Goal: Task Accomplishment & Management: Manage account settings

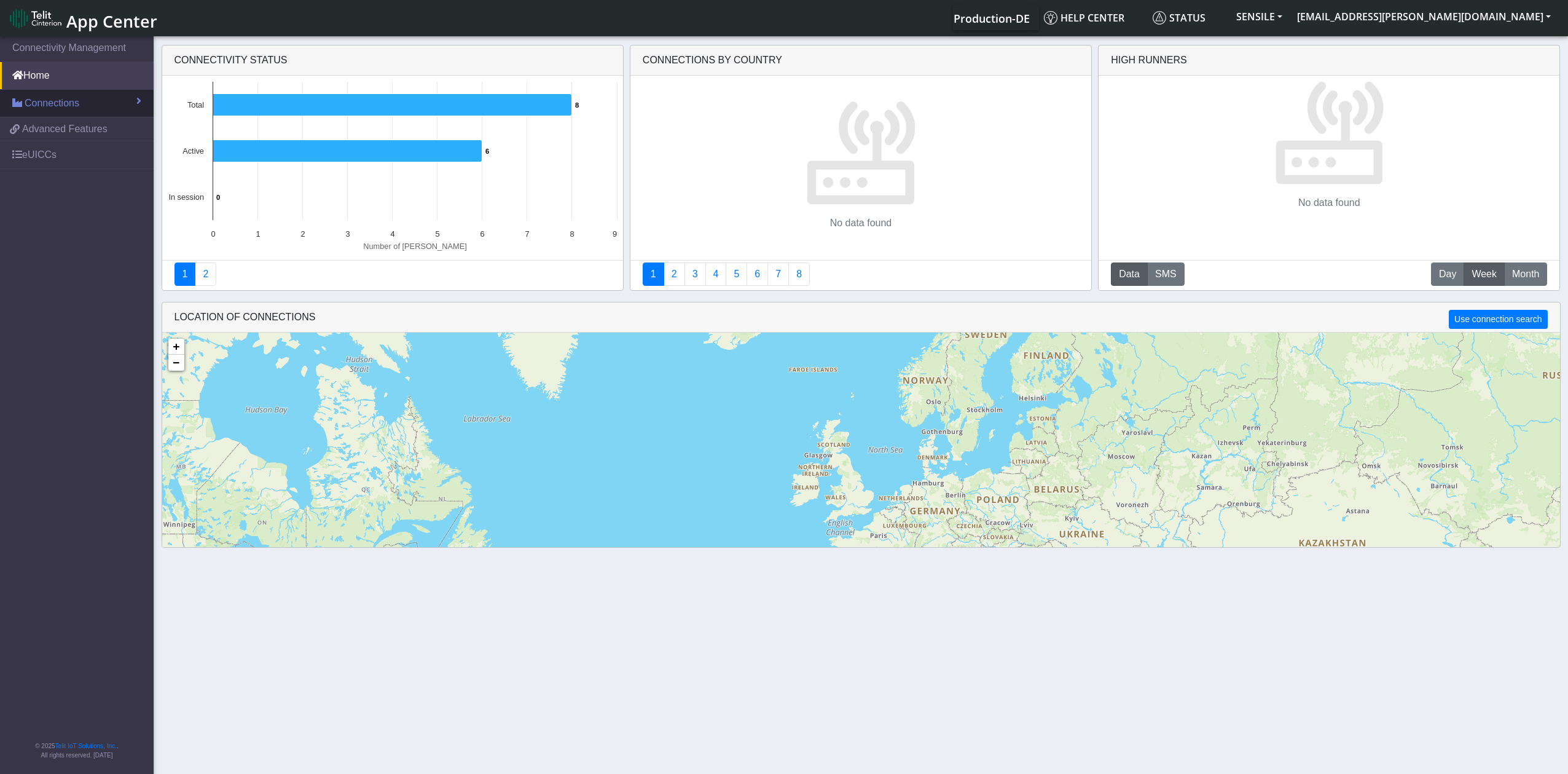
click at [61, 101] on span "Connections" at bounding box center [52, 103] width 54 height 15
click at [67, 133] on link "List" at bounding box center [76, 129] width 154 height 26
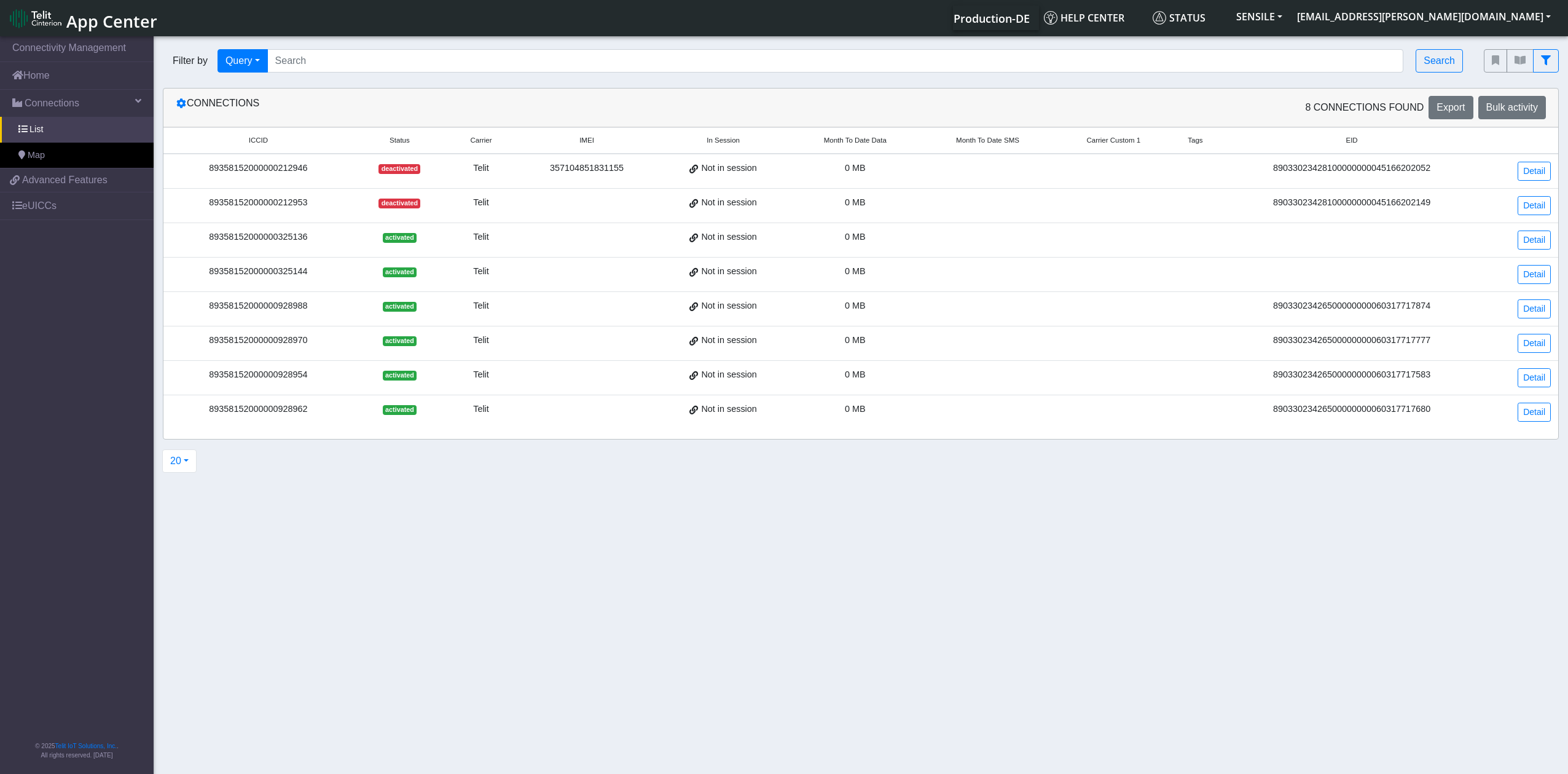
click at [0, 773] on div at bounding box center [0, 778] width 0 height 0
click at [1537, 173] on link "Detail" at bounding box center [1533, 171] width 33 height 19
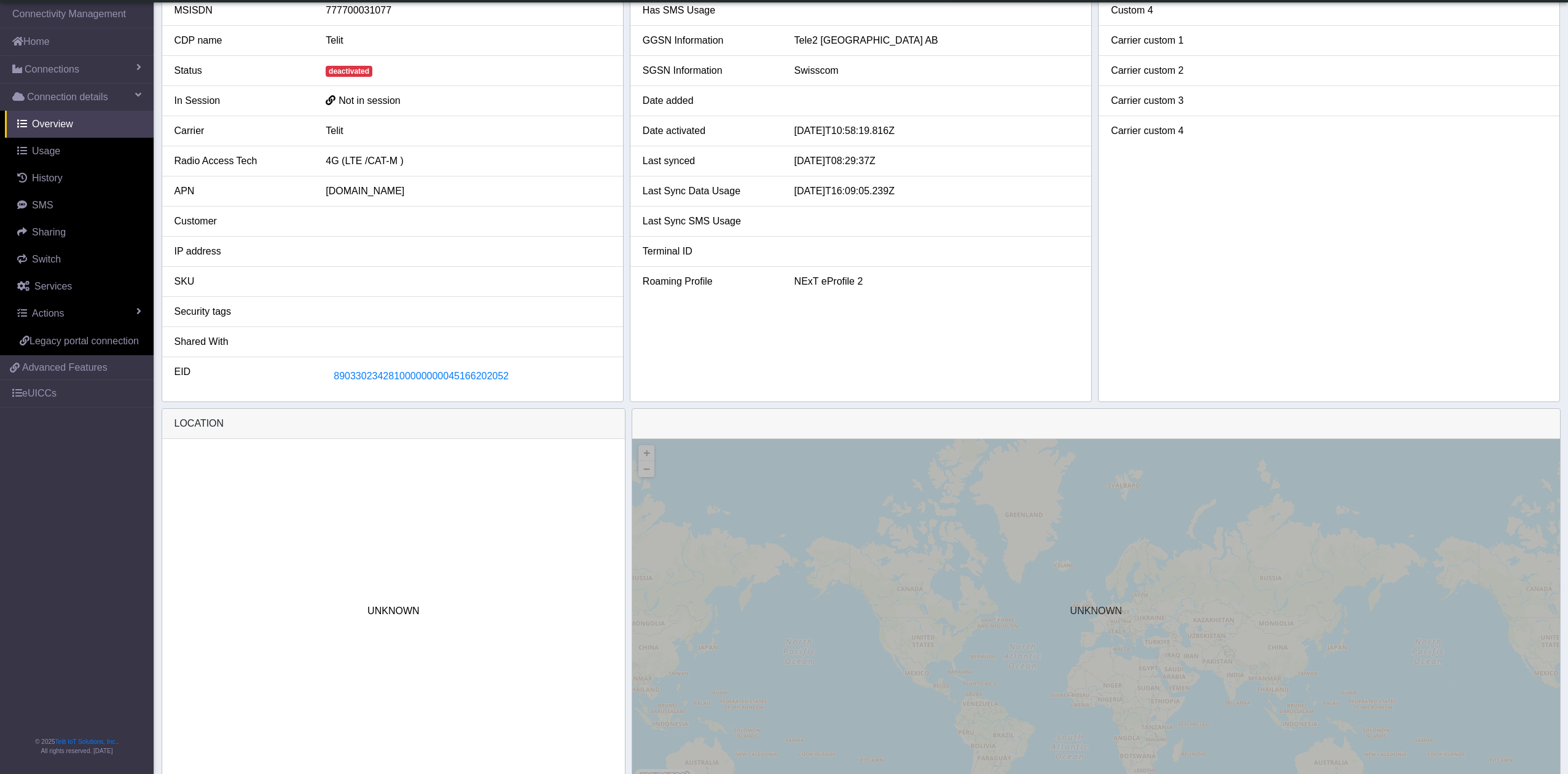
scroll to position [165, 0]
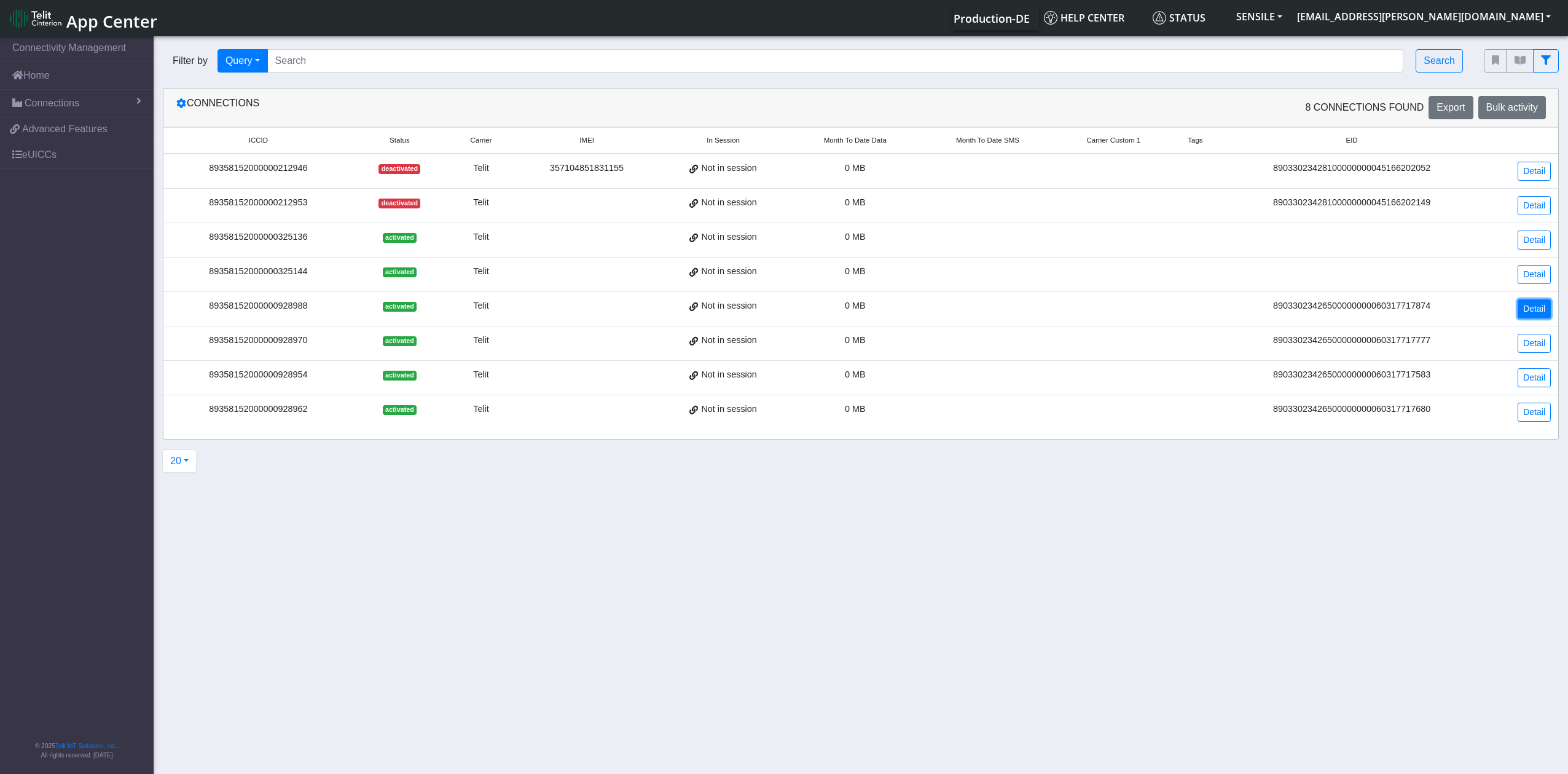
click at [1534, 315] on link "Detail" at bounding box center [1533, 308] width 33 height 19
click at [1523, 243] on link "Detail" at bounding box center [1533, 239] width 33 height 19
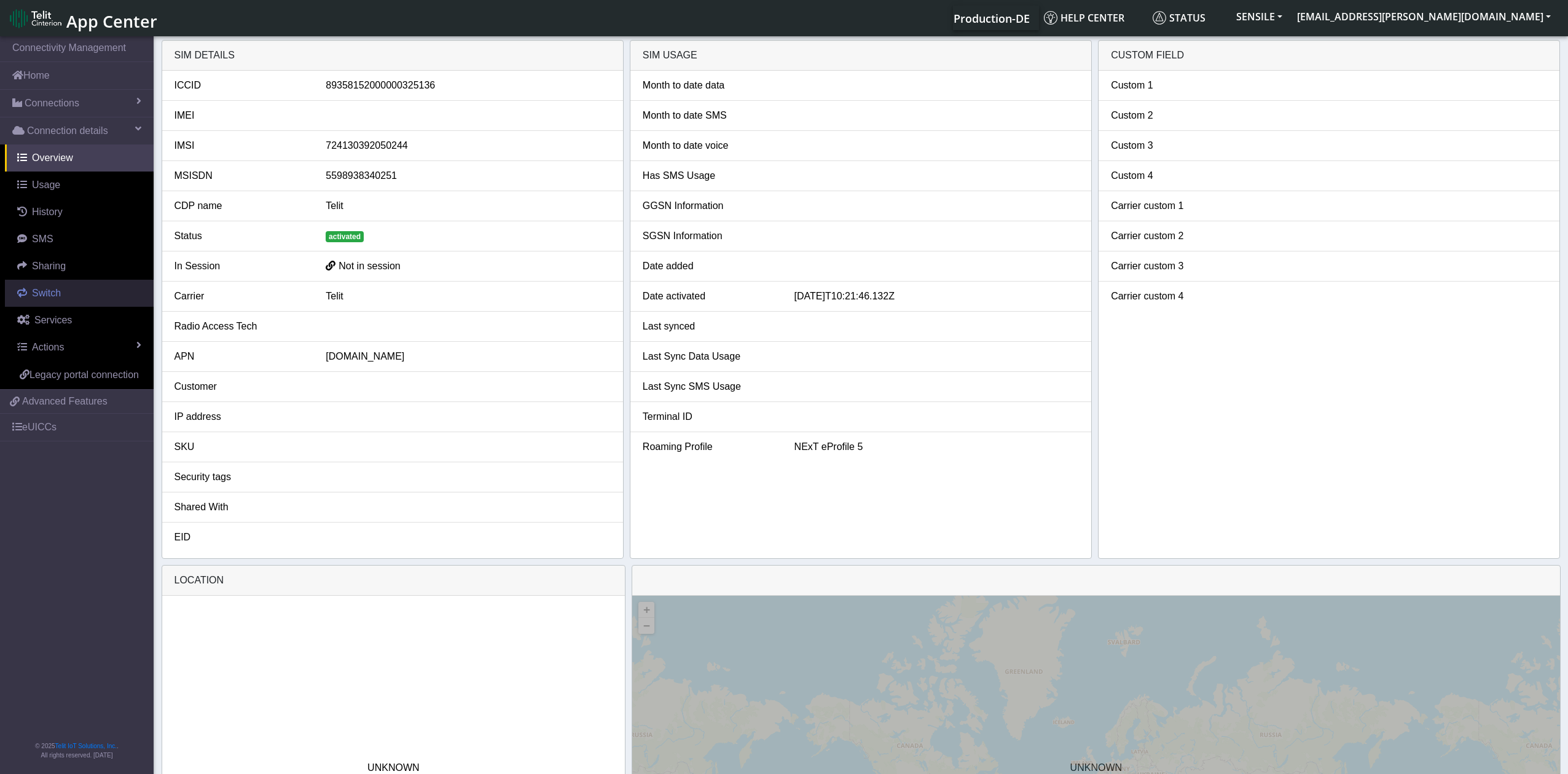
click at [84, 294] on link "Switch" at bounding box center [79, 293] width 149 height 27
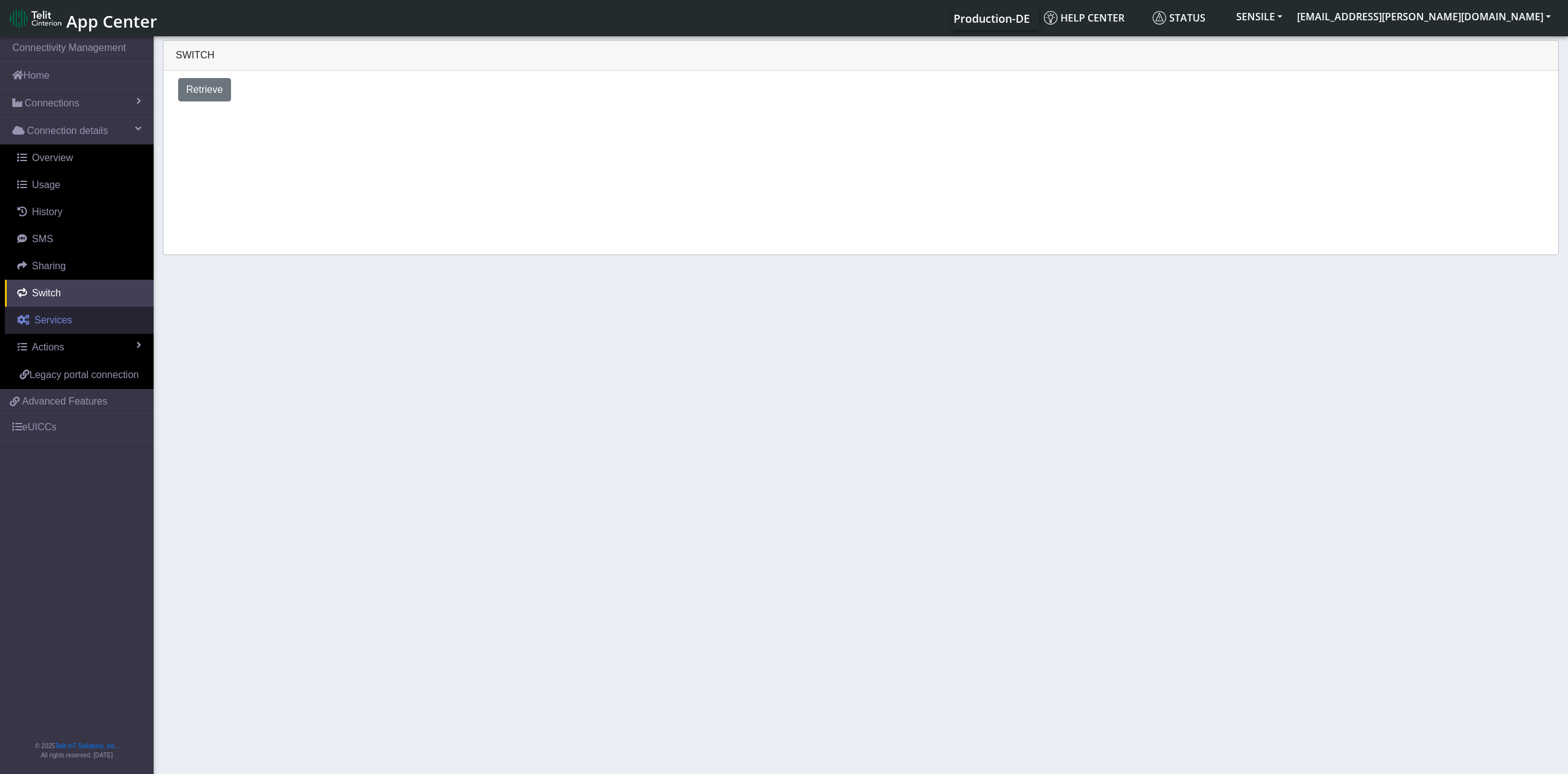
click at [108, 324] on link "Services" at bounding box center [79, 320] width 149 height 27
select select "2: 6"
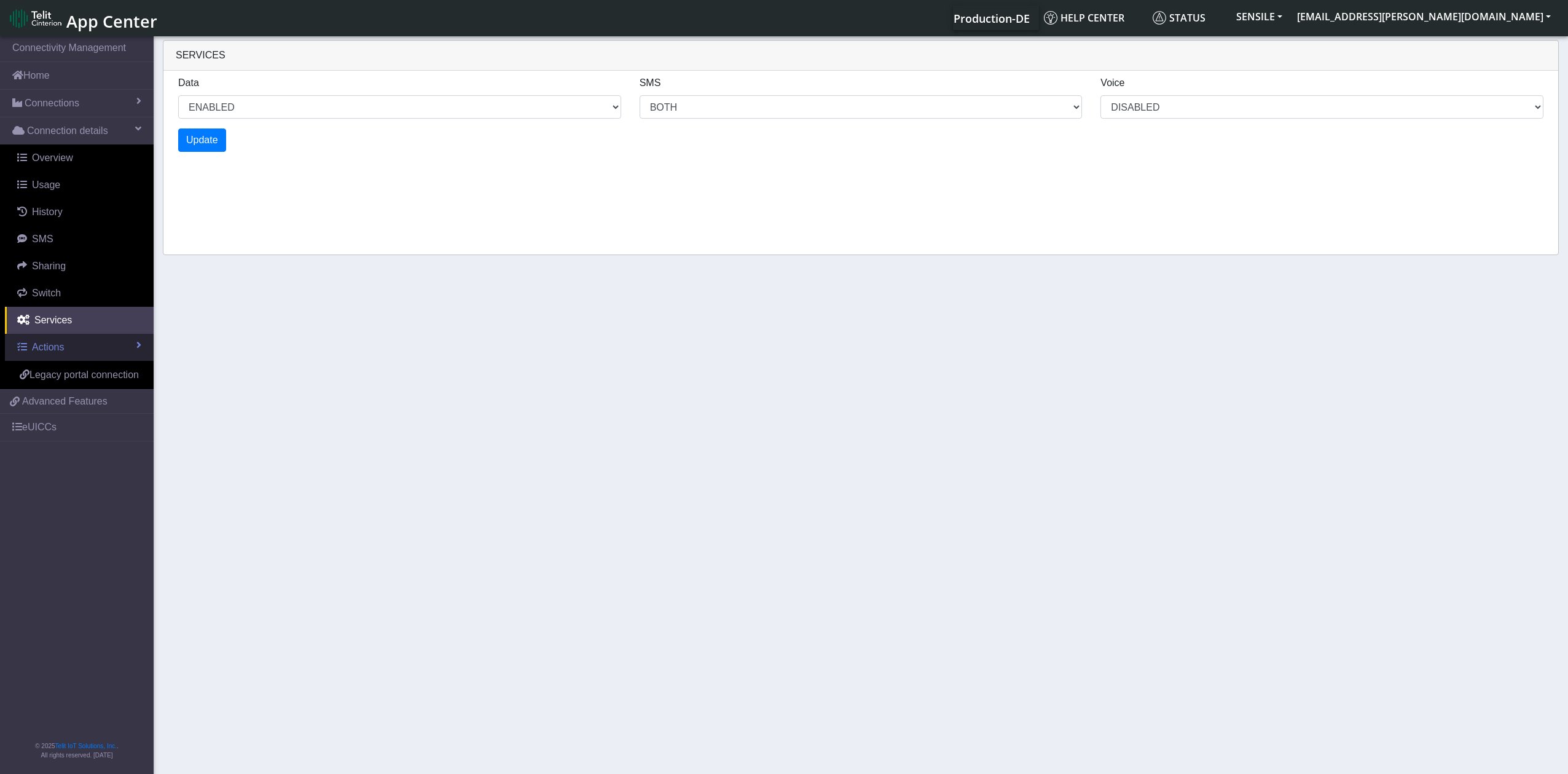
click at [125, 344] on link "Actions" at bounding box center [79, 347] width 149 height 27
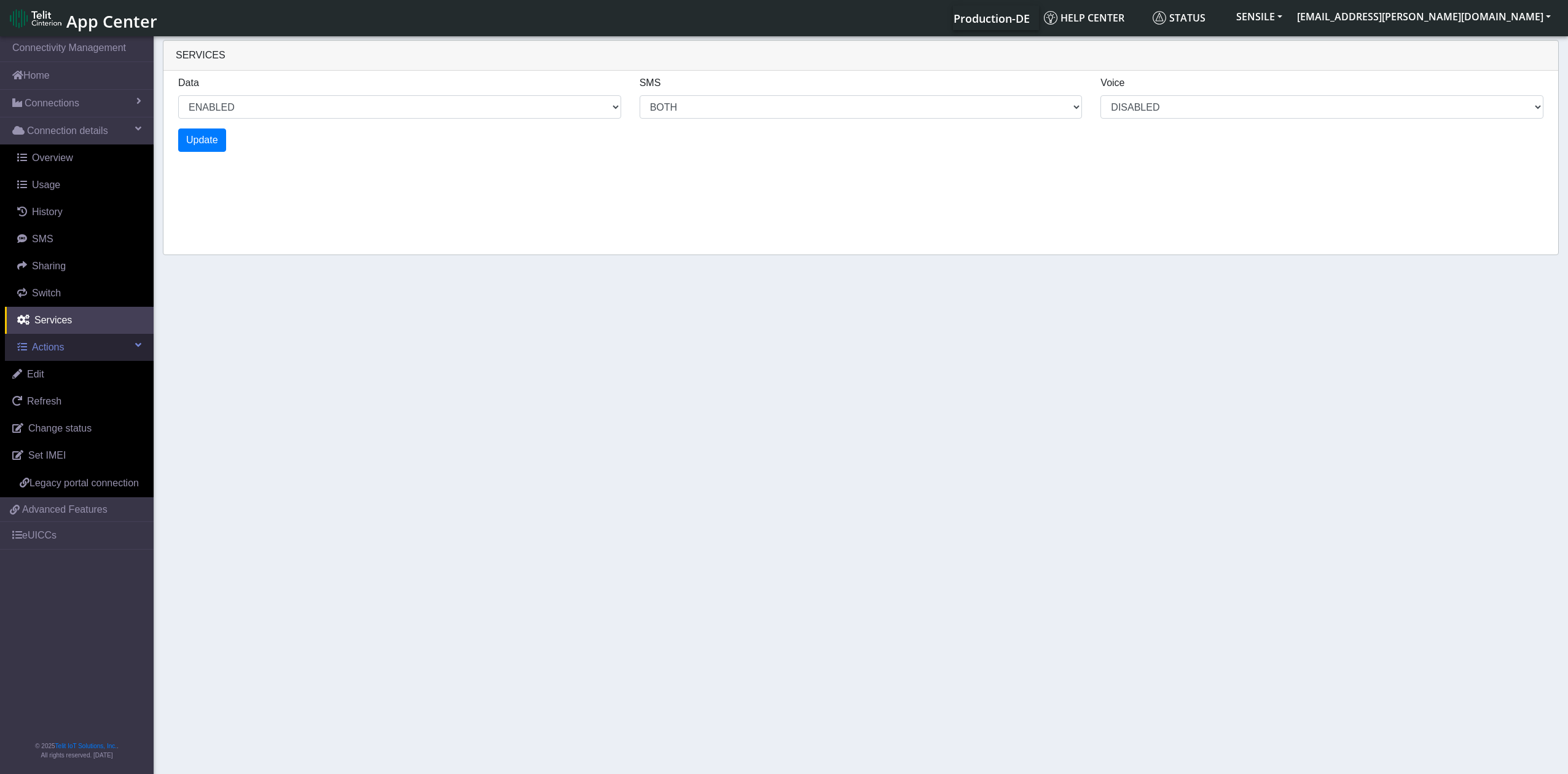
click at [136, 349] on span at bounding box center [138, 344] width 6 height 10
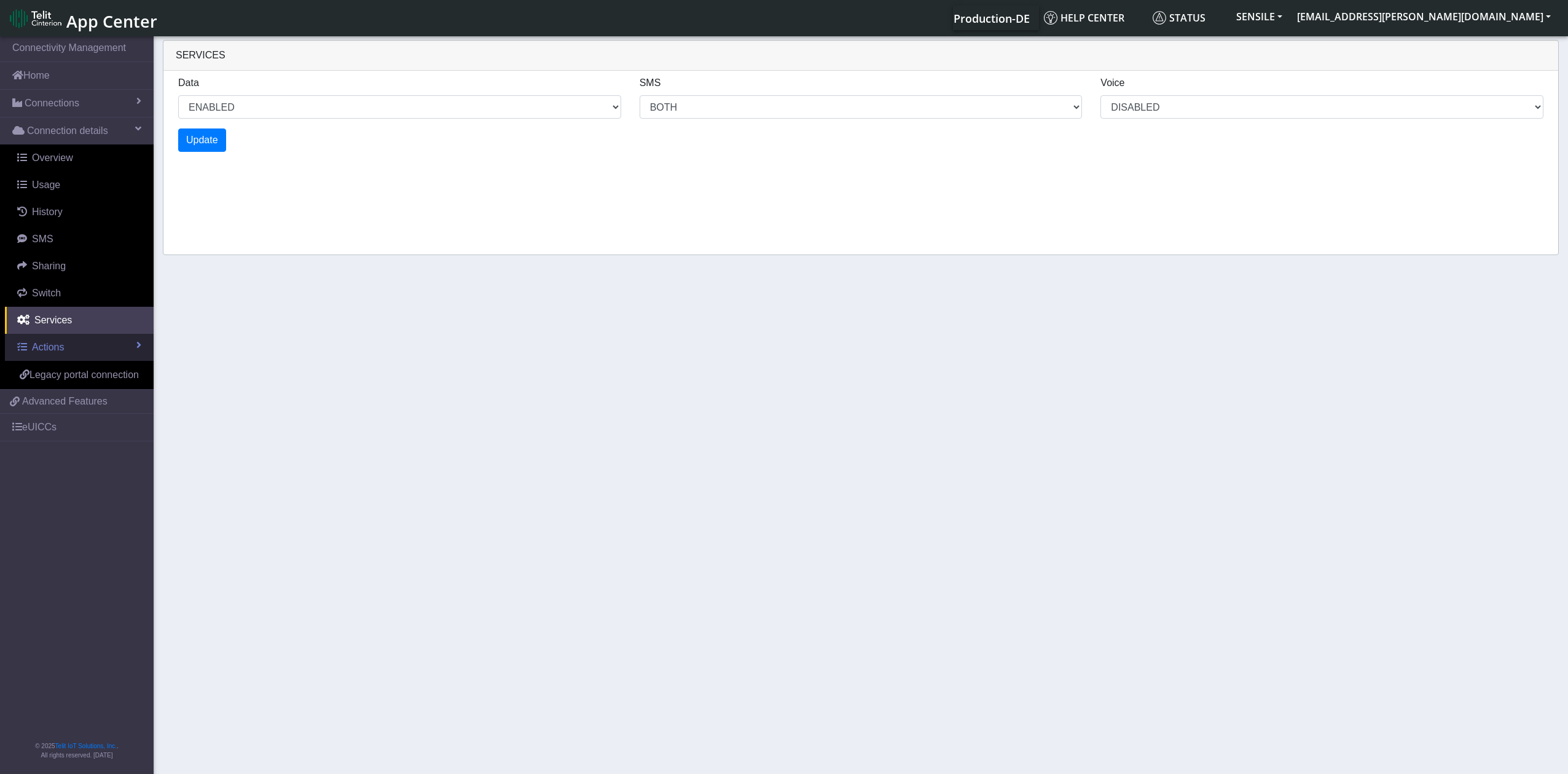
click at [136, 349] on span at bounding box center [139, 344] width 5 height 10
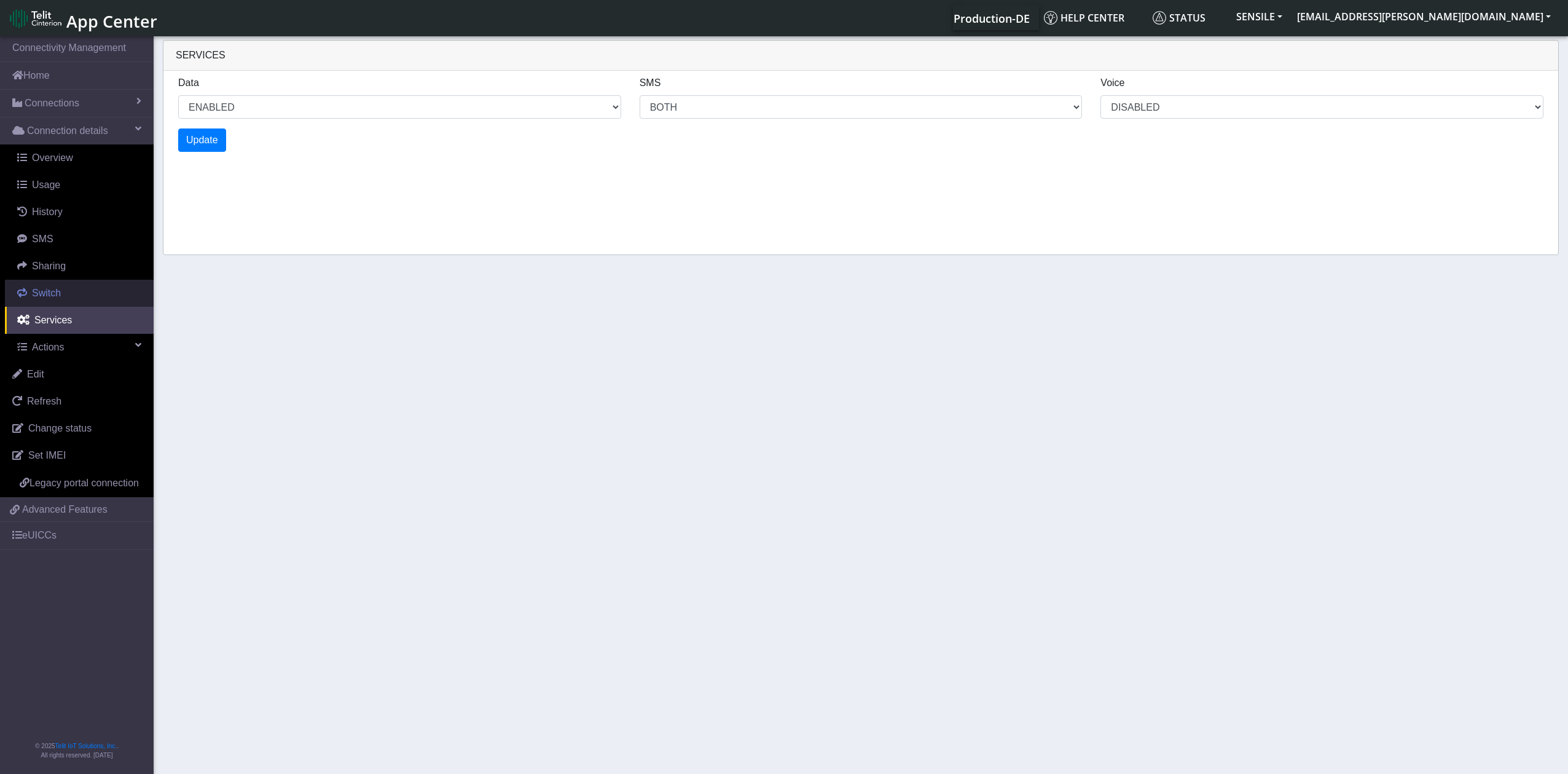
click at [82, 289] on link "Switch" at bounding box center [79, 293] width 149 height 27
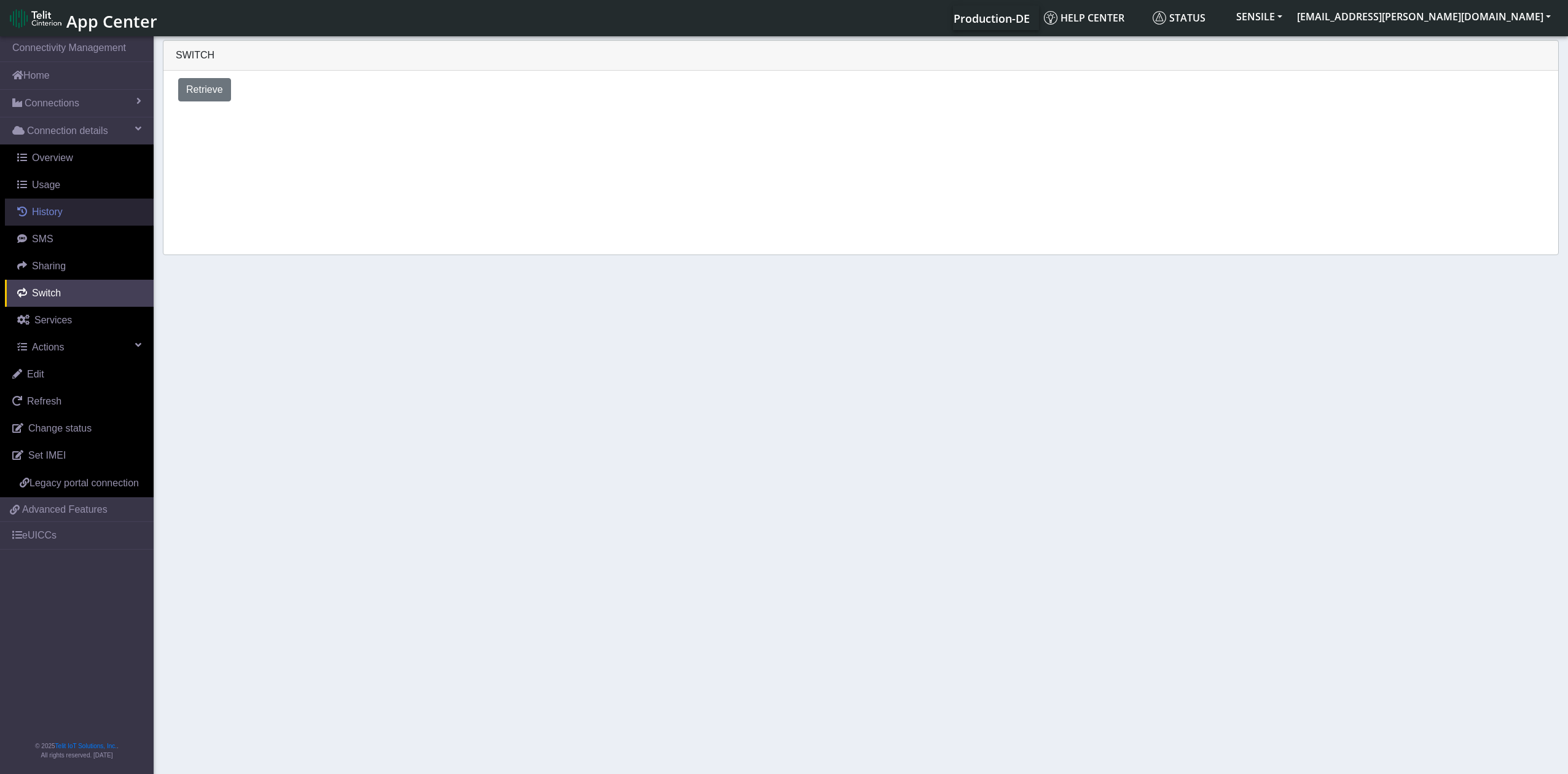
click at [67, 211] on link "History" at bounding box center [79, 212] width 149 height 27
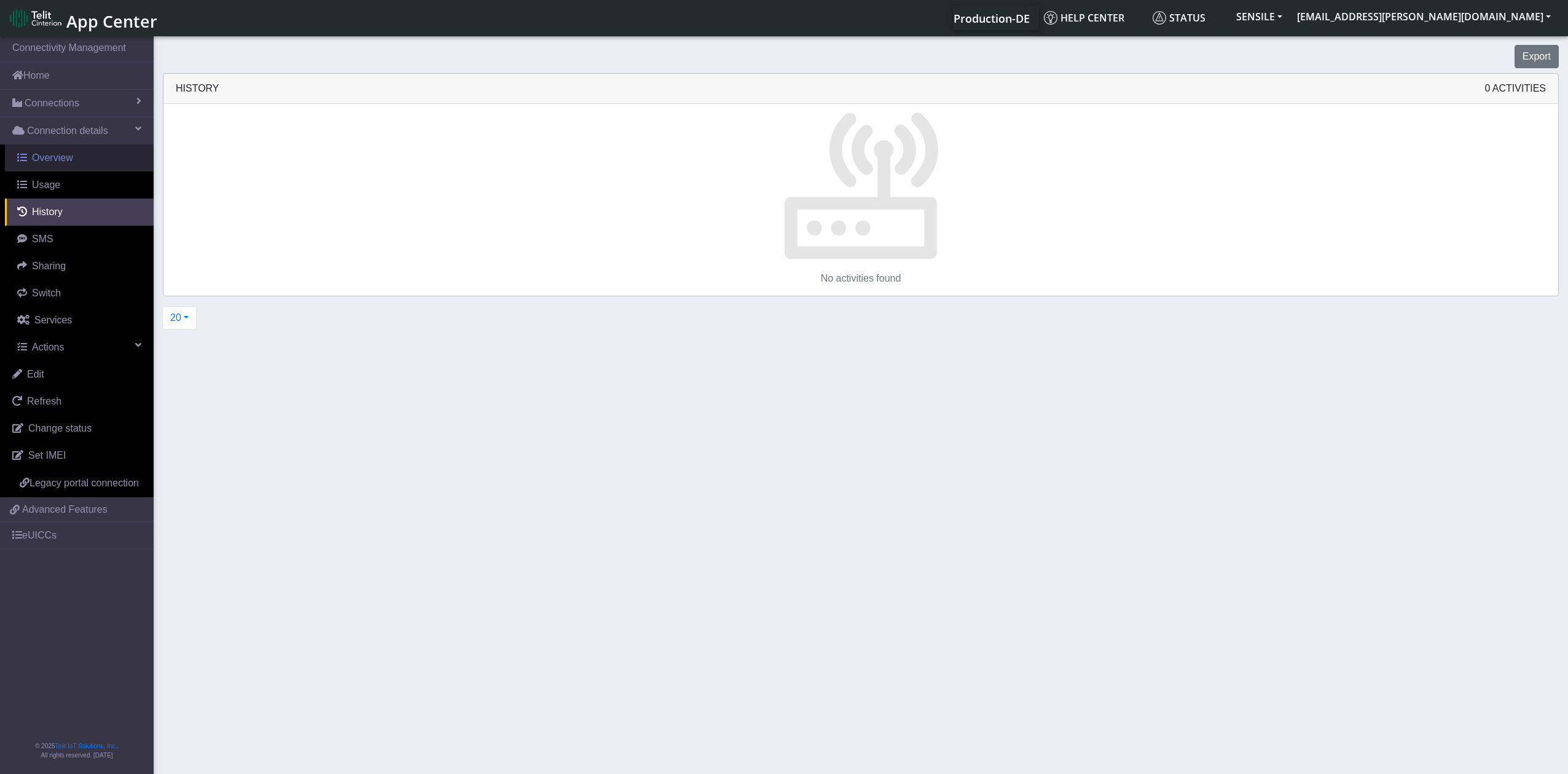
click at [75, 161] on link "Overview" at bounding box center [79, 157] width 149 height 27
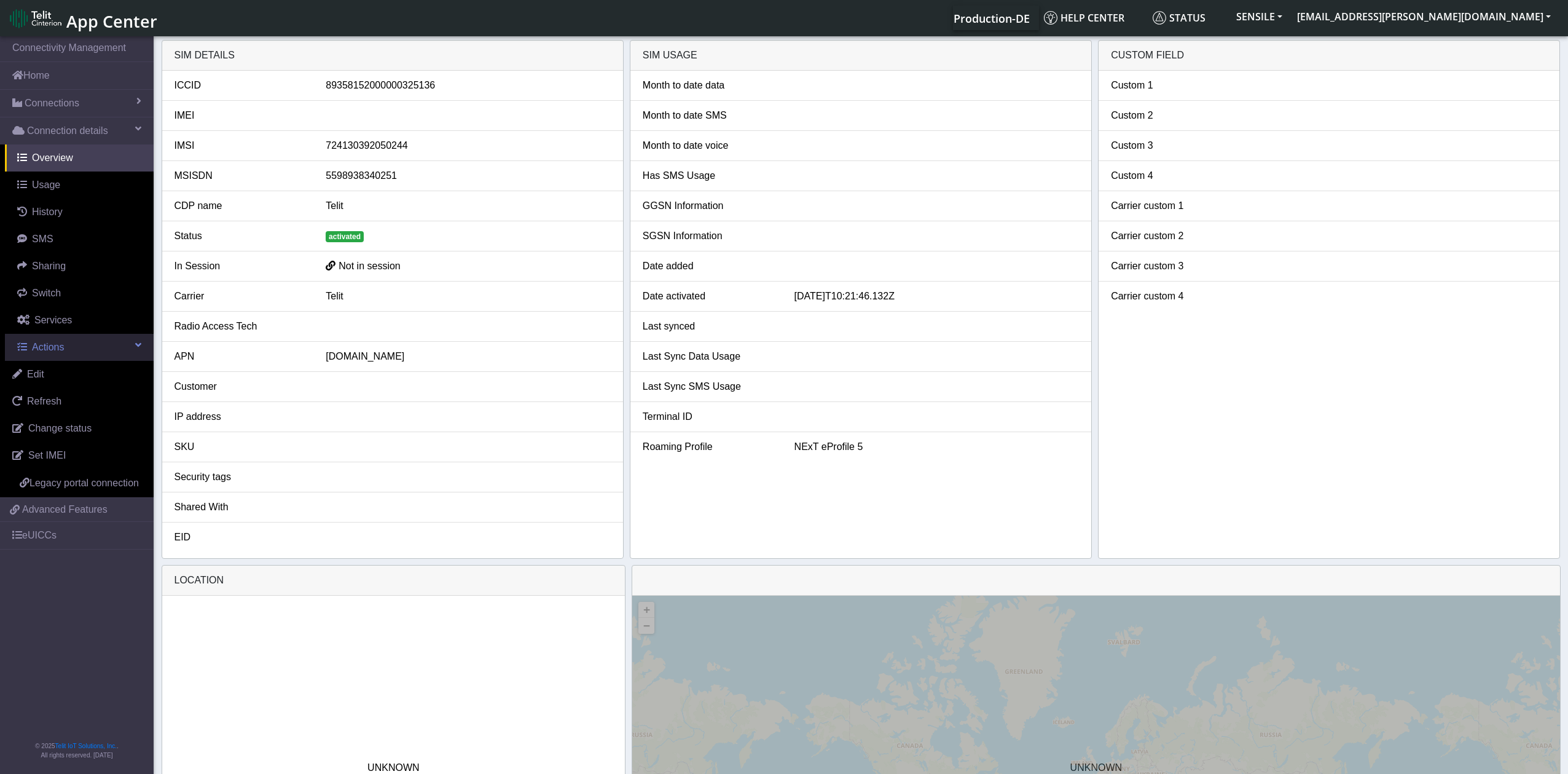
click at [140, 344] on span at bounding box center [138, 344] width 6 height 10
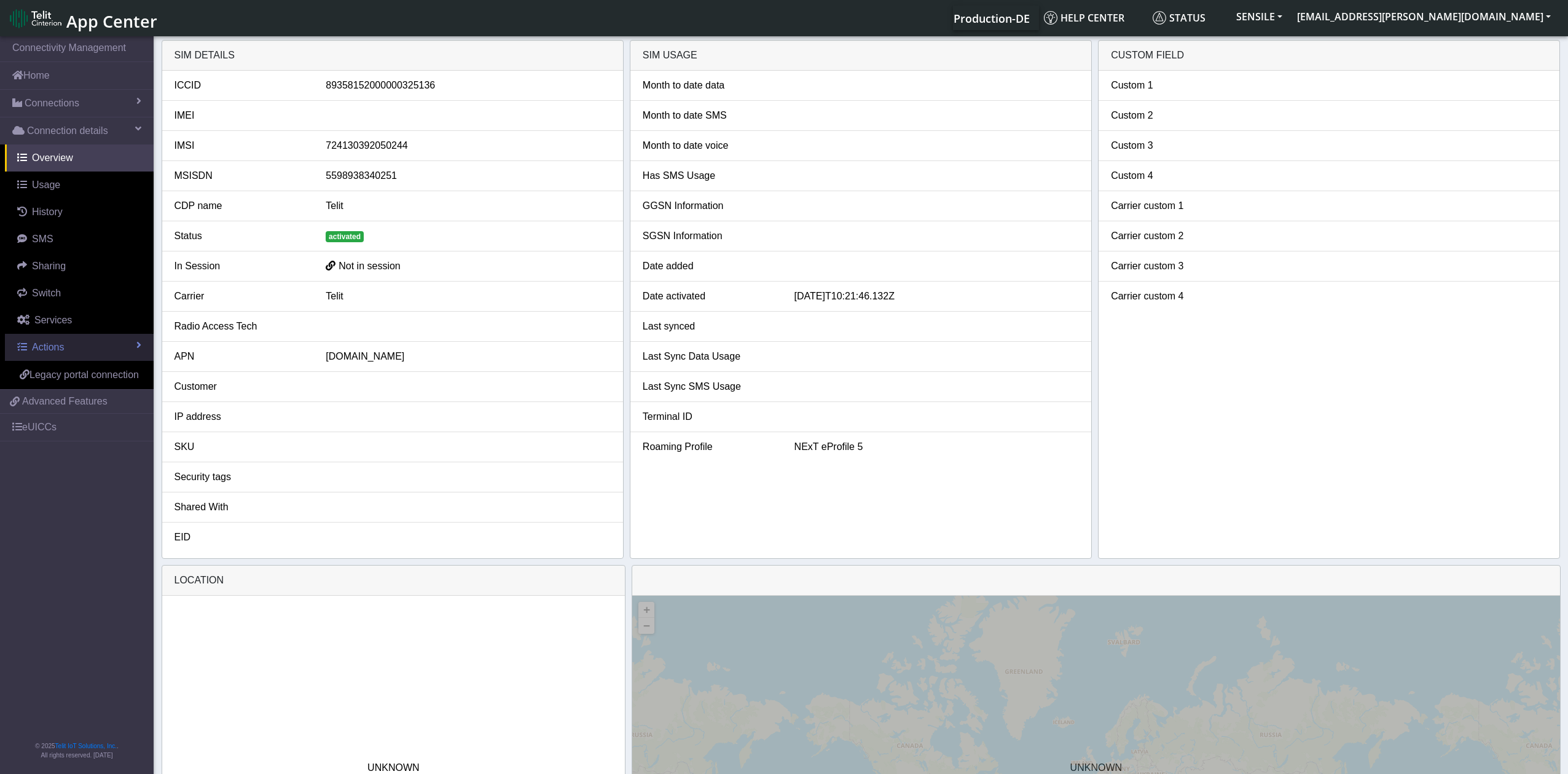
click at [140, 344] on span at bounding box center [139, 344] width 5 height 10
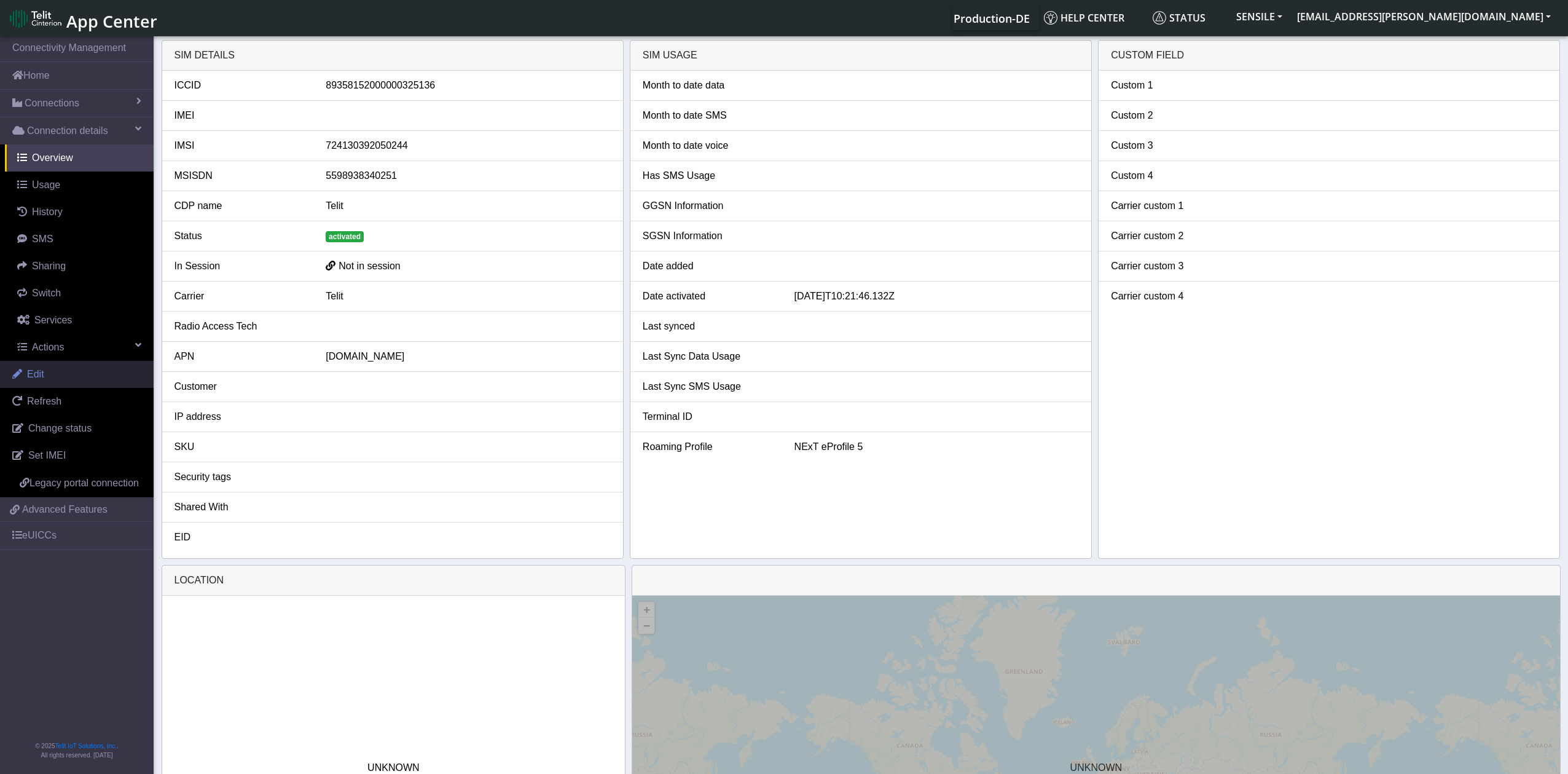
click at [88, 371] on link "Edit" at bounding box center [76, 374] width 154 height 27
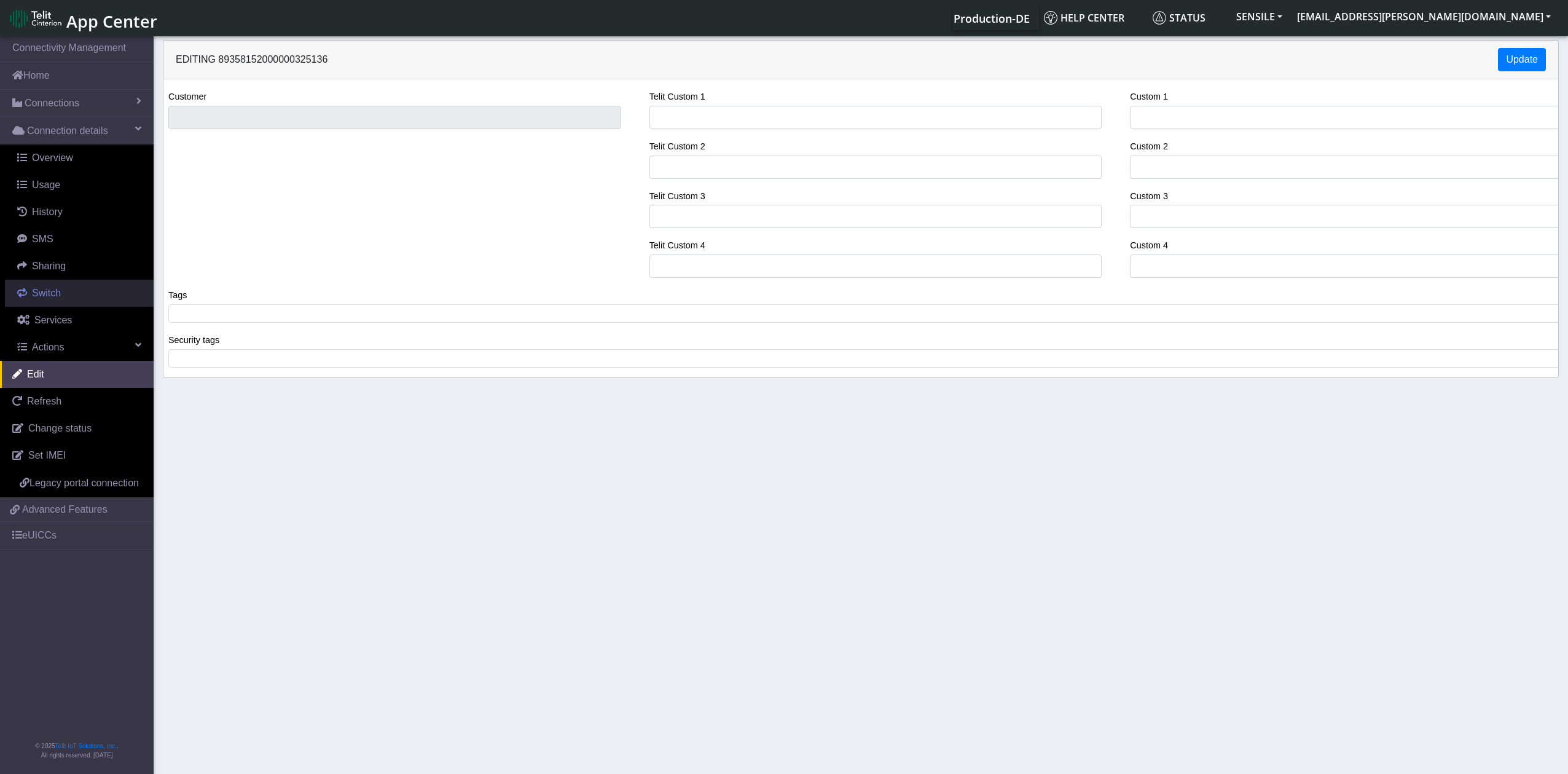
click at [68, 297] on link "Switch" at bounding box center [79, 293] width 149 height 27
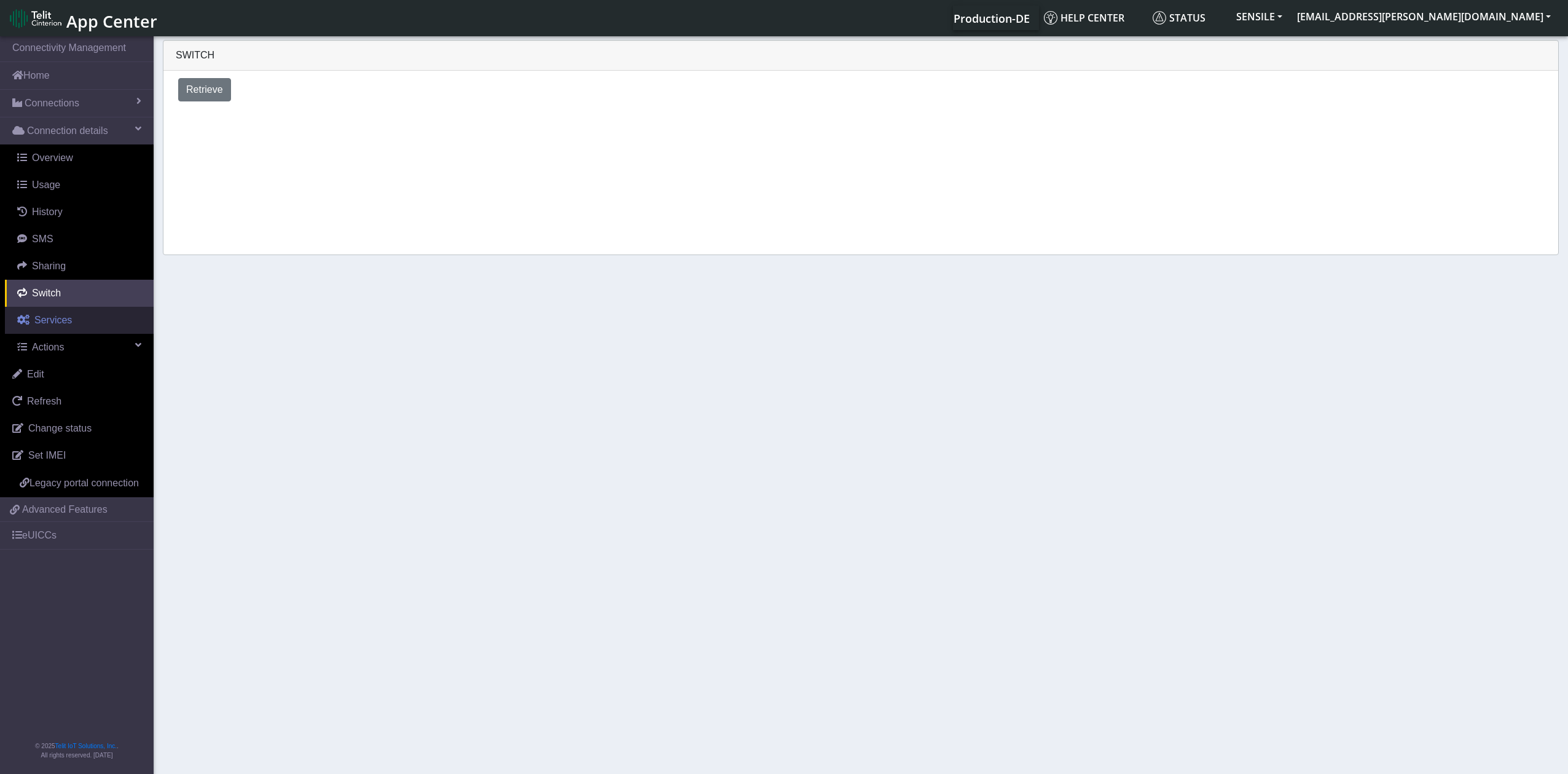
click at [65, 325] on span "Services" at bounding box center [53, 320] width 37 height 11
select select "2: 6"
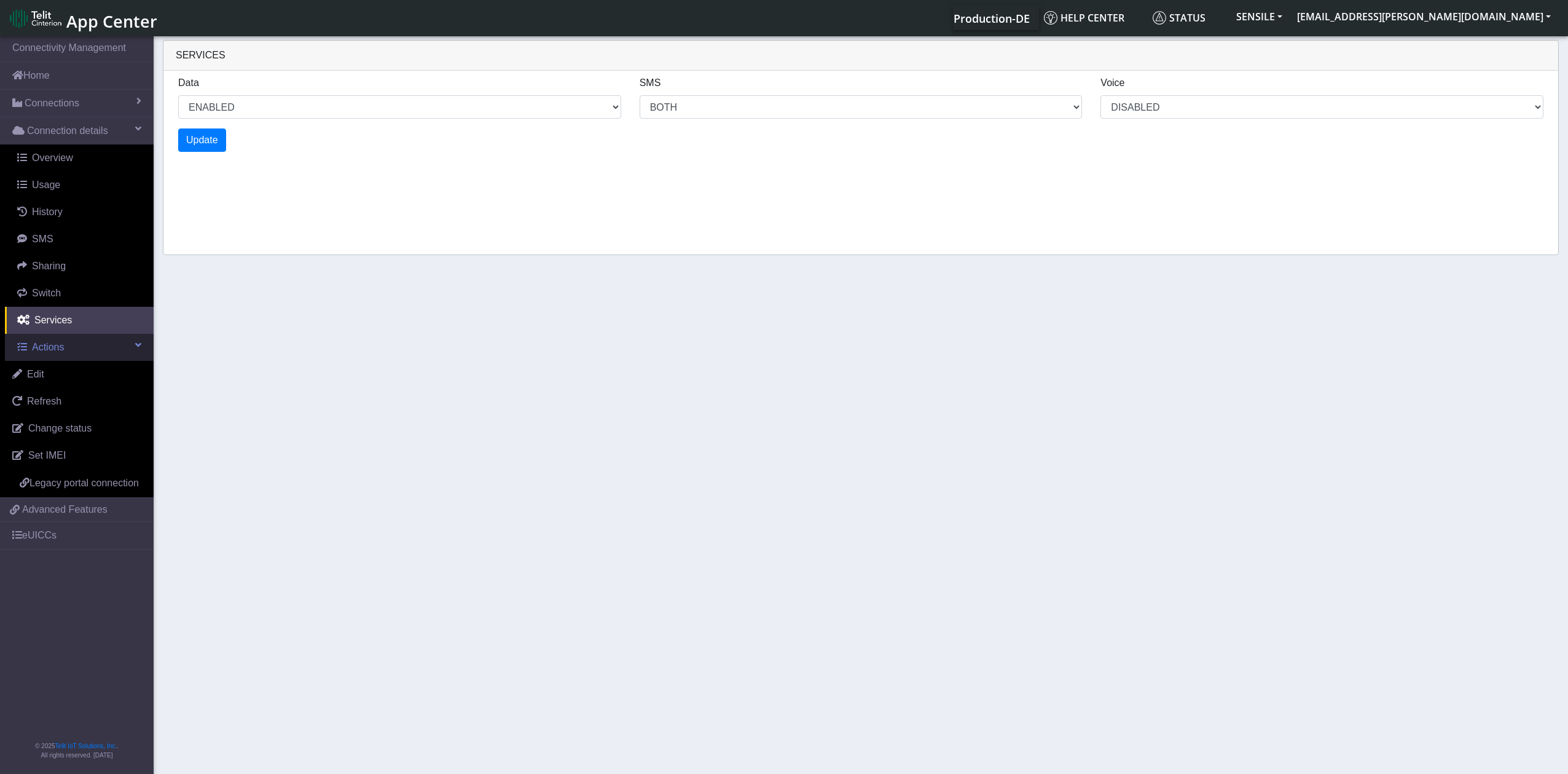
click at [84, 345] on link "Actions" at bounding box center [79, 347] width 149 height 27
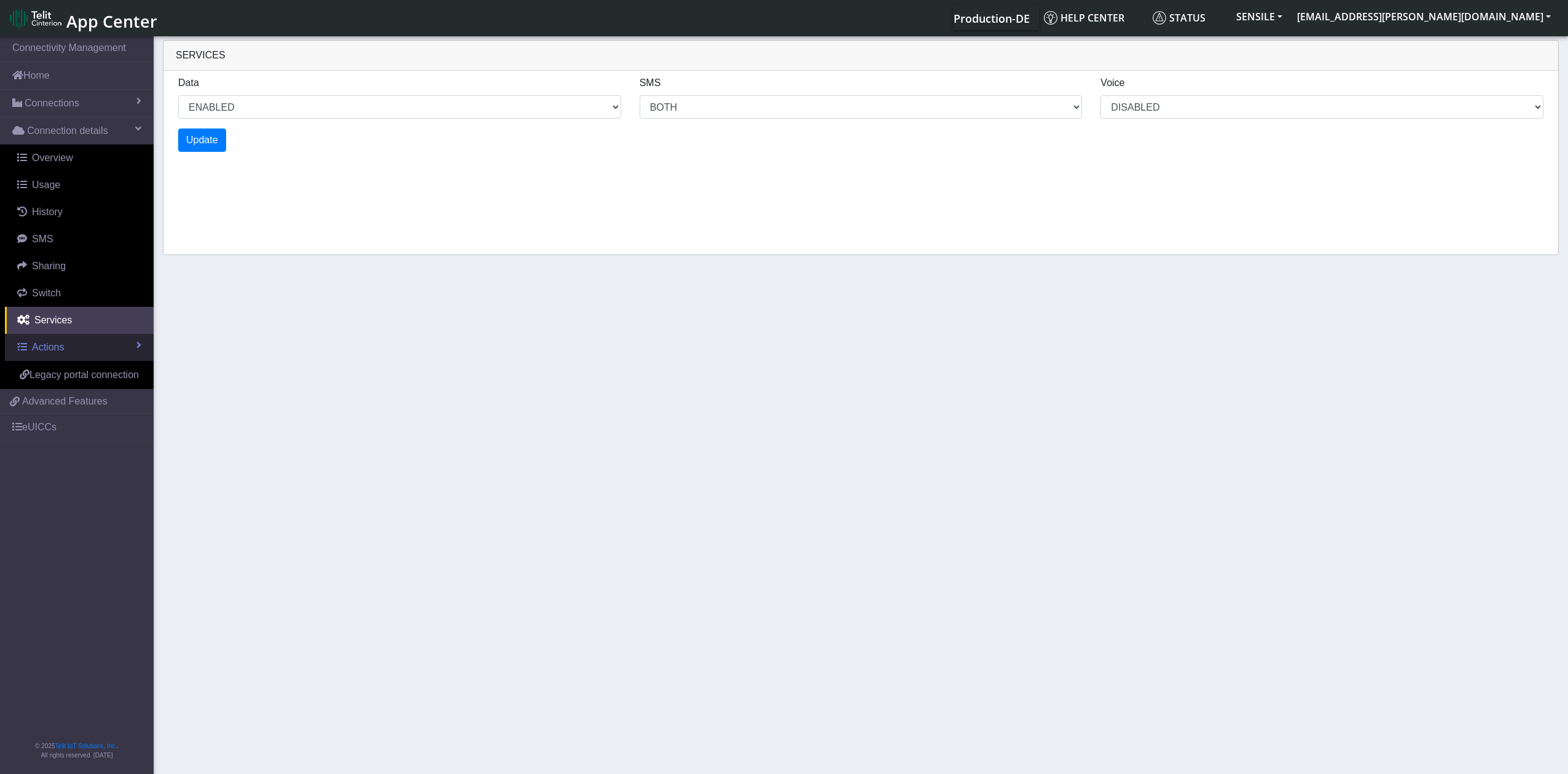
click at [117, 343] on link "Actions" at bounding box center [79, 347] width 149 height 27
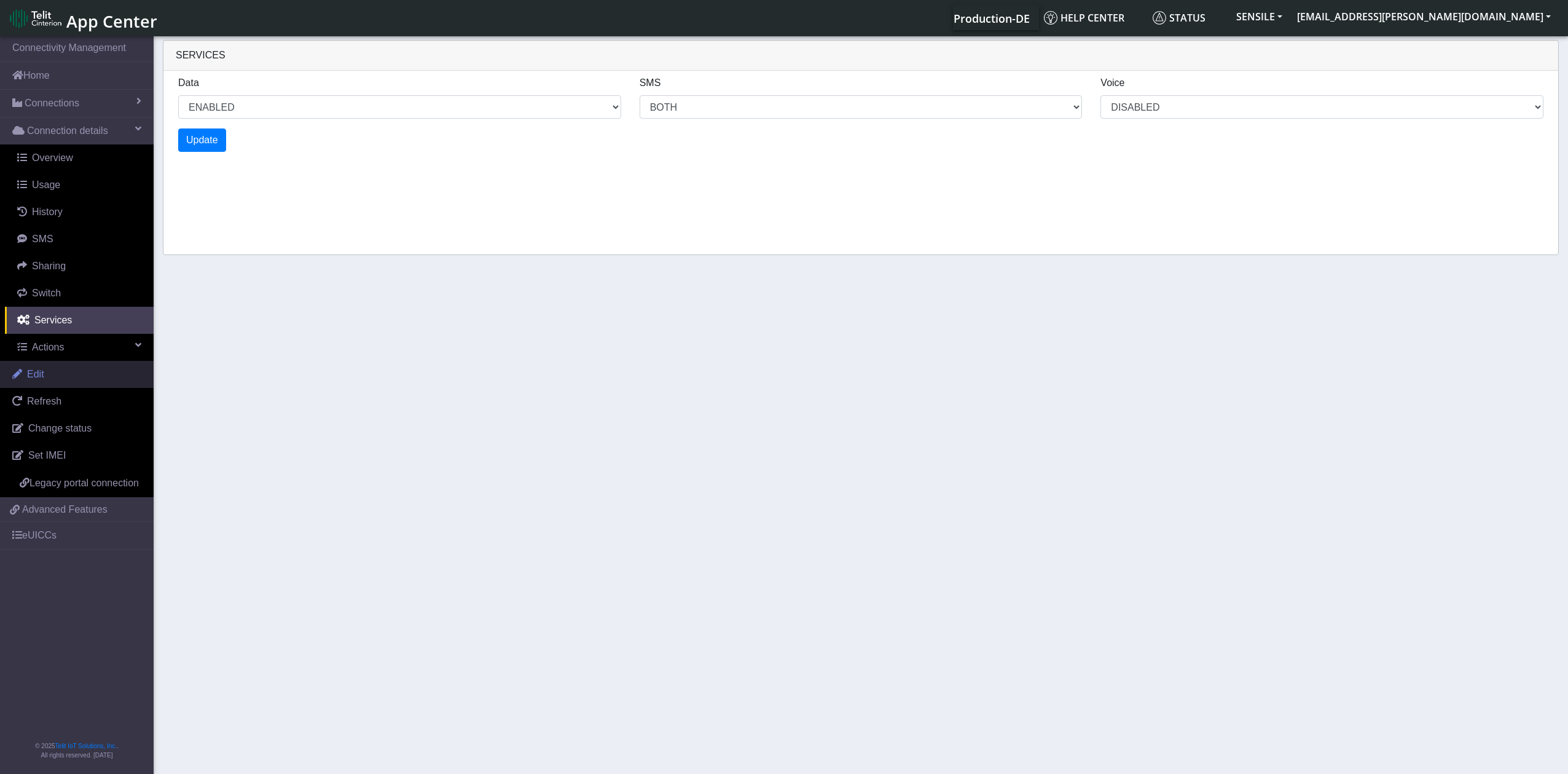
click at [79, 374] on link "Edit" at bounding box center [76, 374] width 154 height 27
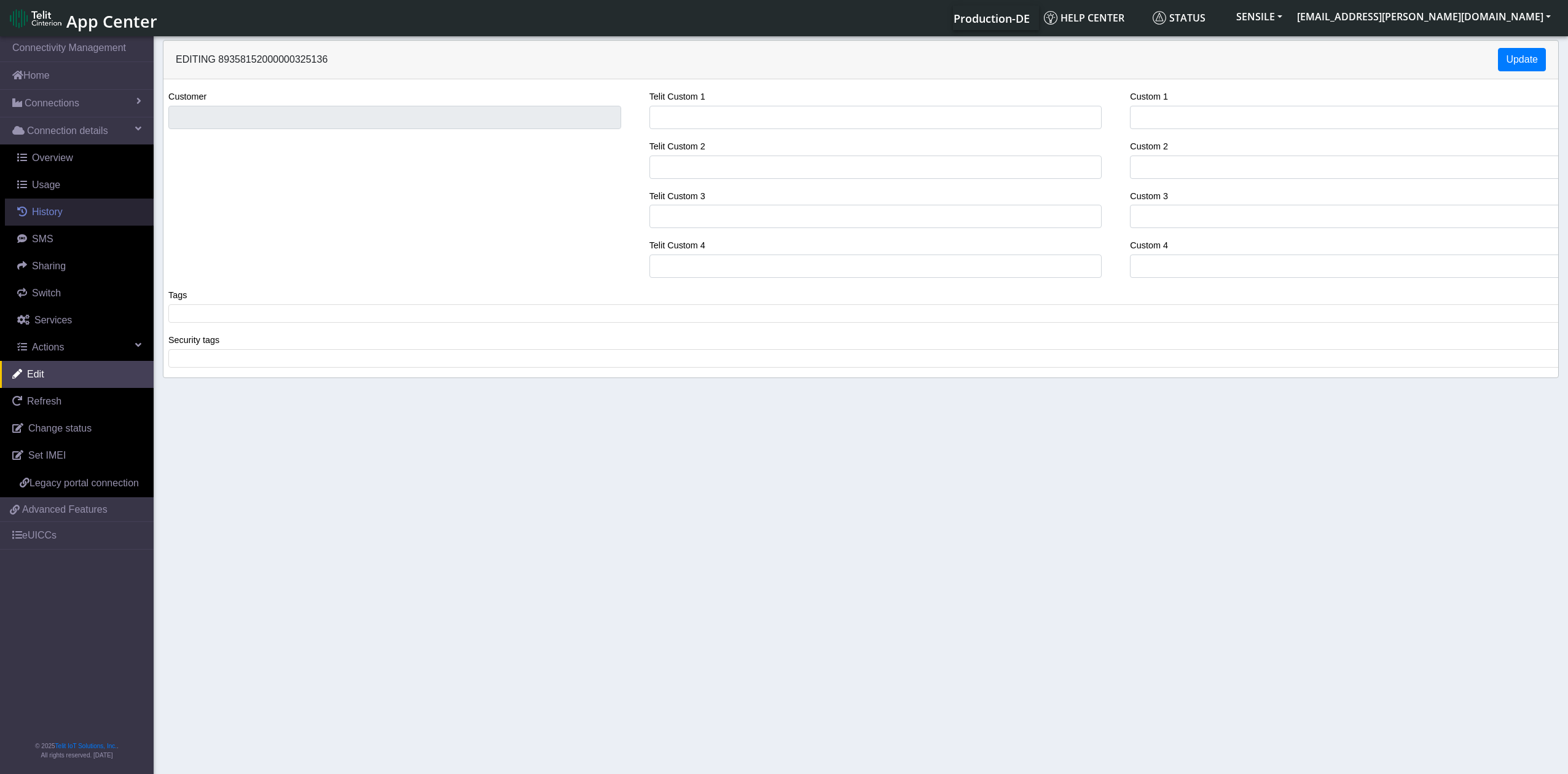
click at [60, 215] on span "History" at bounding box center [47, 212] width 31 height 11
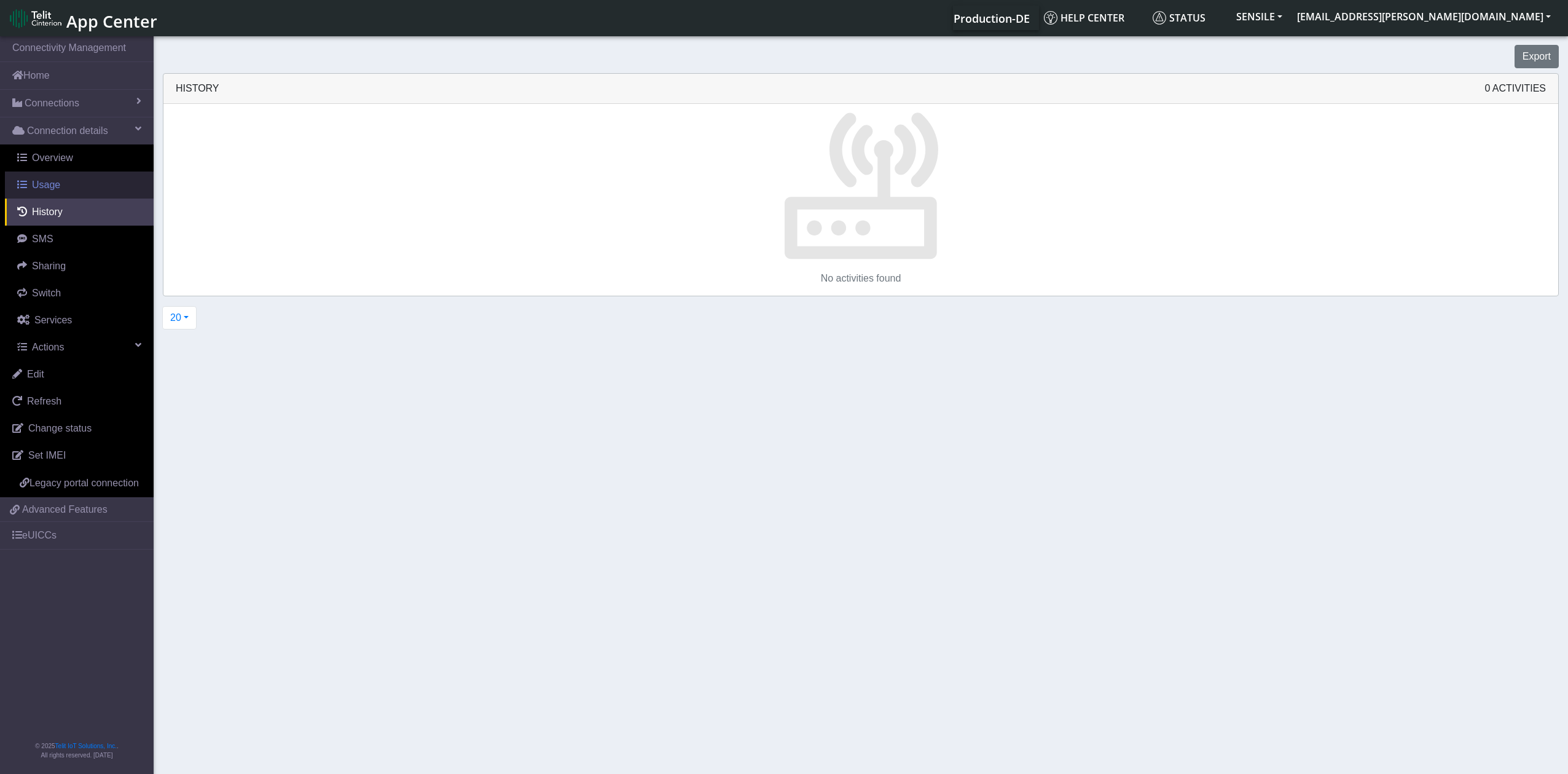
click at [57, 186] on span "Usage" at bounding box center [46, 185] width 28 height 11
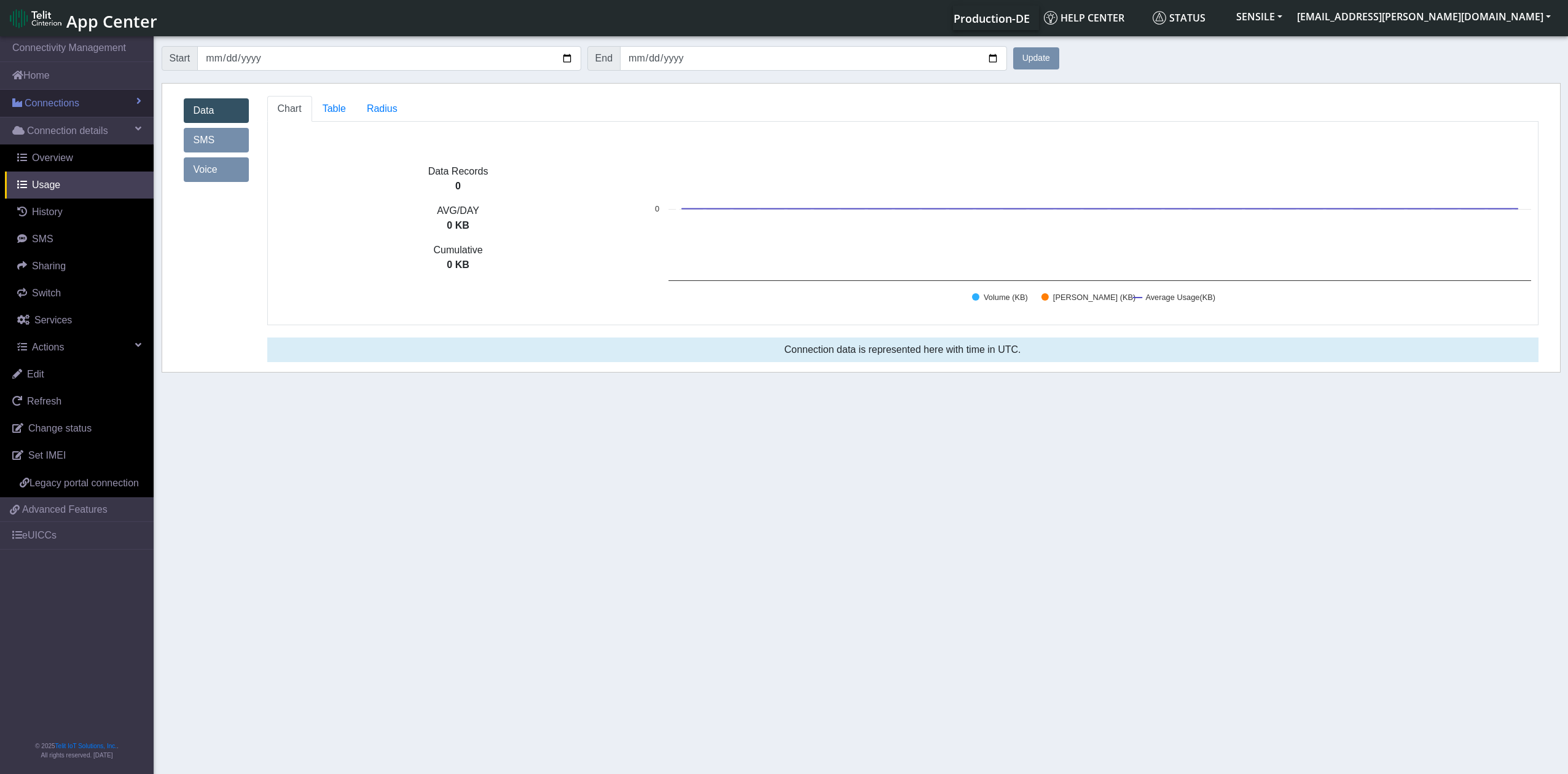
click at [120, 104] on link "Connections" at bounding box center [76, 103] width 154 height 27
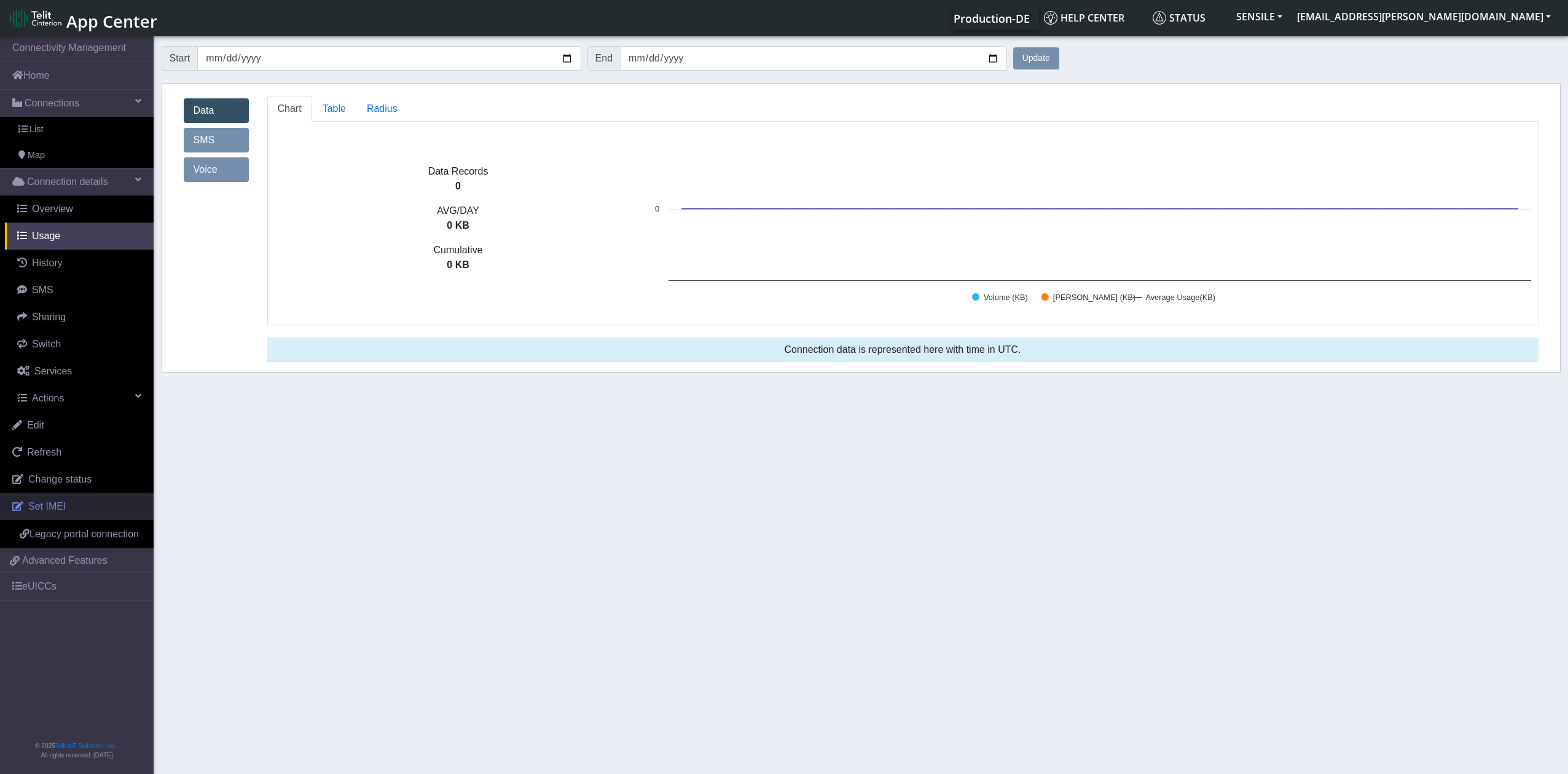
click at [87, 512] on link "Set IMEI" at bounding box center [76, 506] width 154 height 27
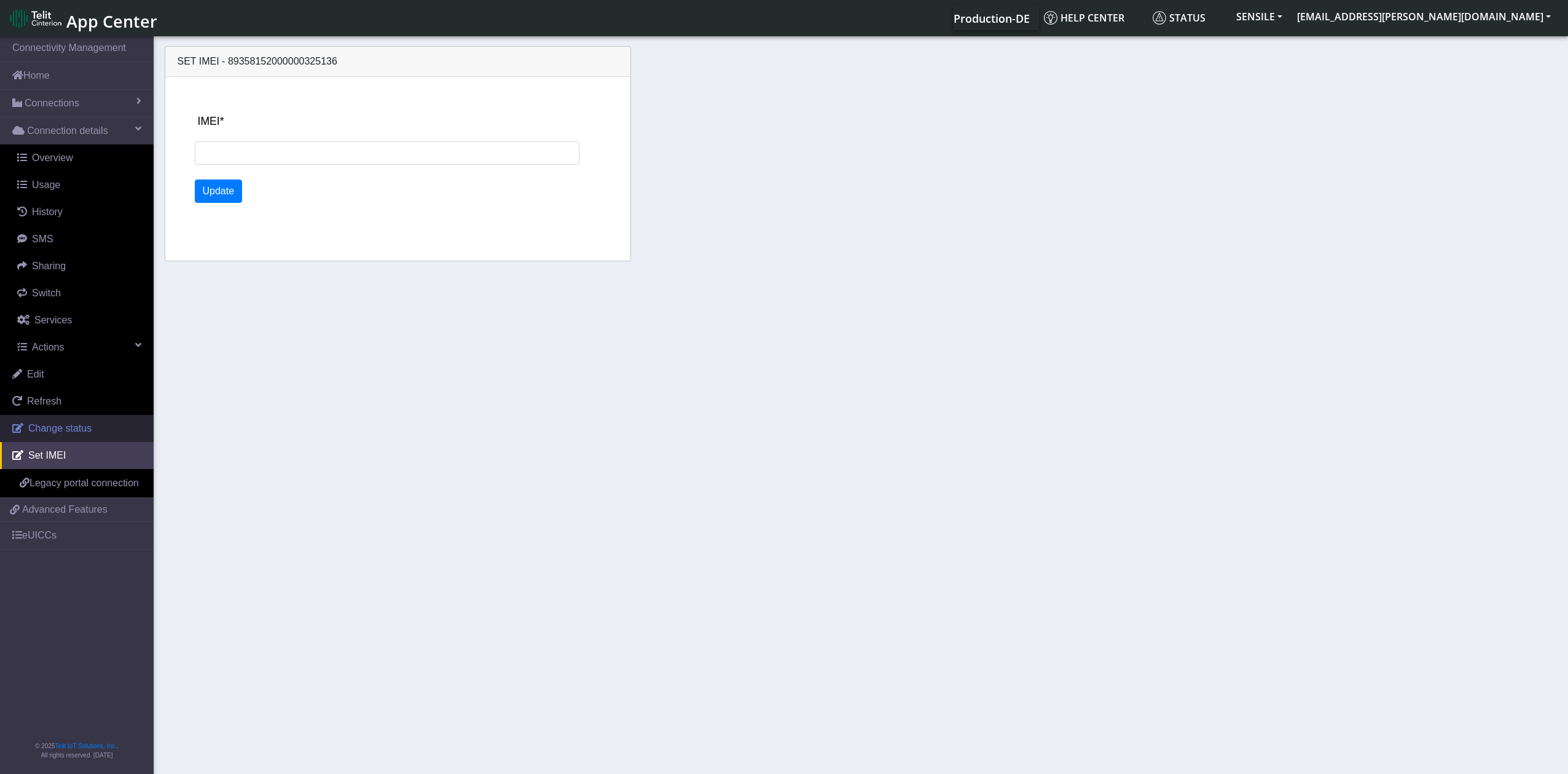
click at [94, 423] on link "Change status" at bounding box center [76, 428] width 154 height 27
click at [74, 339] on link "Actions" at bounding box center [79, 347] width 149 height 27
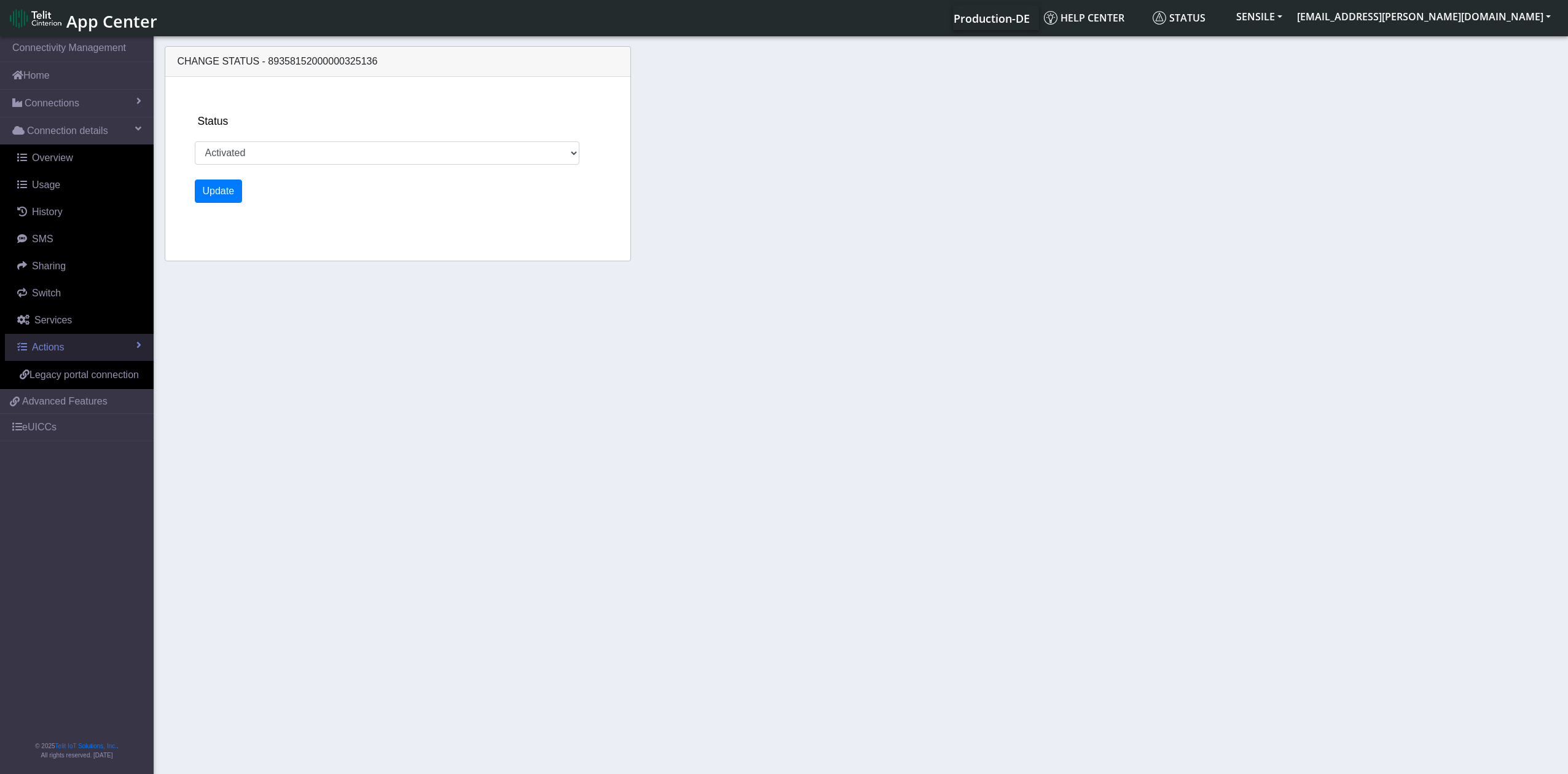
click at [75, 341] on link "Actions" at bounding box center [79, 347] width 149 height 27
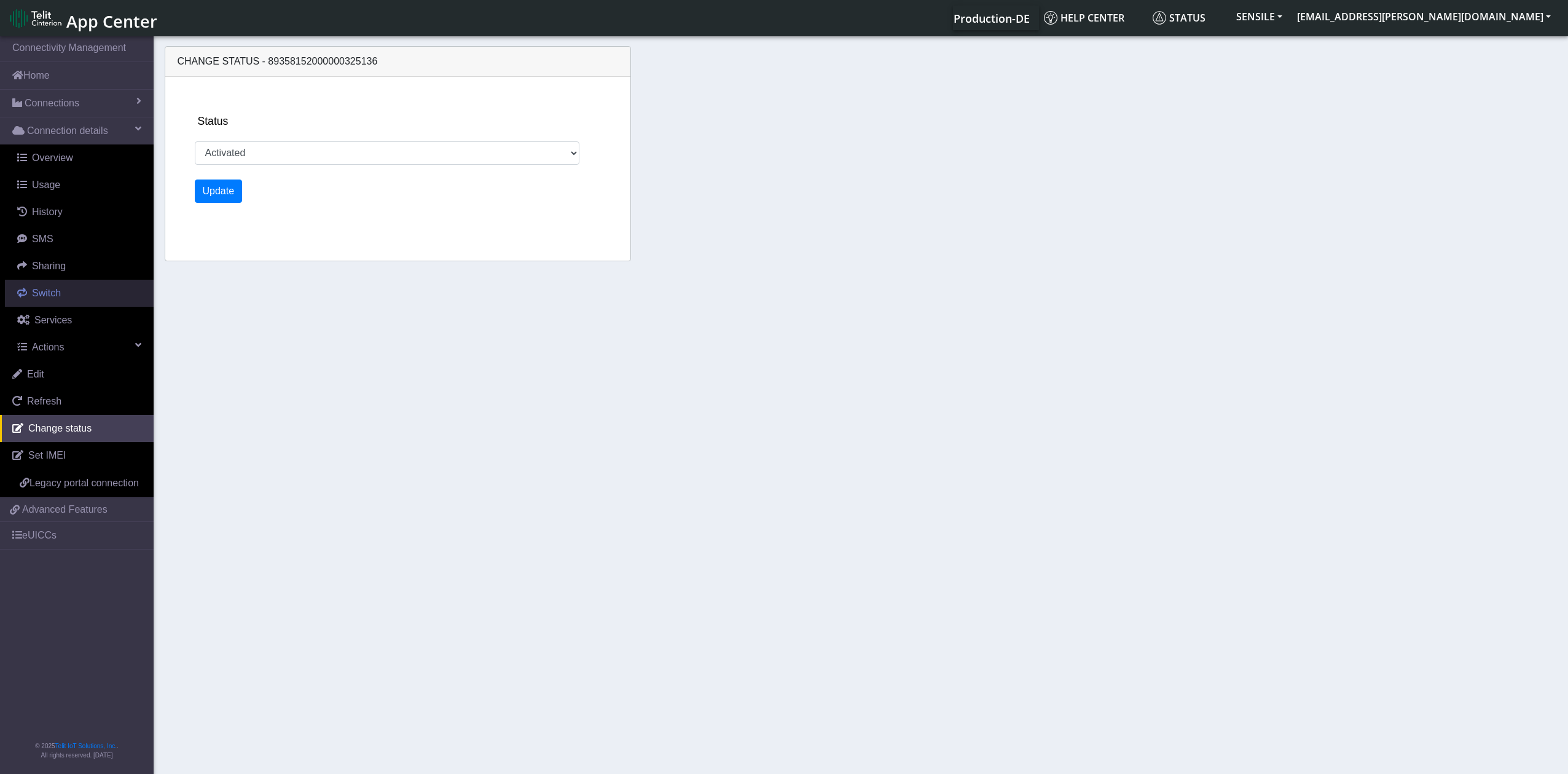
click at [62, 294] on link "Switch" at bounding box center [79, 293] width 149 height 27
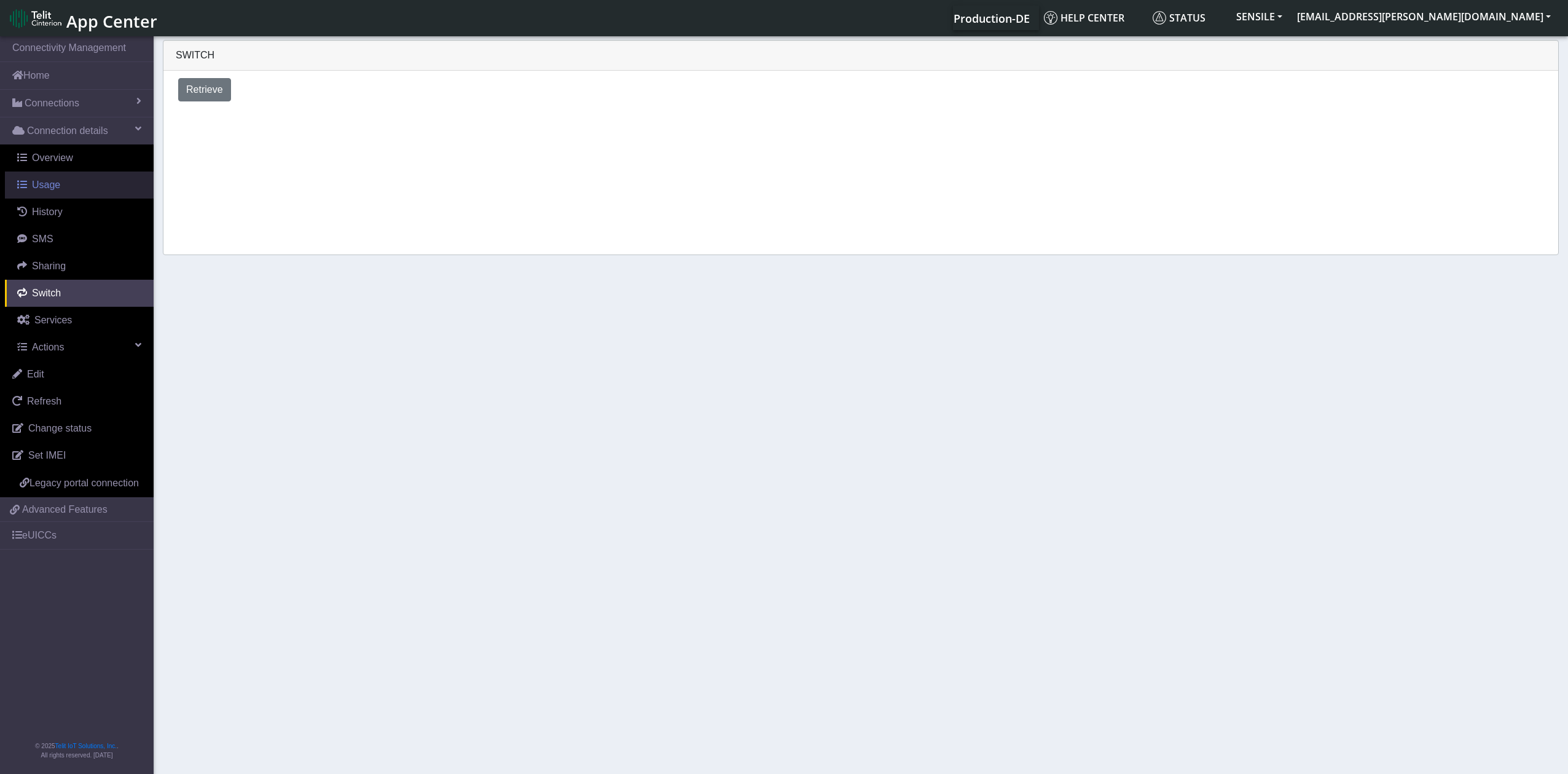
click at [61, 182] on link "Usage" at bounding box center [79, 185] width 149 height 27
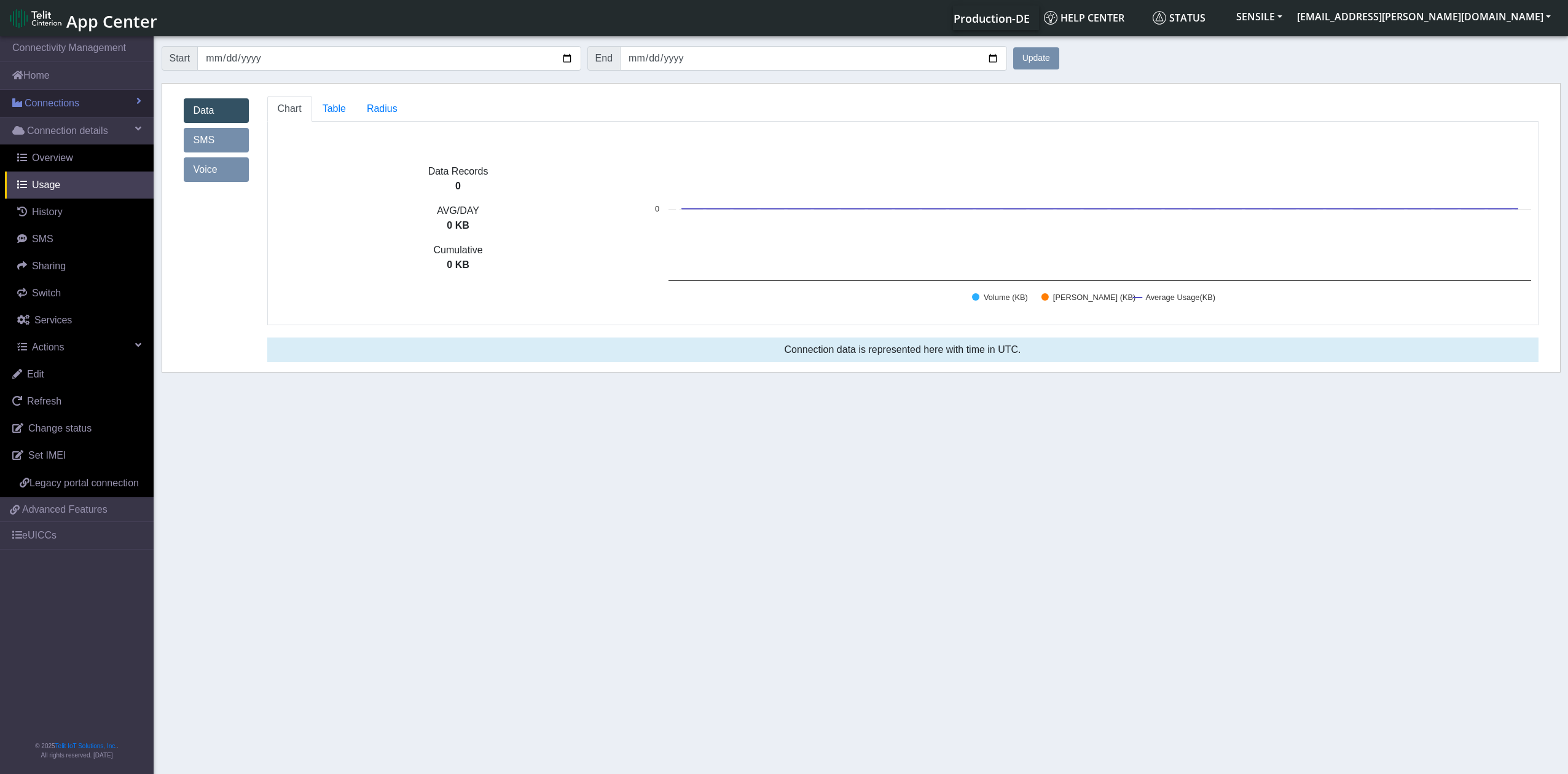
click at [104, 107] on link "Connections" at bounding box center [76, 103] width 154 height 27
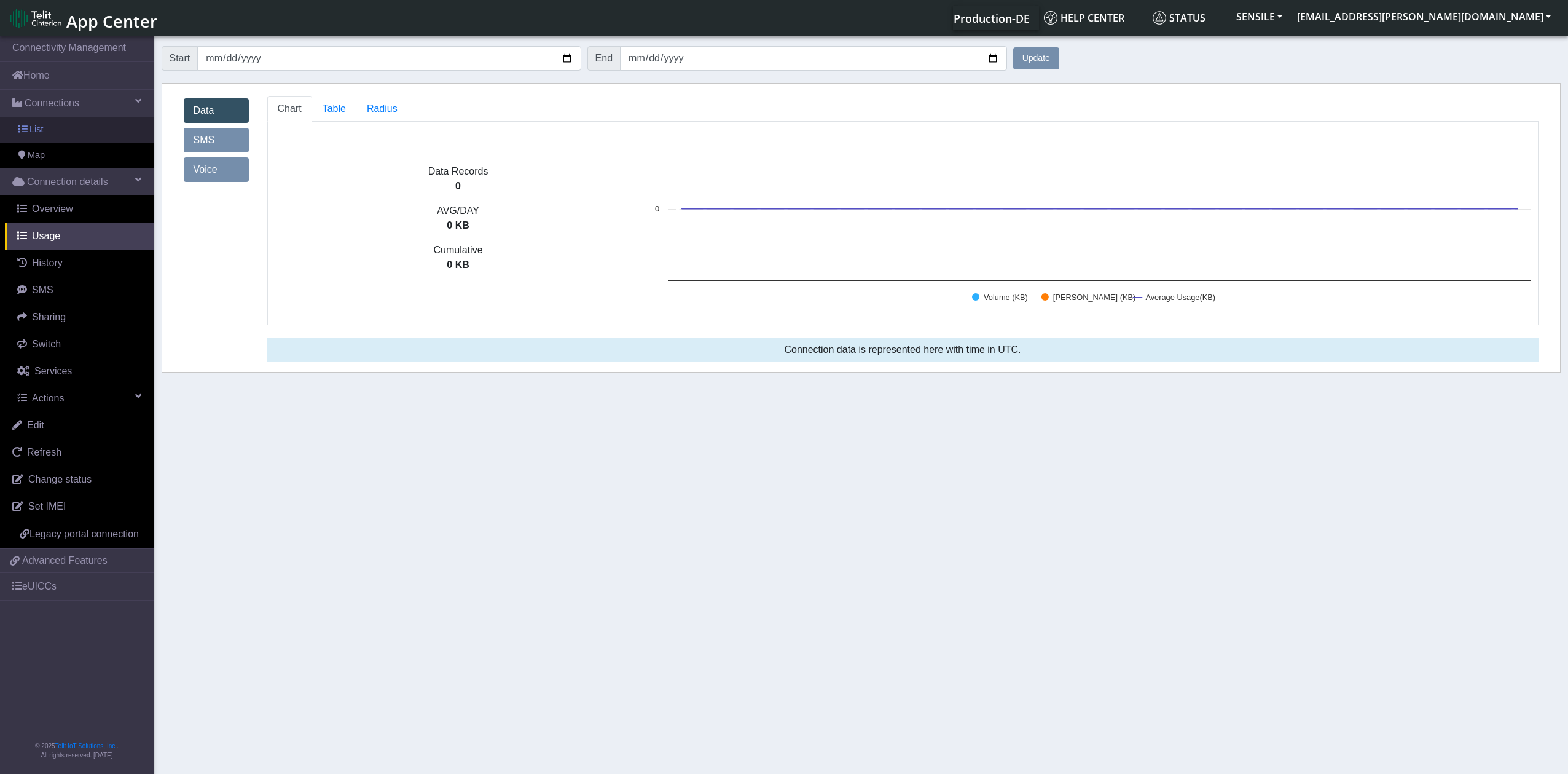
click at [96, 128] on link "List" at bounding box center [76, 129] width 154 height 26
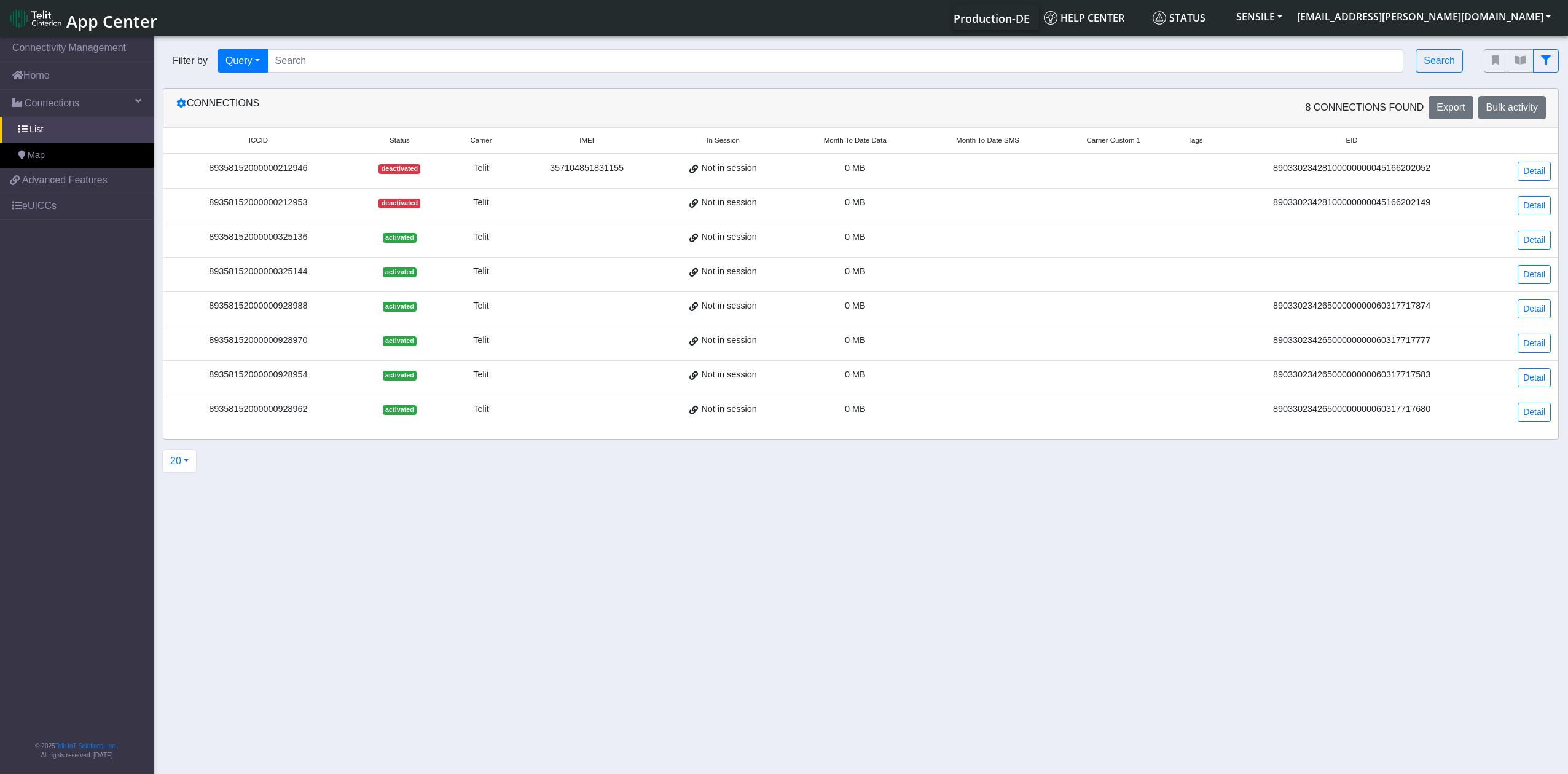
click at [294, 172] on div "89358152000000212946" at bounding box center [258, 168] width 175 height 13
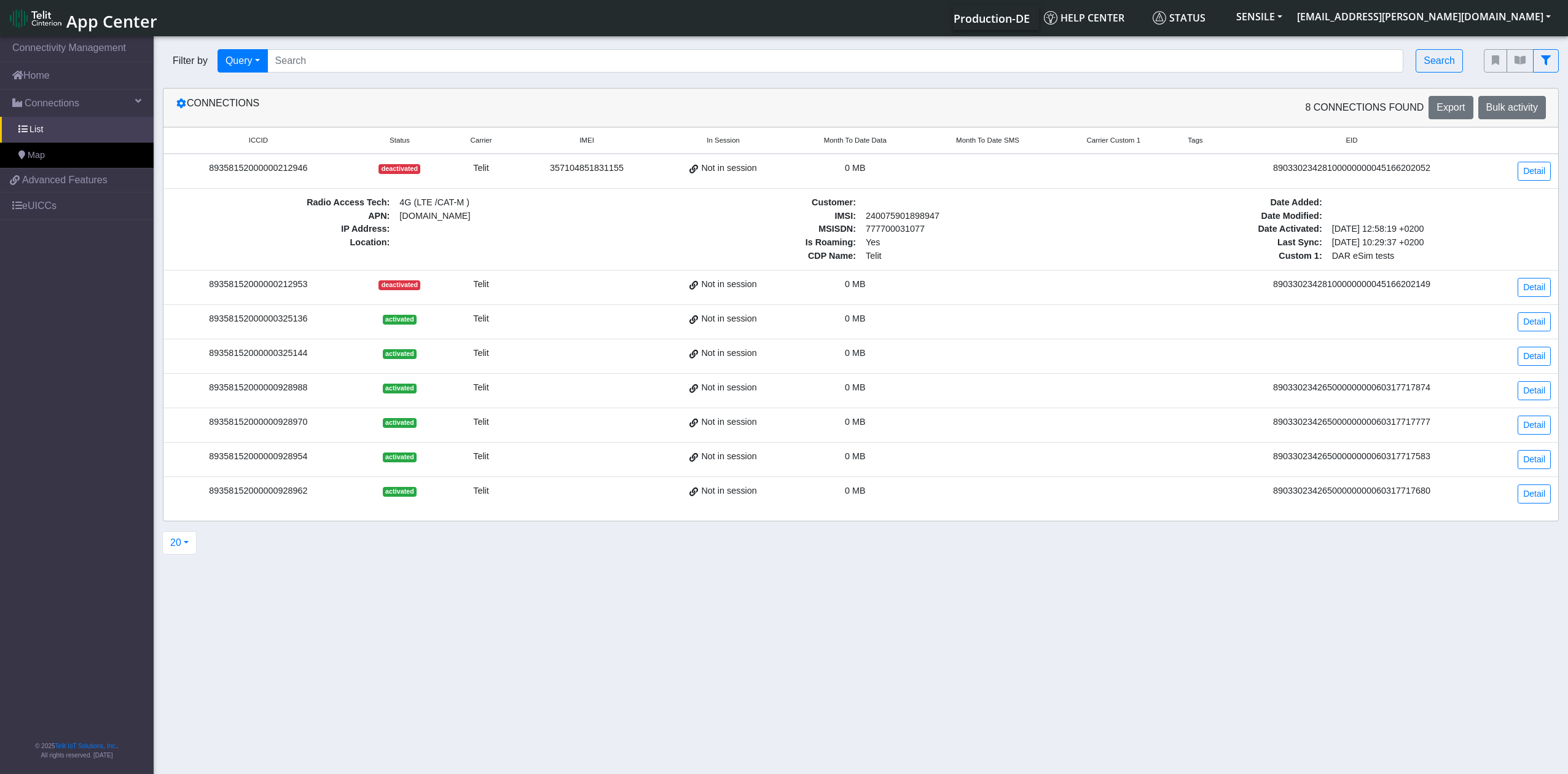
click at [302, 285] on div "89358152000000212953" at bounding box center [258, 284] width 175 height 13
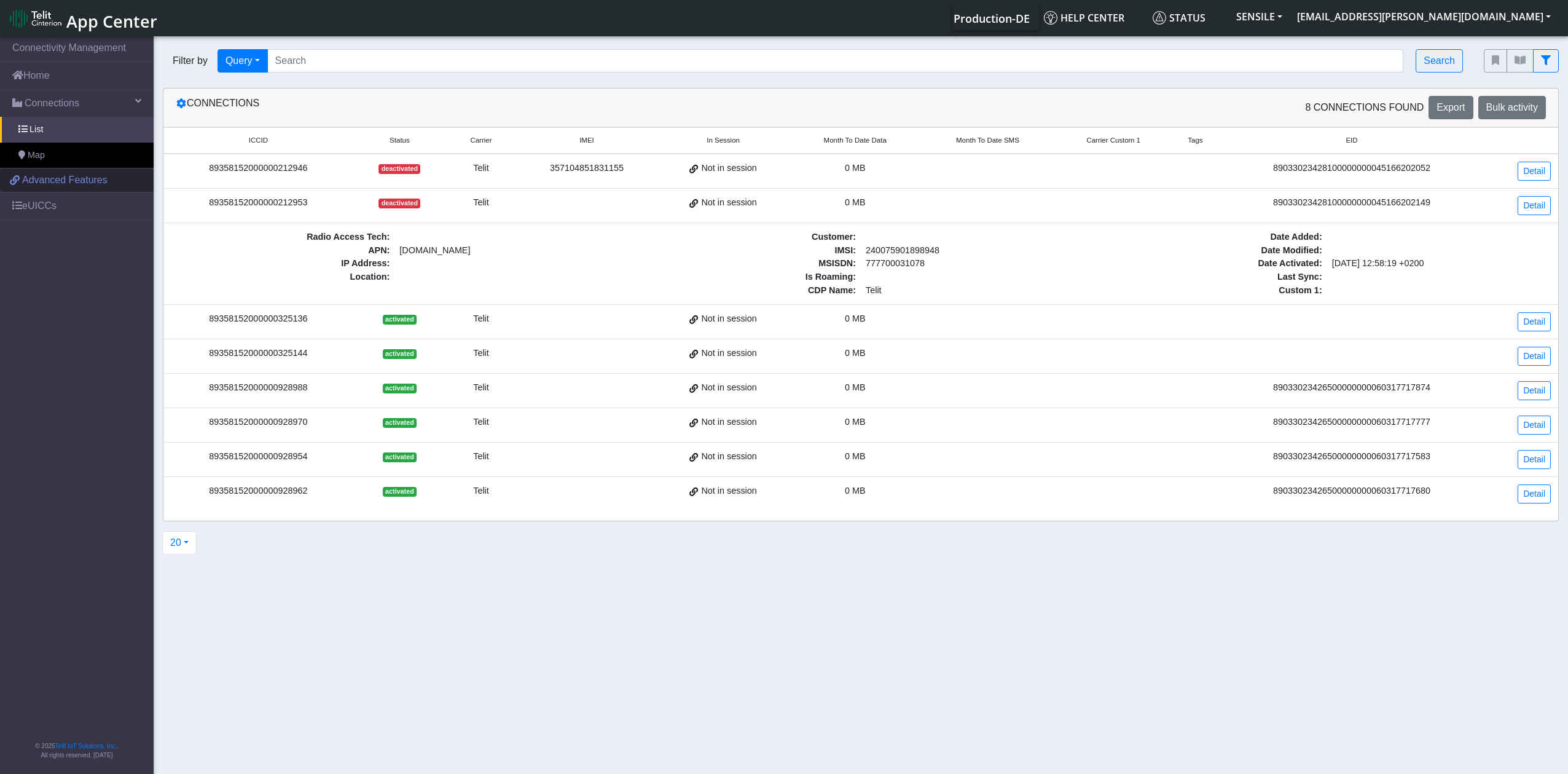
click at [97, 181] on span "Advanced Features" at bounding box center [65, 180] width 85 height 15
click at [57, 208] on link "eUICCs" at bounding box center [76, 206] width 154 height 27
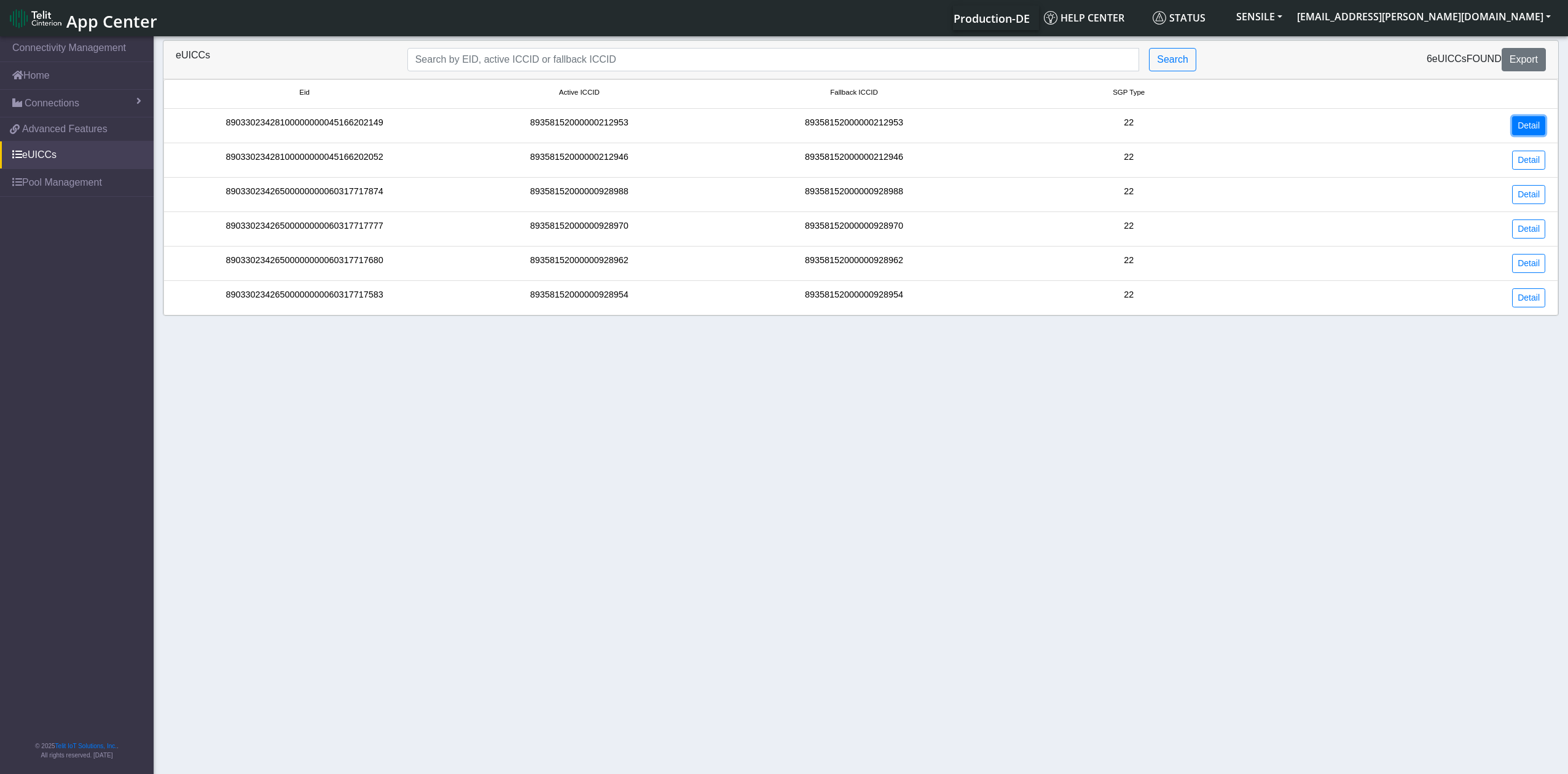
click at [1532, 129] on link "Detail" at bounding box center [1528, 125] width 33 height 19
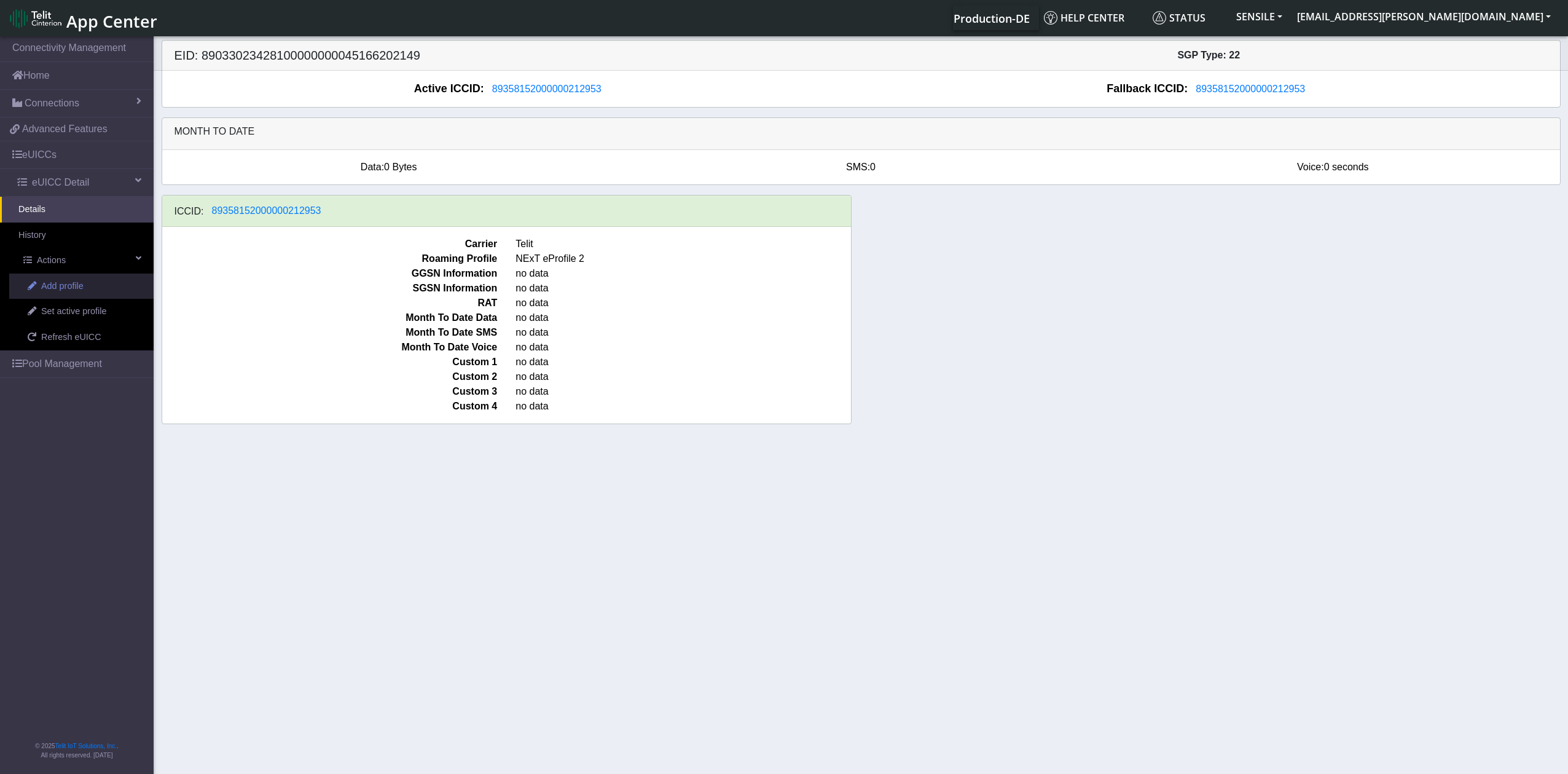
click at [49, 285] on span "Add profile" at bounding box center [62, 286] width 43 height 13
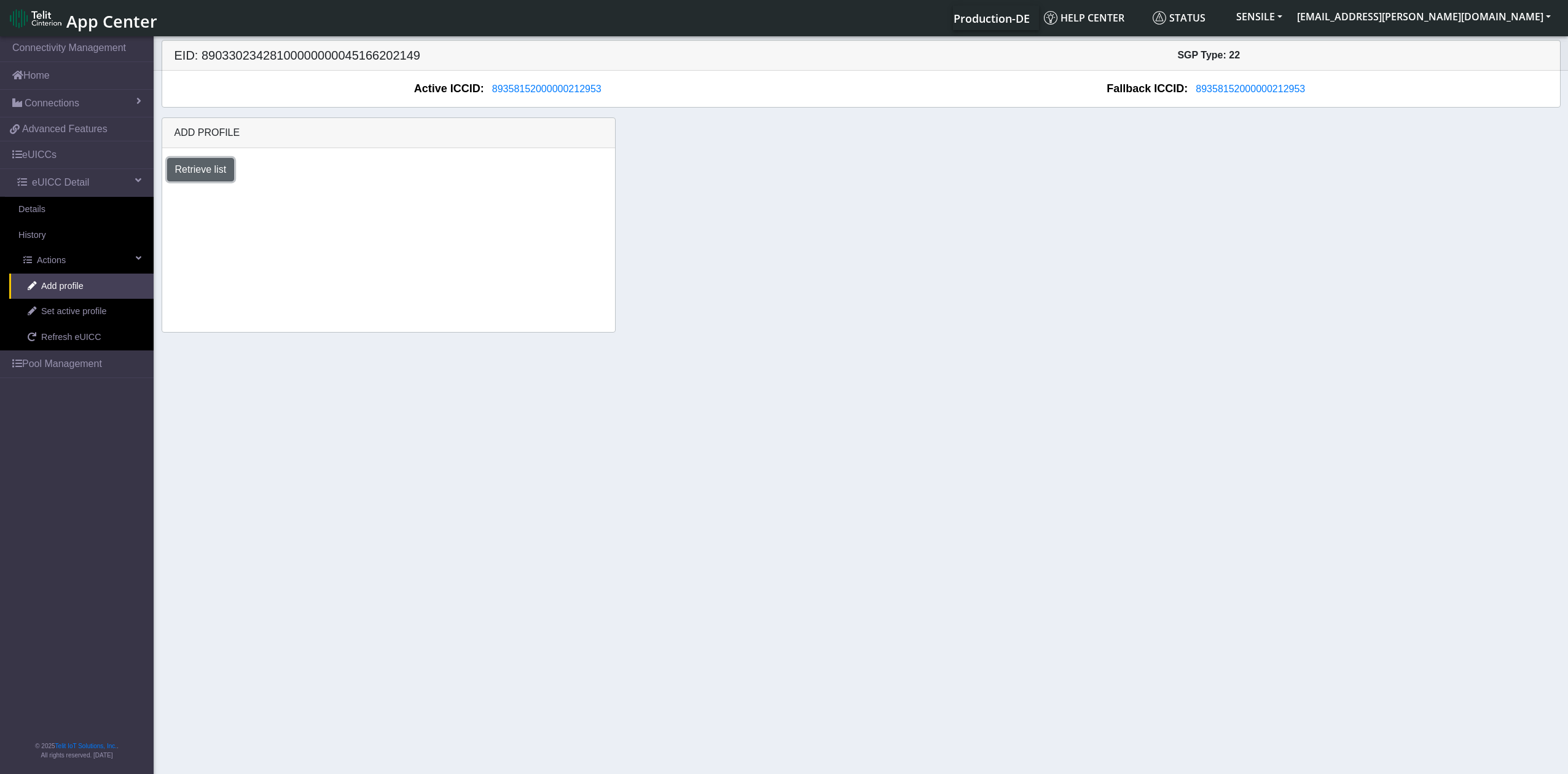
click at [215, 168] on button "Retrieve list" at bounding box center [201, 170] width 68 height 23
click at [249, 203] on select "Select profile to add DNLD-nxt23.net-eProfile 5" at bounding box center [240, 203] width 146 height 23
click at [99, 318] on link "Set active profile" at bounding box center [81, 311] width 144 height 26
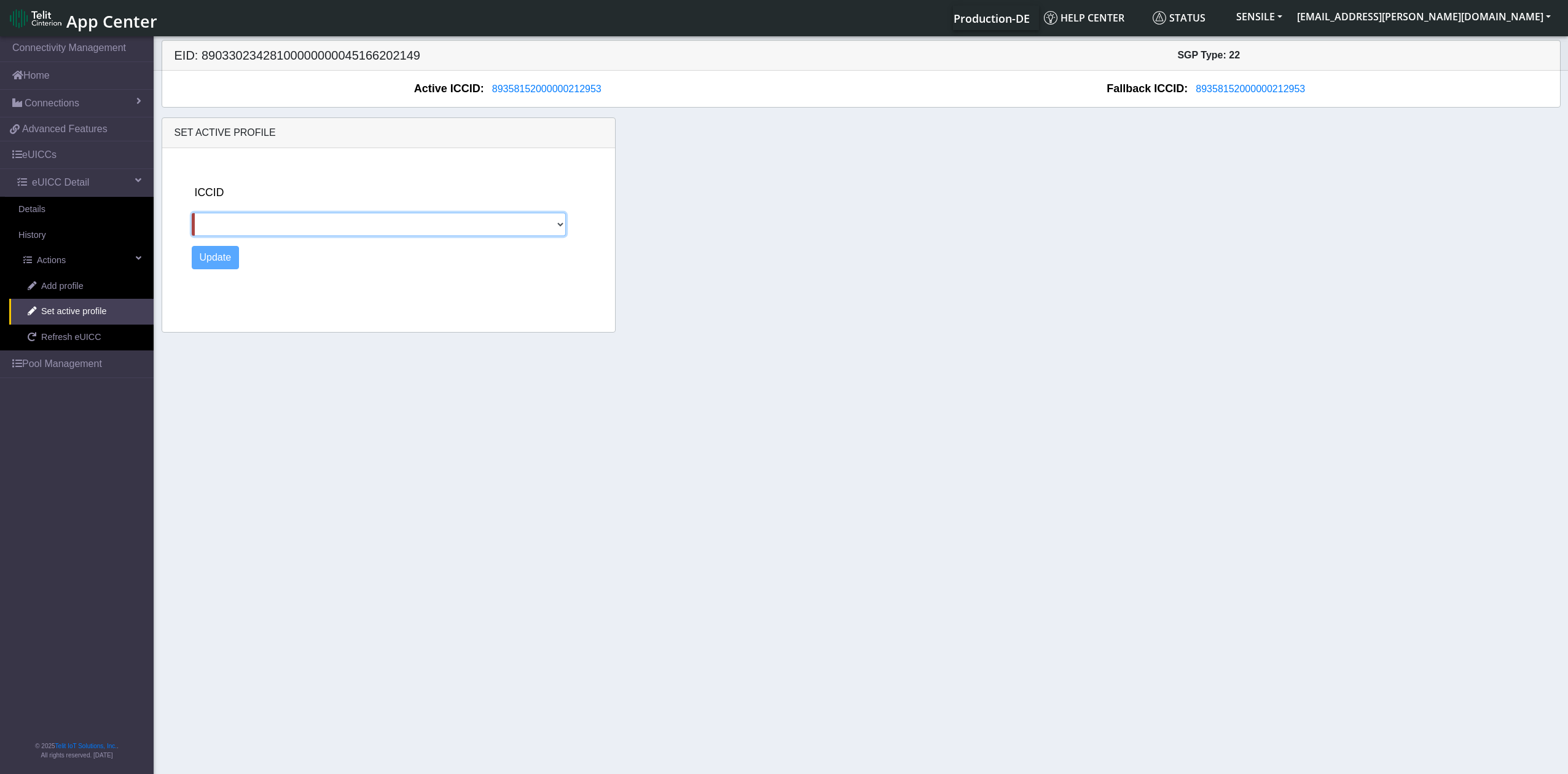
click at [295, 223] on select at bounding box center [378, 224] width 374 height 23
click at [560, 226] on select at bounding box center [378, 224] width 374 height 23
drag, startPoint x: 560, startPoint y: 226, endPoint x: 387, endPoint y: 272, distance: 179.0
click at [559, 226] on select at bounding box center [378, 224] width 374 height 23
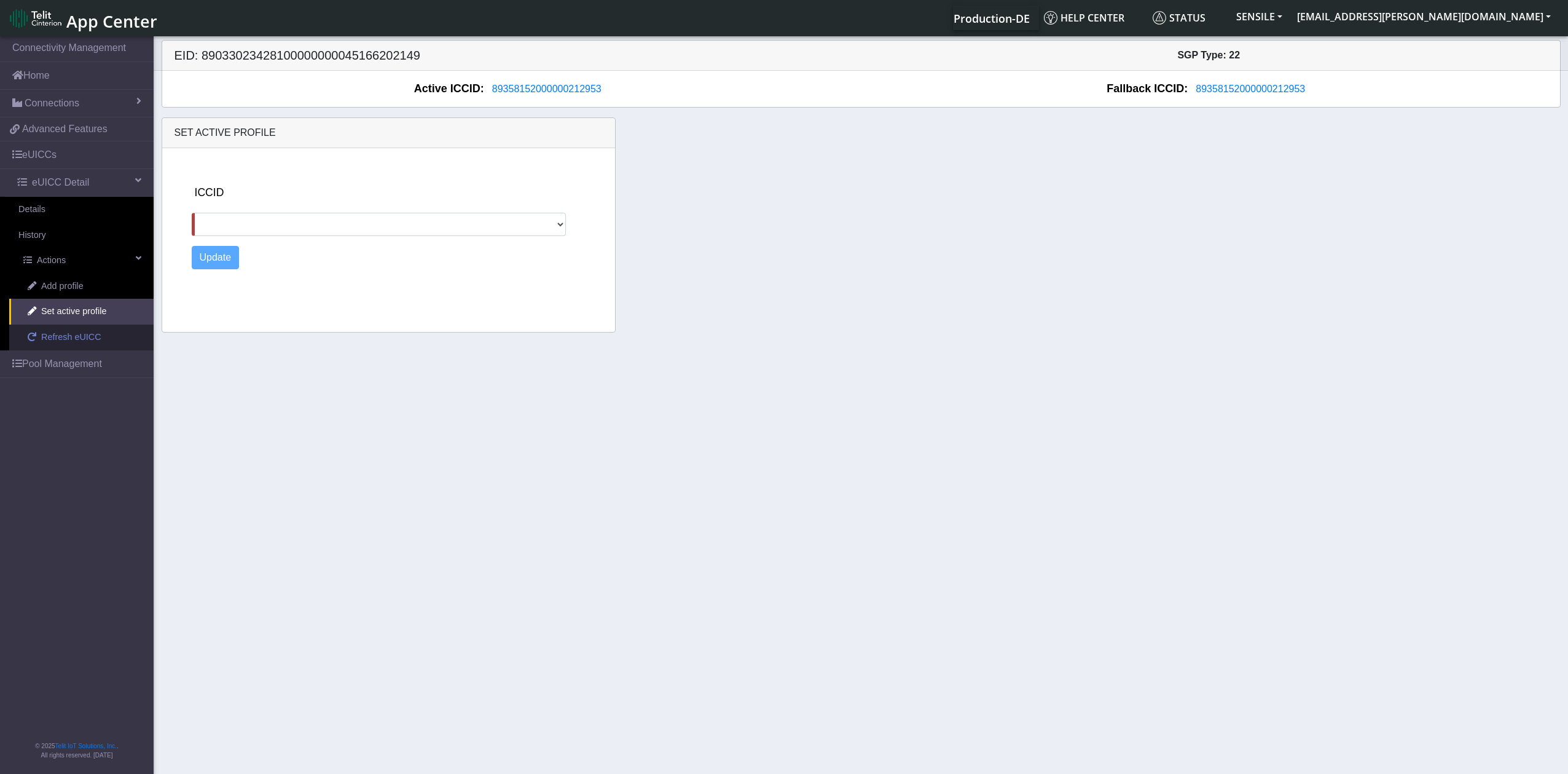
click at [82, 340] on span "Refresh eUICC" at bounding box center [71, 337] width 60 height 13
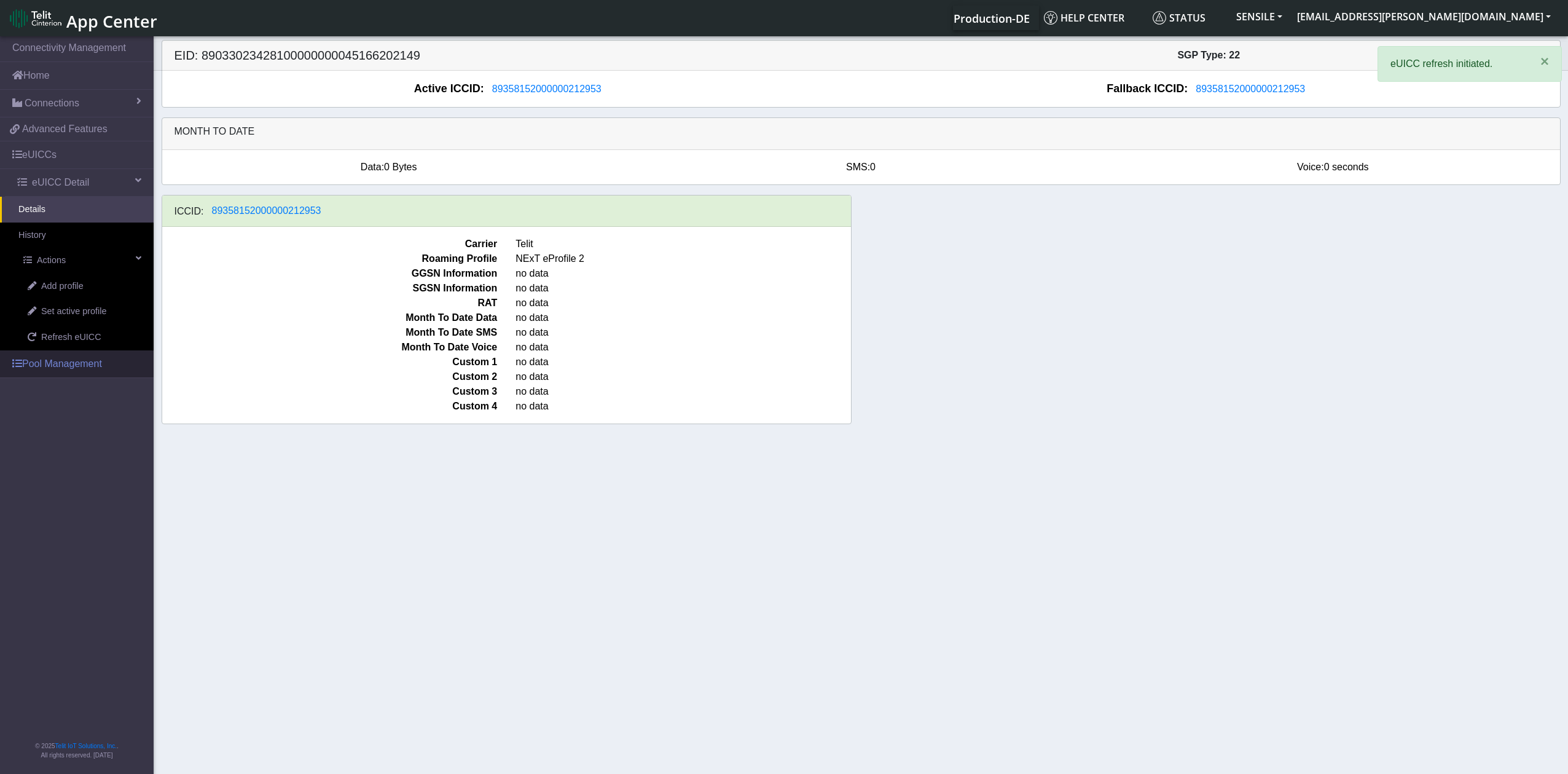
click at [70, 367] on link "Pool Management" at bounding box center [76, 364] width 154 height 27
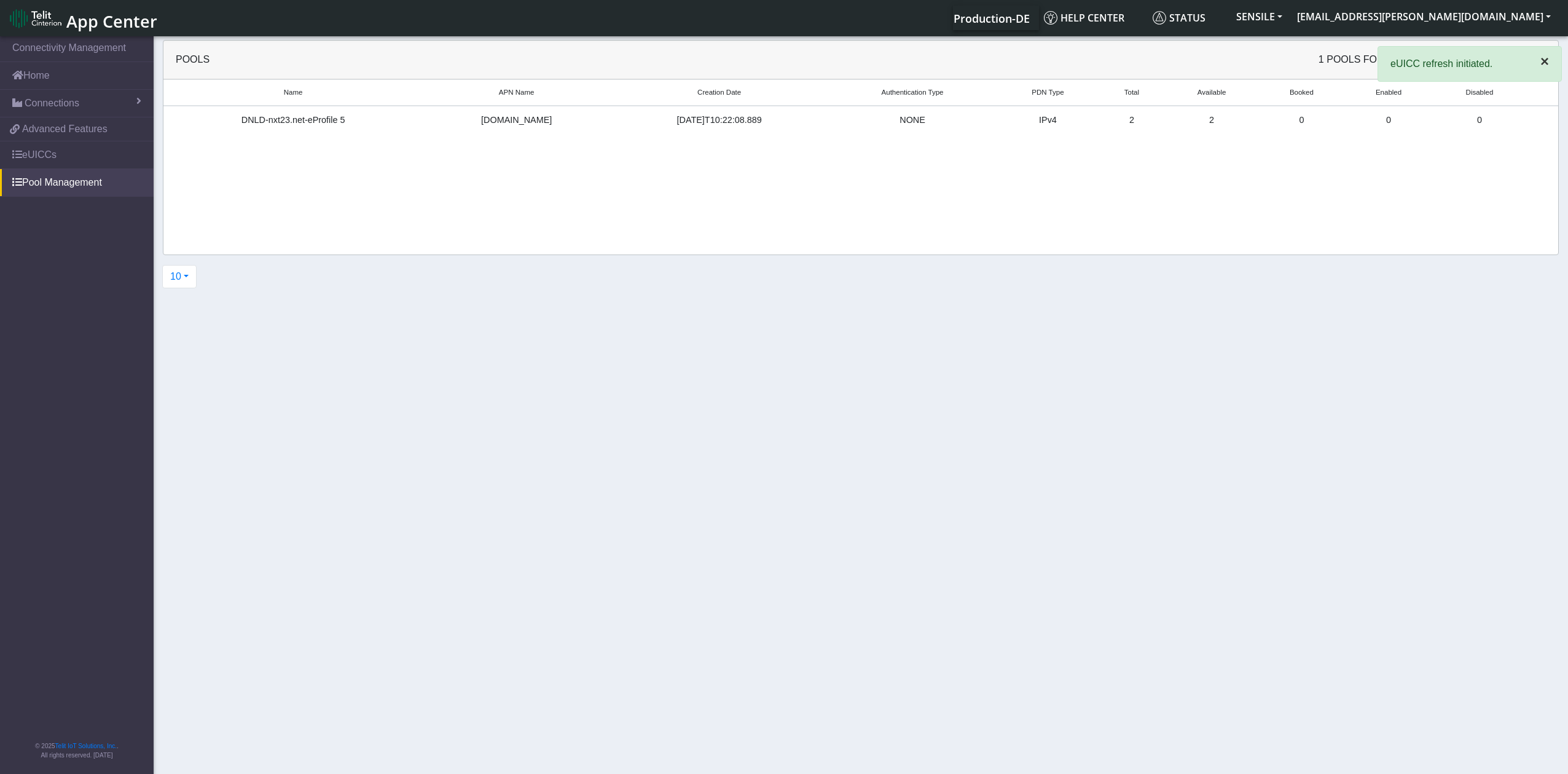
click at [1544, 57] on span "×" at bounding box center [1545, 60] width 9 height 17
click at [1507, 61] on span "Create third party profile pool" at bounding box center [1475, 60] width 126 height 11
select select "IPv4"
select select "NONE"
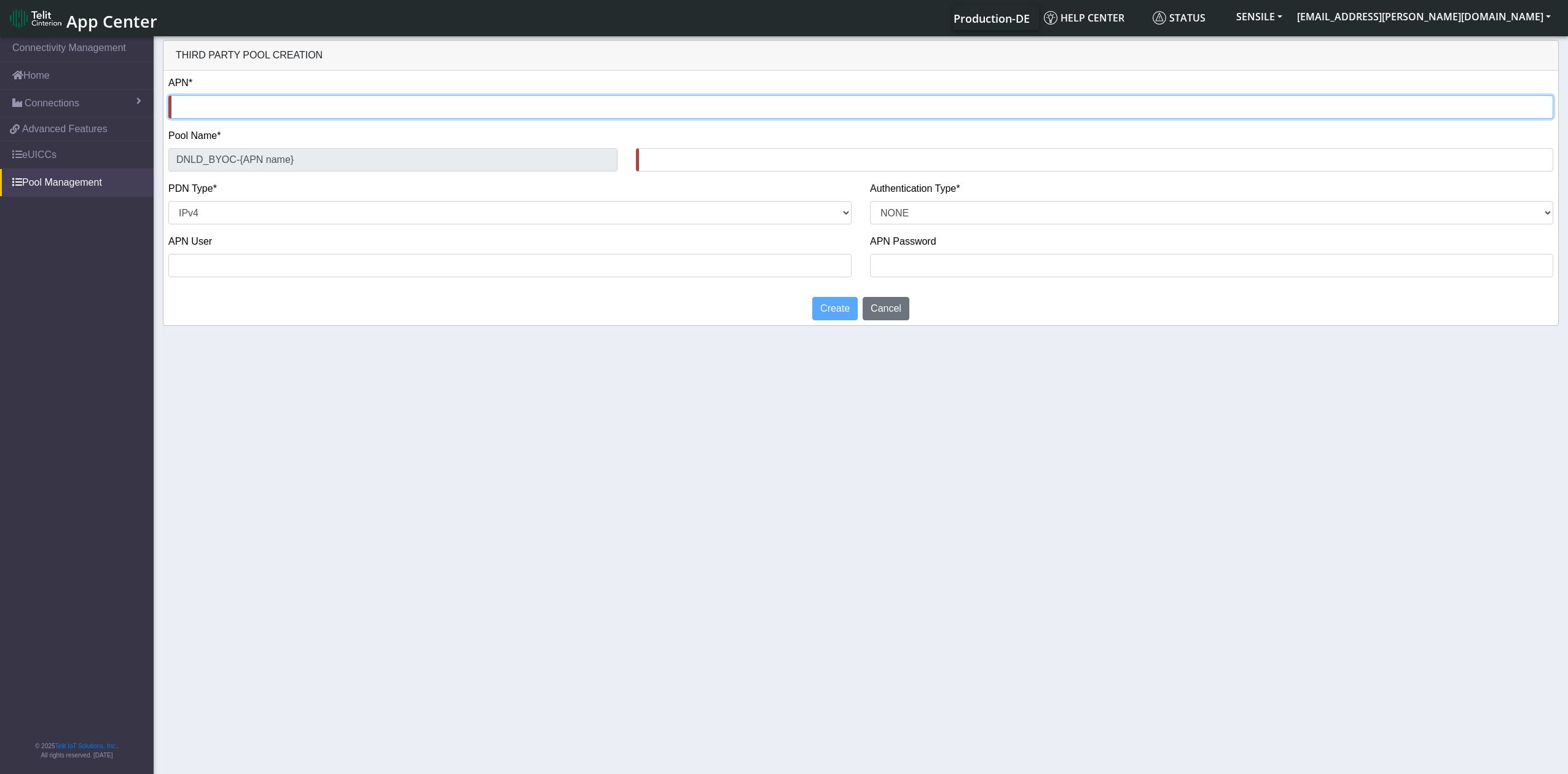
click at [423, 104] on input "text" at bounding box center [860, 107] width 1385 height 23
type input "s"
type input "DNLD_BYOC-s-"
type input "sh"
type input "DNLD_BYOC-sh-"
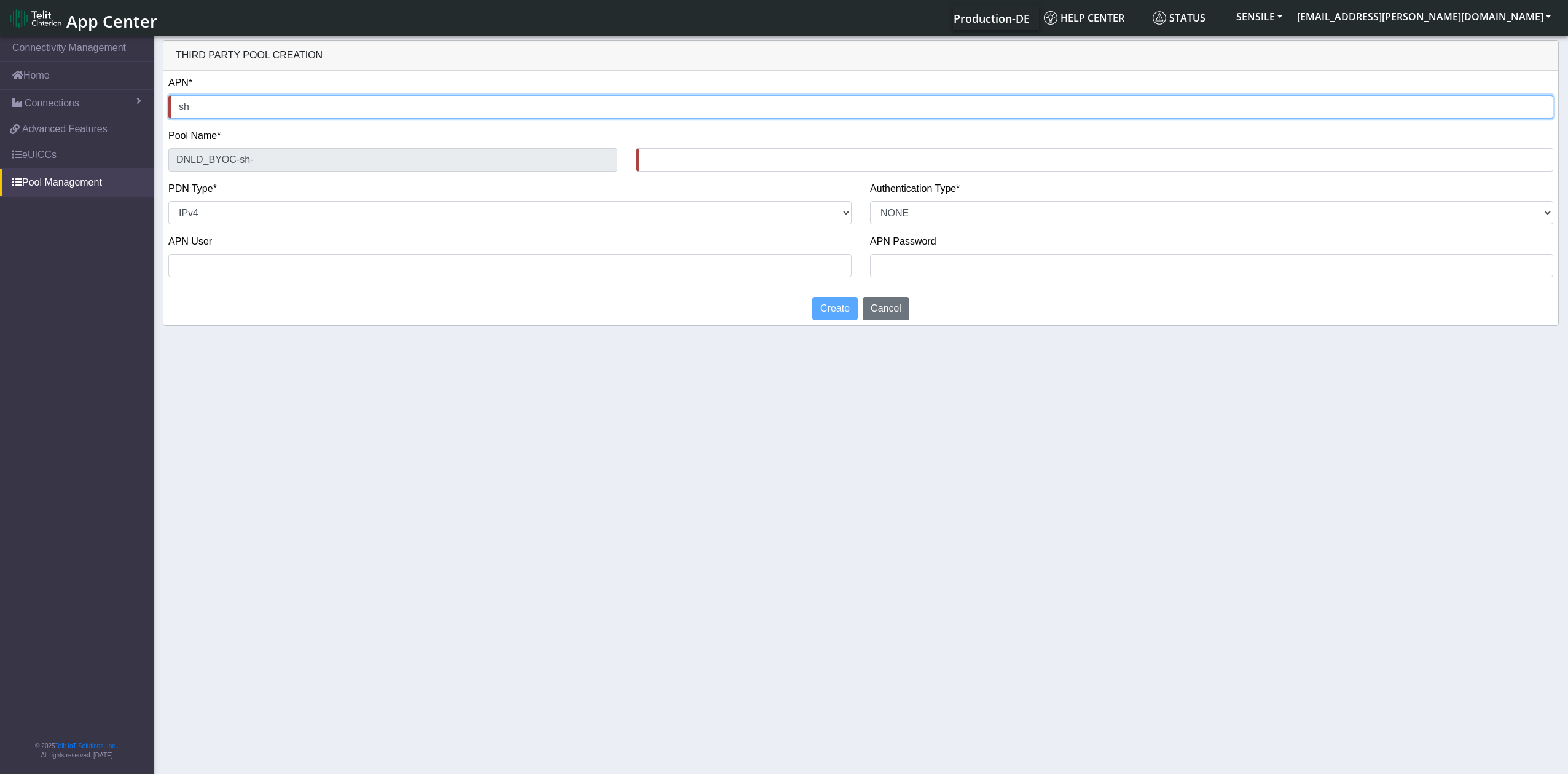
type input "sha"
type input "DNLD_BYOC-sha-"
type input "shar"
type input "DNLD_BYOC-shar-"
type input "share"
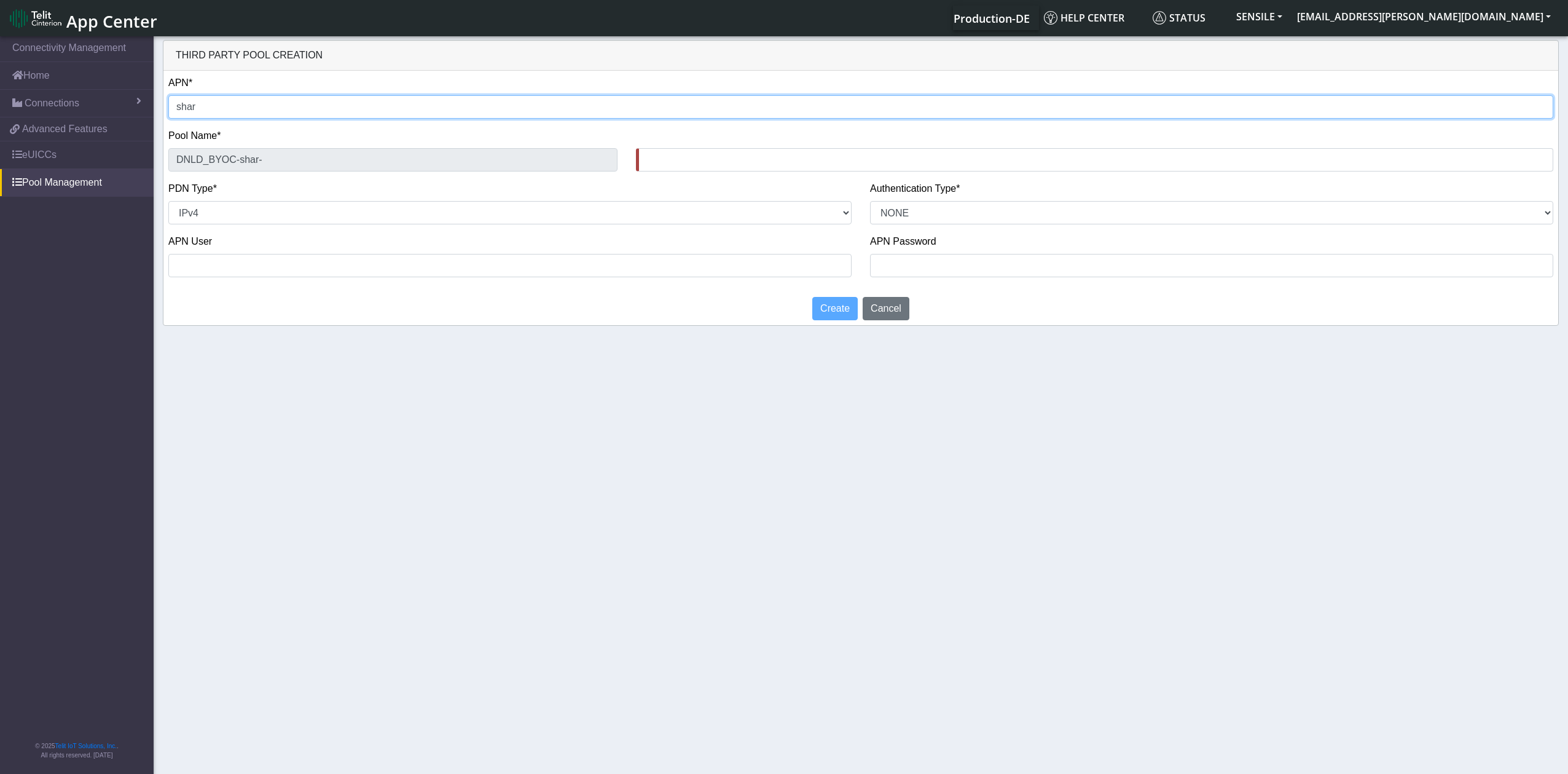
type input "DNLD_BYOC-share-"
type input "shared"
type input "DNLD_BYOC-shared-"
type input "shared."
type input "DNLD_BYOC-shared.-"
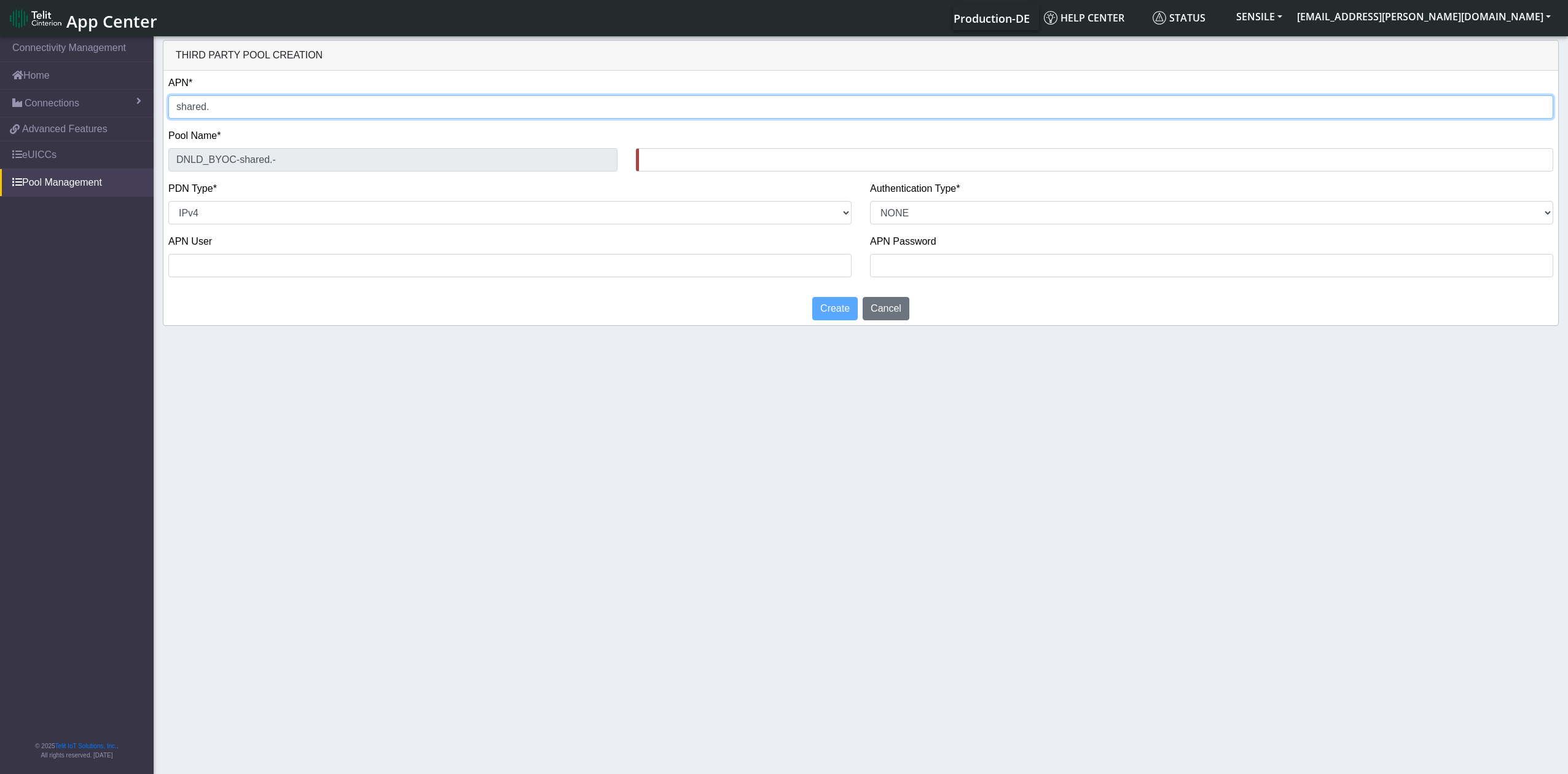
type input "shared.m"
type input "DNLD_BYOC-shared.m-"
type input "shared.m2"
type input "DNLD_BYOC-shared.m2-"
type input "shared.m2m"
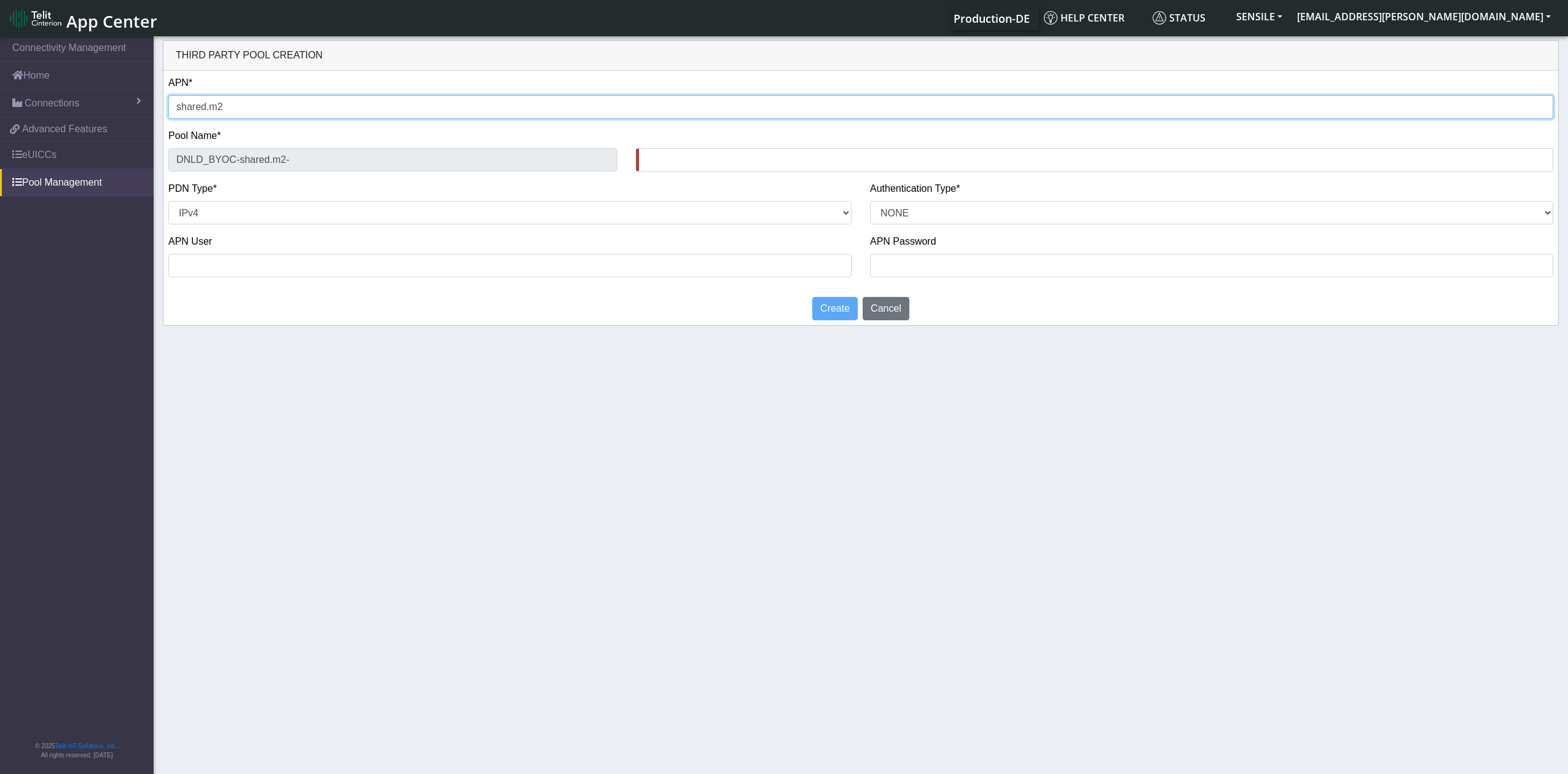
type input "DNLD_BYOC-shared.m2m-"
type input "shared.m2m."
type input "DNLD_BYOC-shared.m2m.-"
type input "shared.m2m.c"
type input "DNLD_BYOC-shared.m2m.c-"
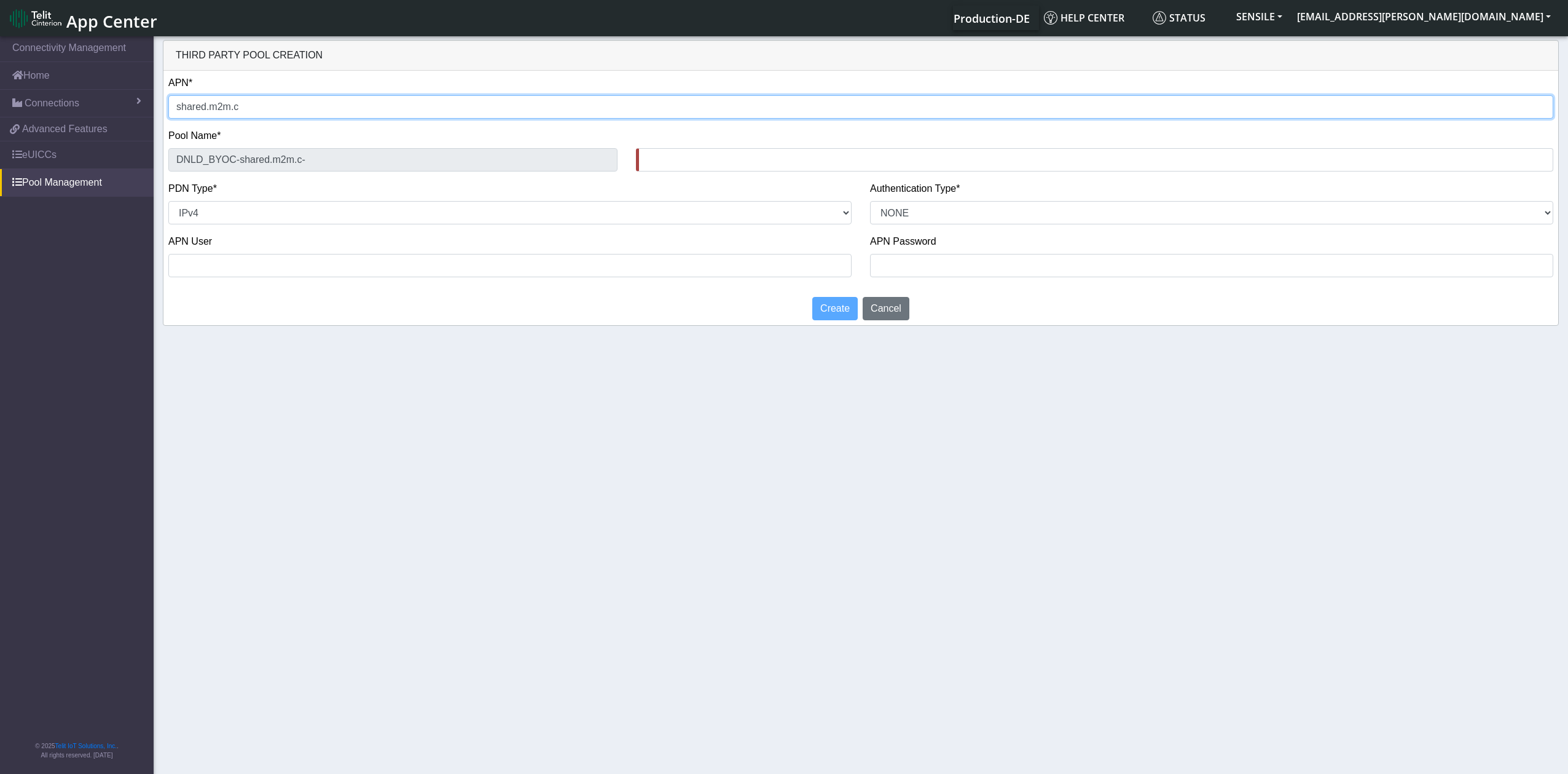
type input "[DOMAIN_NAME]"
type input "DNLD_BYOC-shared.m2m.ch-"
type input "[DOMAIN_NAME]"
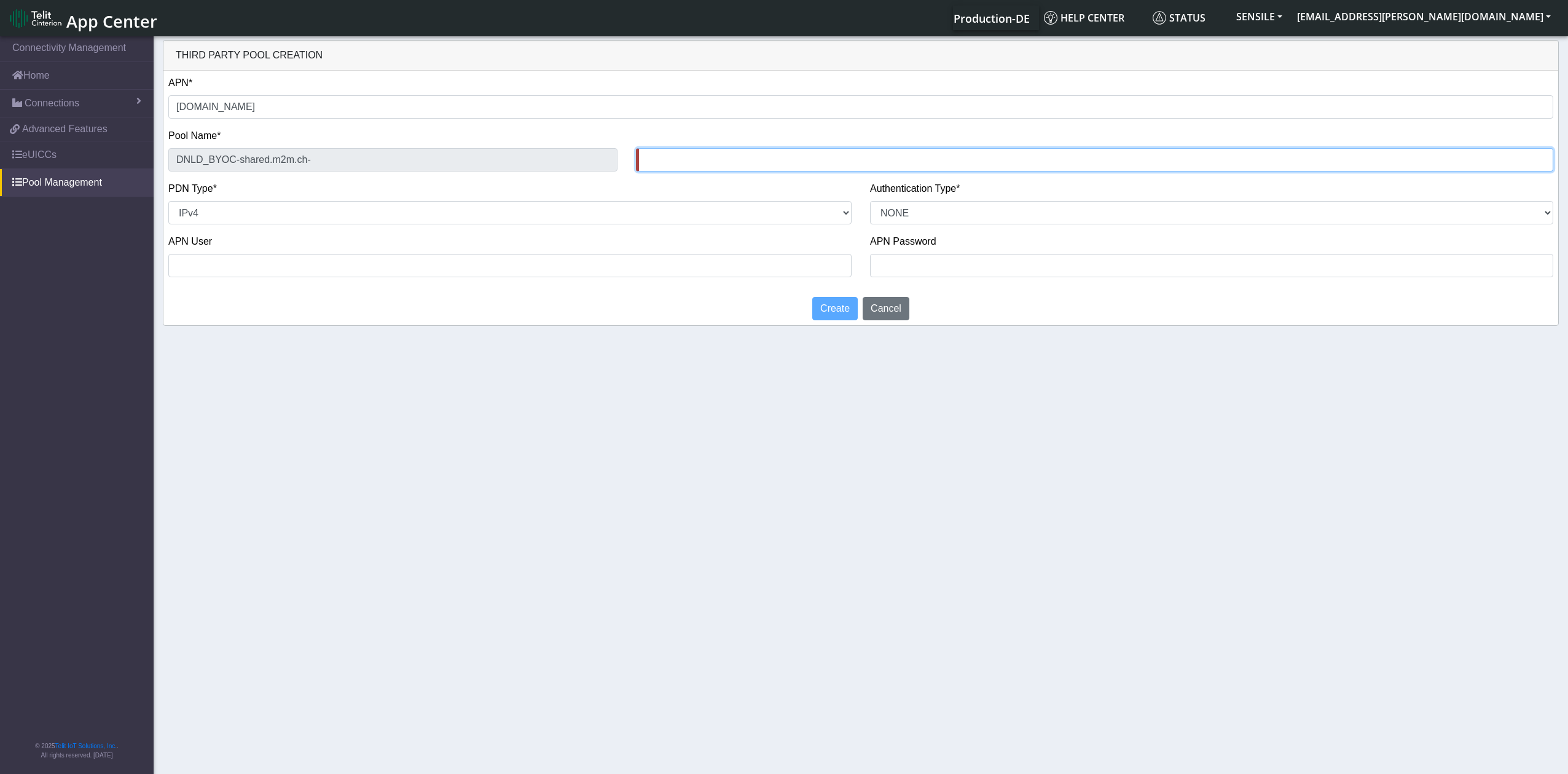
click at [700, 162] on input "text" at bounding box center [1094, 159] width 917 height 23
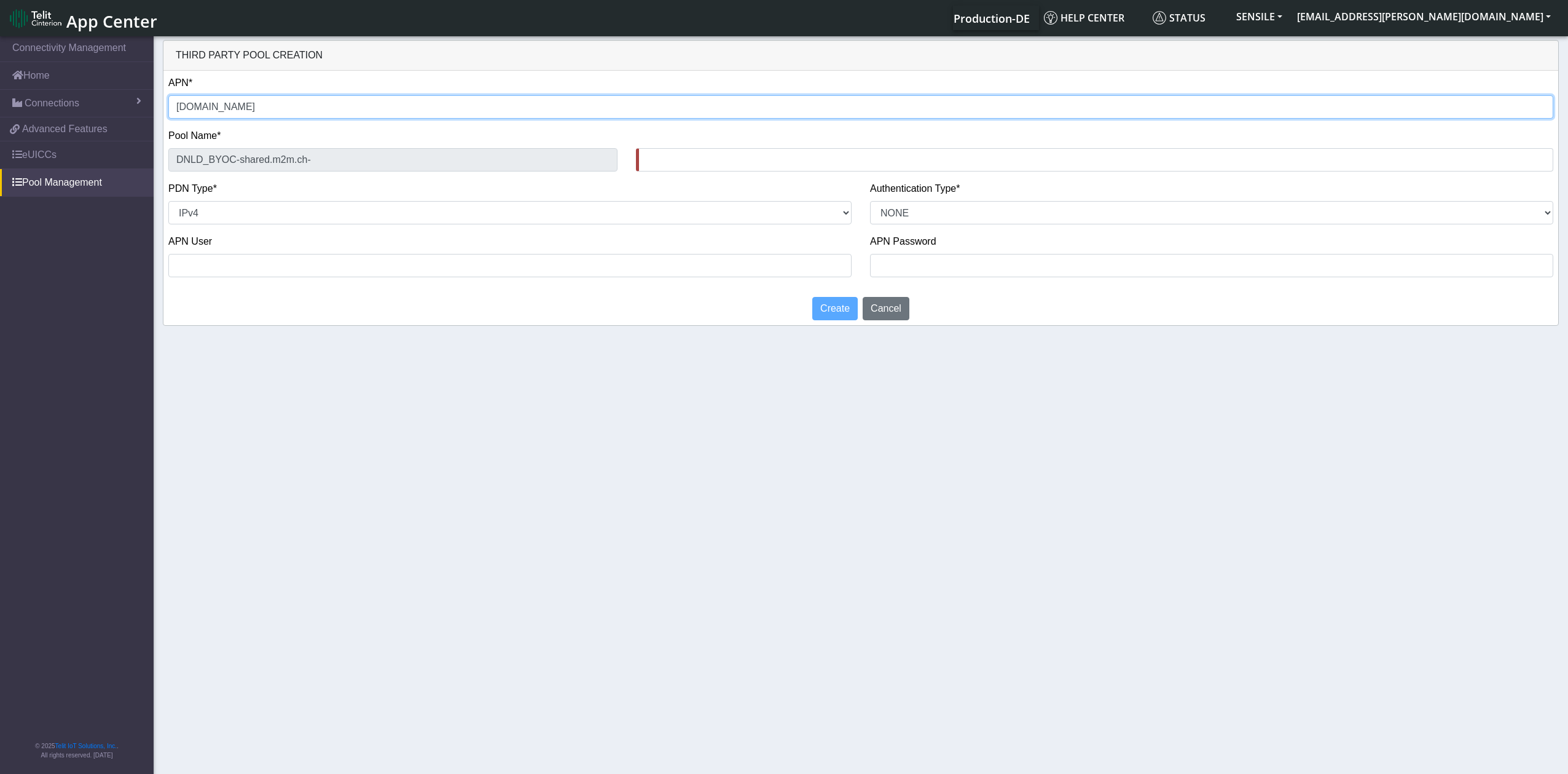
click at [467, 107] on input "[DOMAIN_NAME]" at bounding box center [860, 107] width 1385 height 23
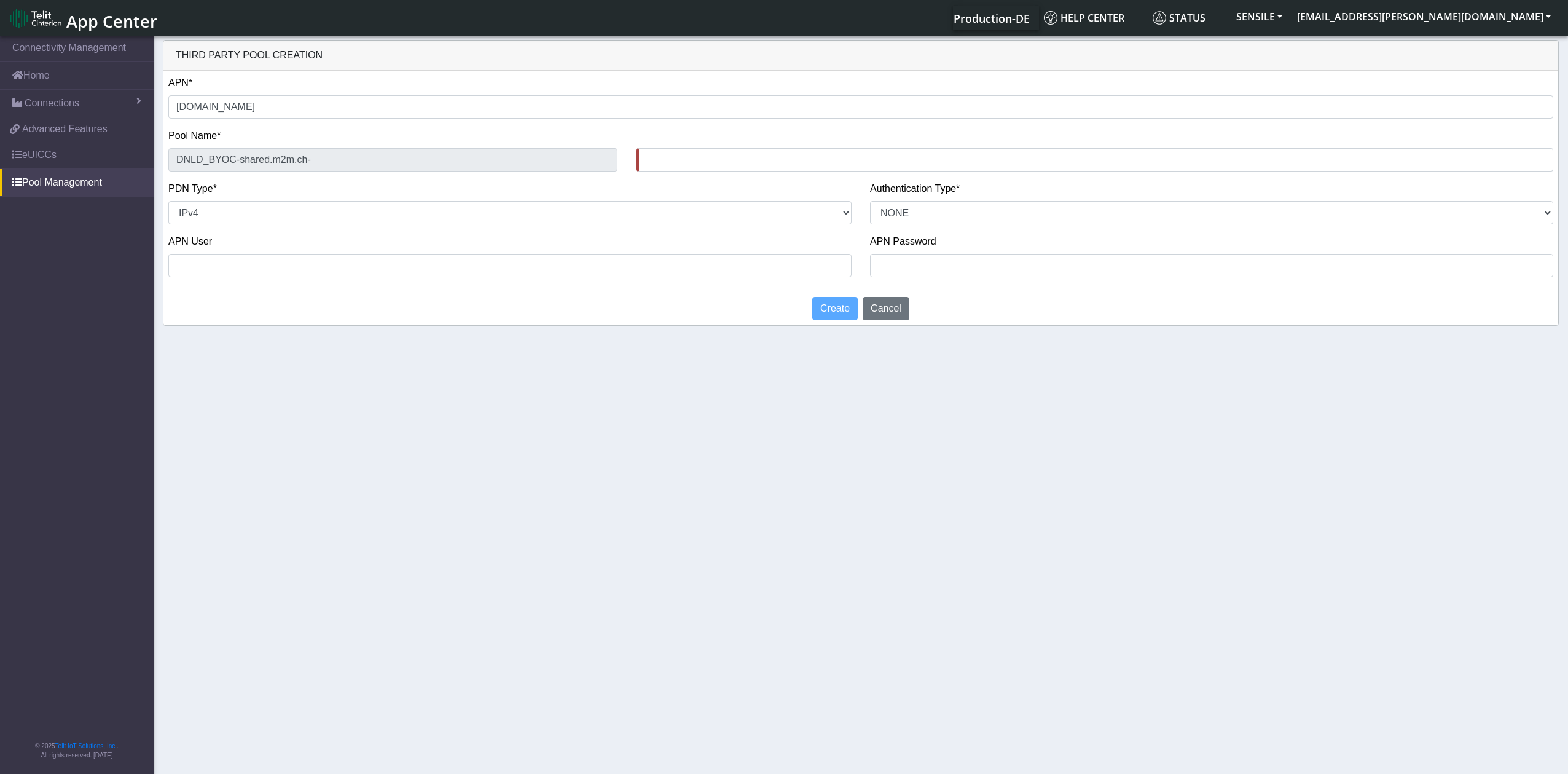
click at [739, 173] on div "Pool Name* DNLD_BYOC-shared.m2m.ch-" at bounding box center [861, 154] width 1403 height 52
click at [717, 158] on input "text" at bounding box center [1094, 159] width 917 height 23
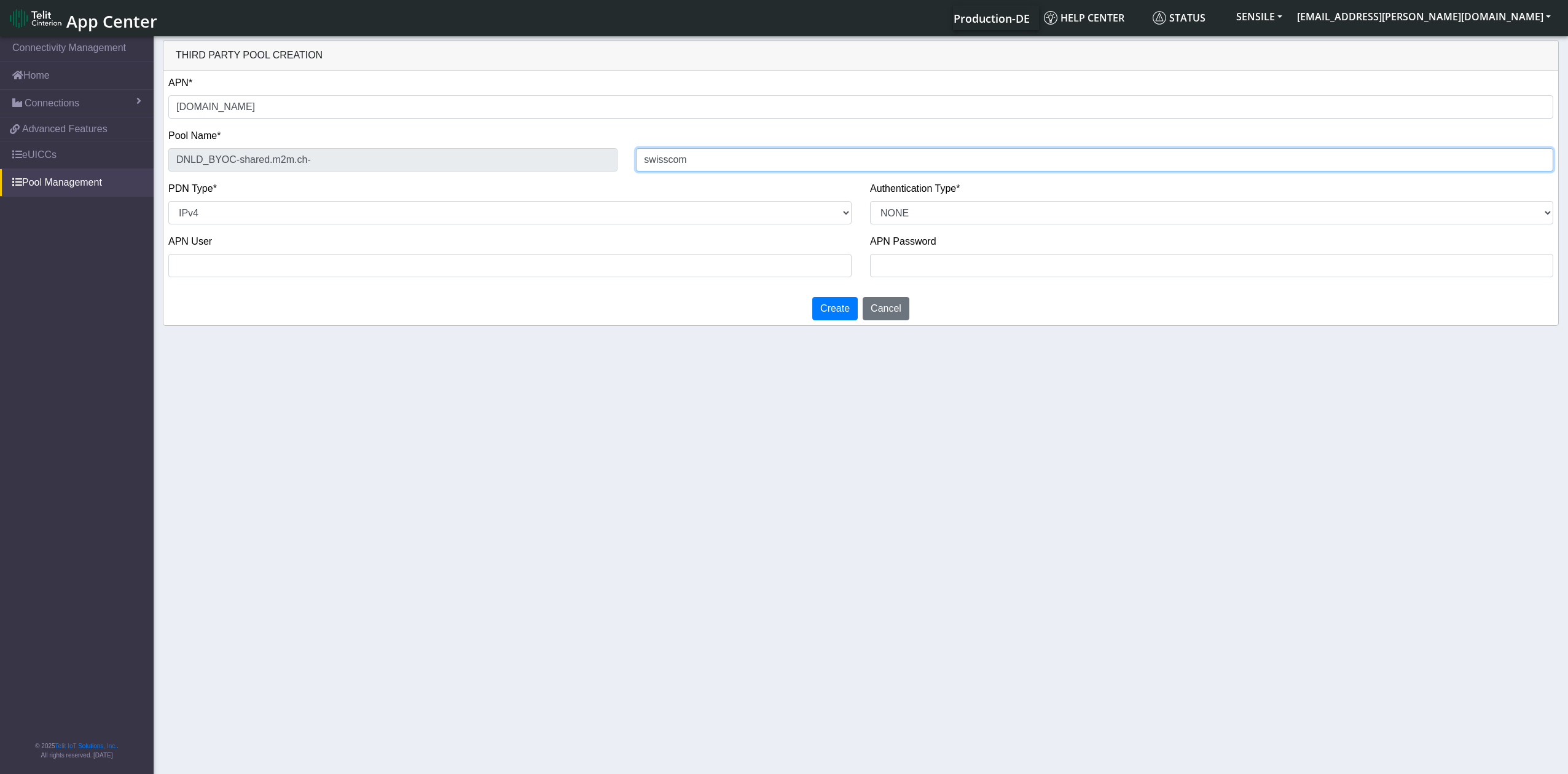
type input "swisscom"
click at [615, 205] on select "NON_IP IPv4 IPv6 IPv4v6" at bounding box center [510, 213] width 683 height 23
click at [960, 210] on select "PAP CHAP PAP_OR_CHAP NONE" at bounding box center [1211, 213] width 683 height 23
click at [870, 201] on select "PAP CHAP PAP_OR_CHAP NONE" at bounding box center [1211, 213] width 683 height 23
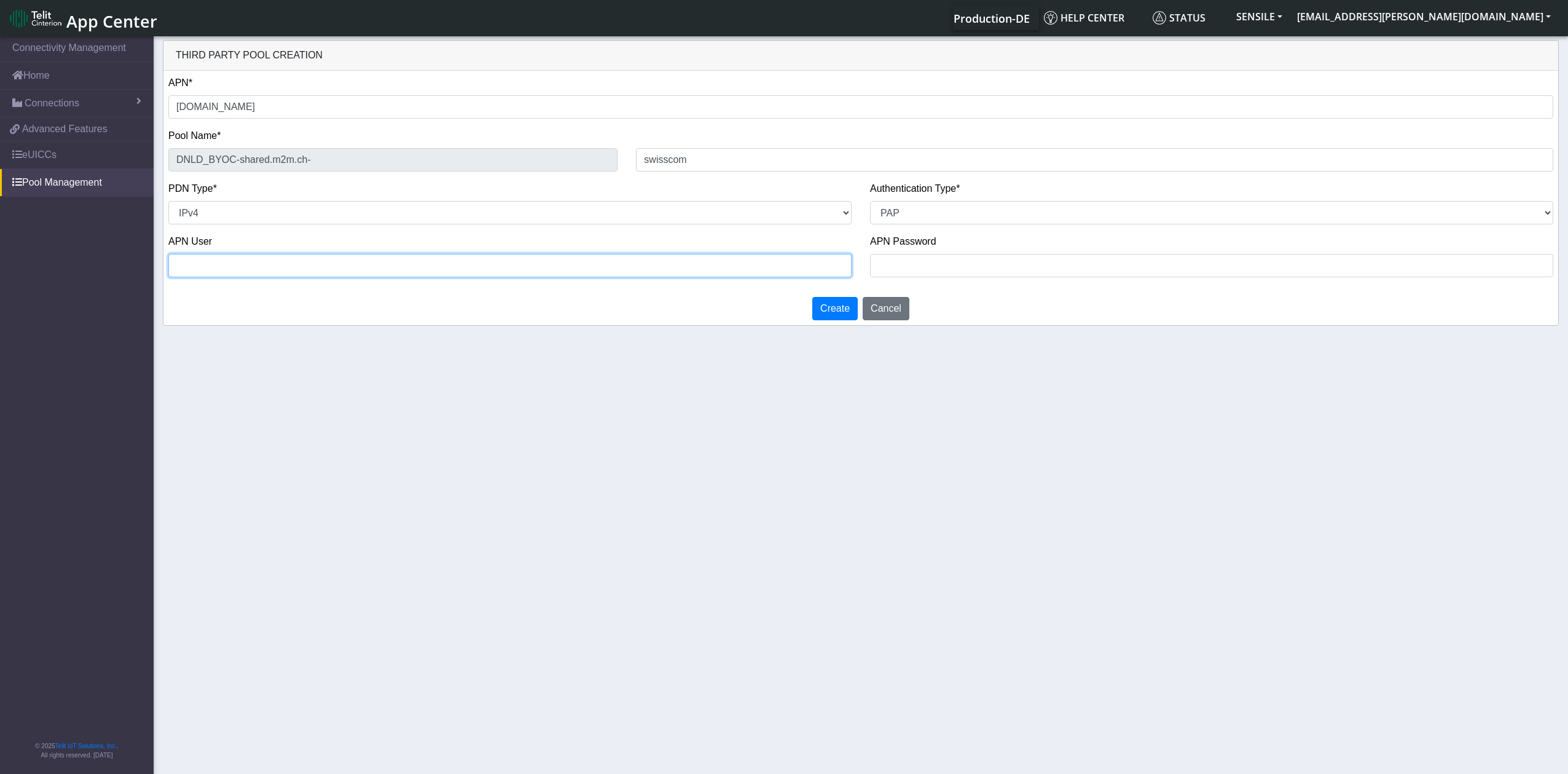
click at [703, 267] on input "text" at bounding box center [510, 265] width 683 height 23
click at [906, 217] on select "PAP CHAP PAP_OR_CHAP NONE" at bounding box center [1211, 213] width 683 height 23
select select "NONE"
click at [870, 201] on select "PAP CHAP PAP_OR_CHAP NONE" at bounding box center [1211, 213] width 683 height 23
click at [774, 271] on input "text" at bounding box center [510, 265] width 683 height 23
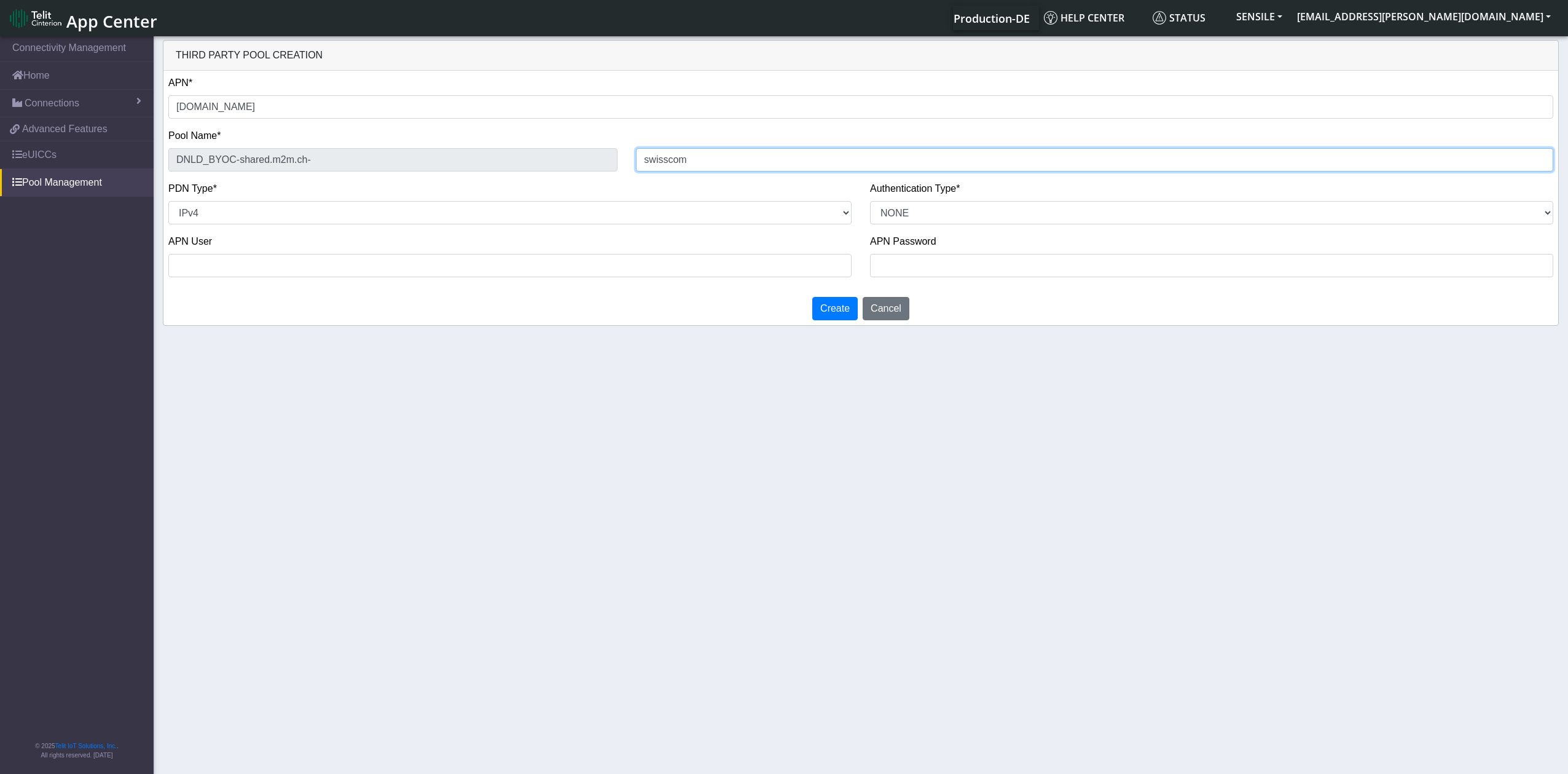
click at [707, 162] on input "swisscom" at bounding box center [1094, 159] width 917 height 23
drag, startPoint x: 833, startPoint y: 322, endPoint x: 827, endPoint y: 295, distance: 27.7
click at [827, 295] on div "Create Cancel" at bounding box center [860, 308] width 120 height 33
click at [826, 303] on button "Create" at bounding box center [834, 309] width 45 height 23
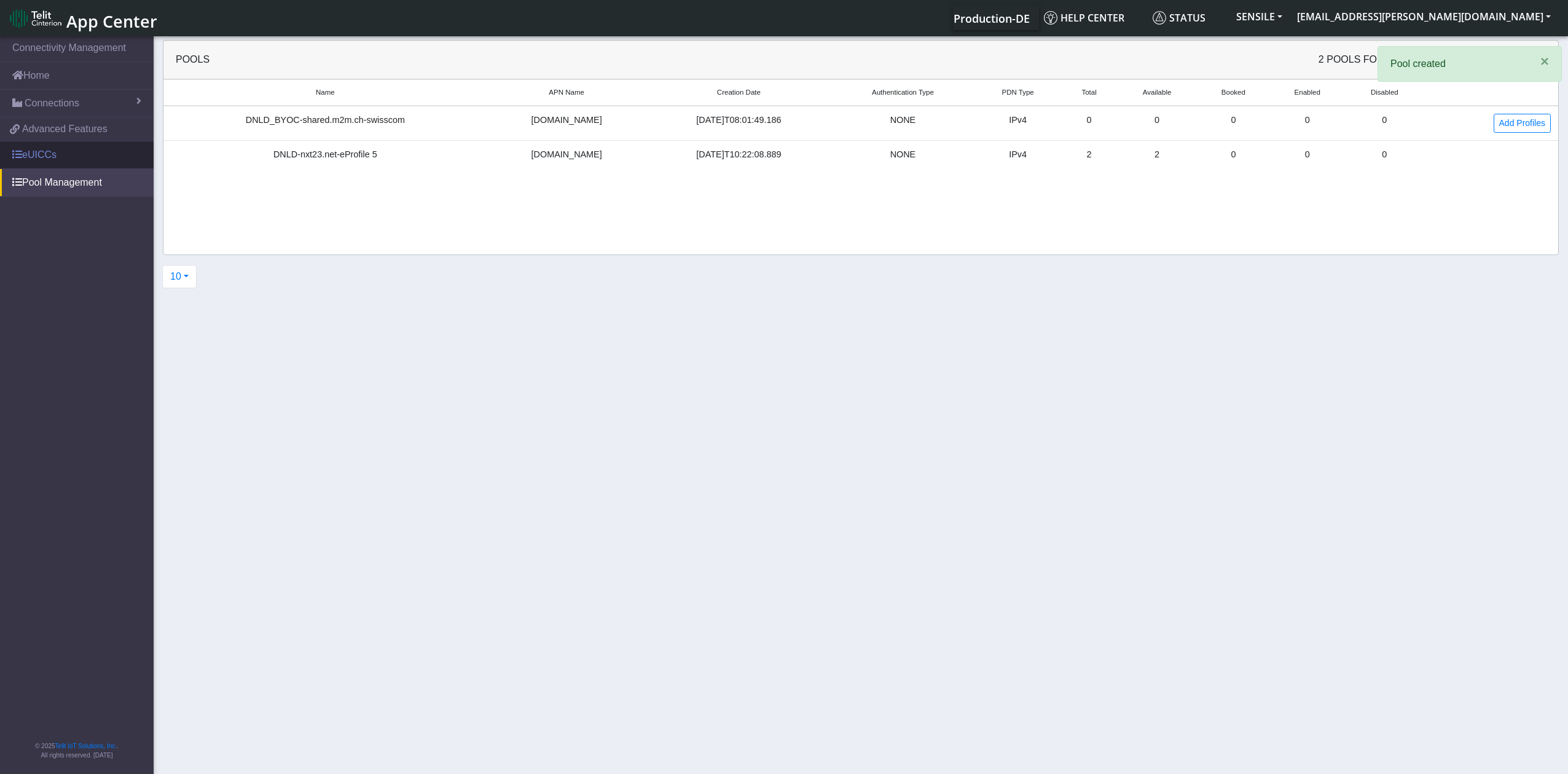
click at [70, 157] on link "eUICCs" at bounding box center [76, 155] width 154 height 27
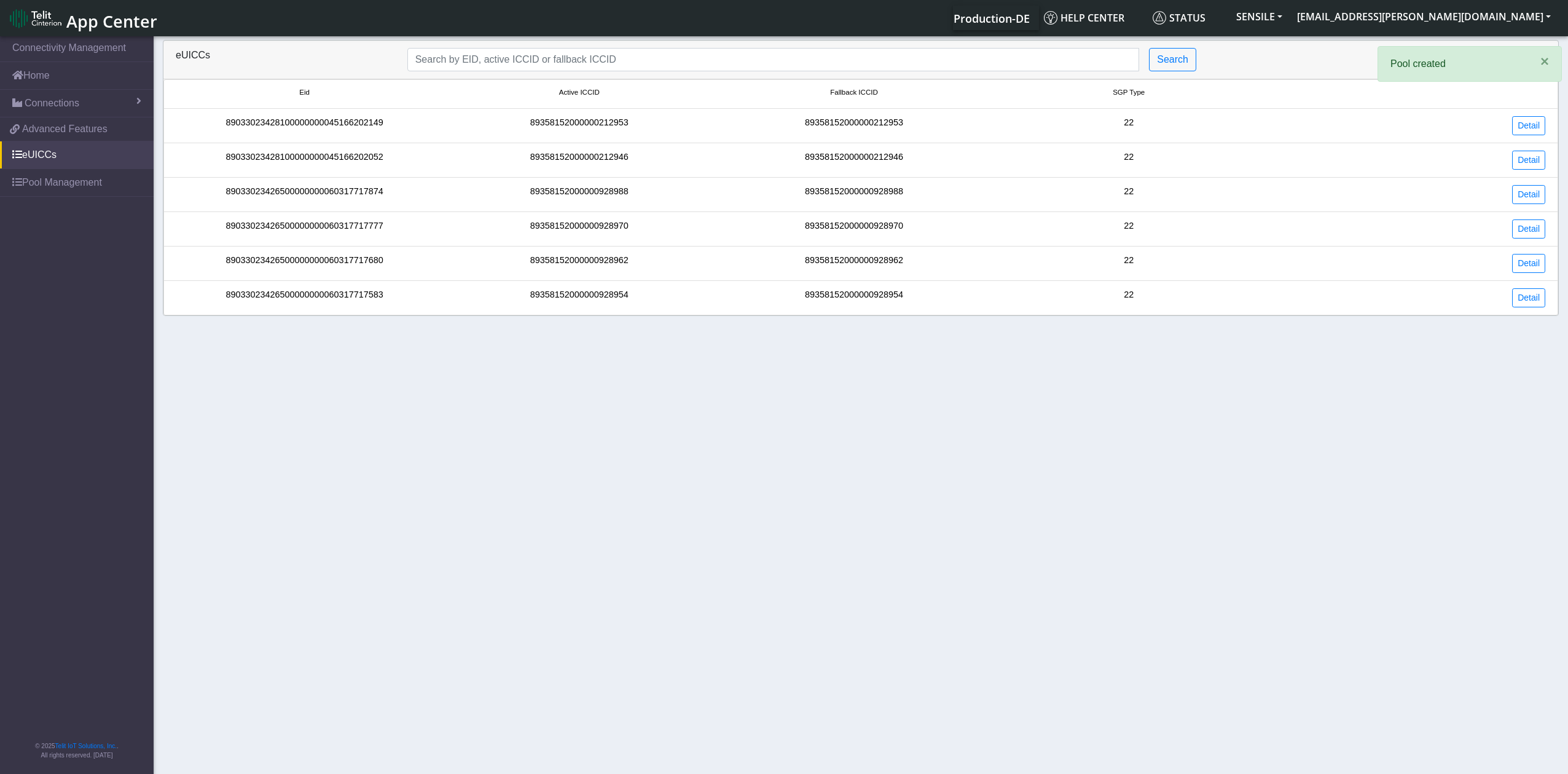
click at [293, 117] on div "89033023428100000000045166202149" at bounding box center [304, 125] width 275 height 19
click at [1538, 133] on link "Detail" at bounding box center [1528, 125] width 33 height 19
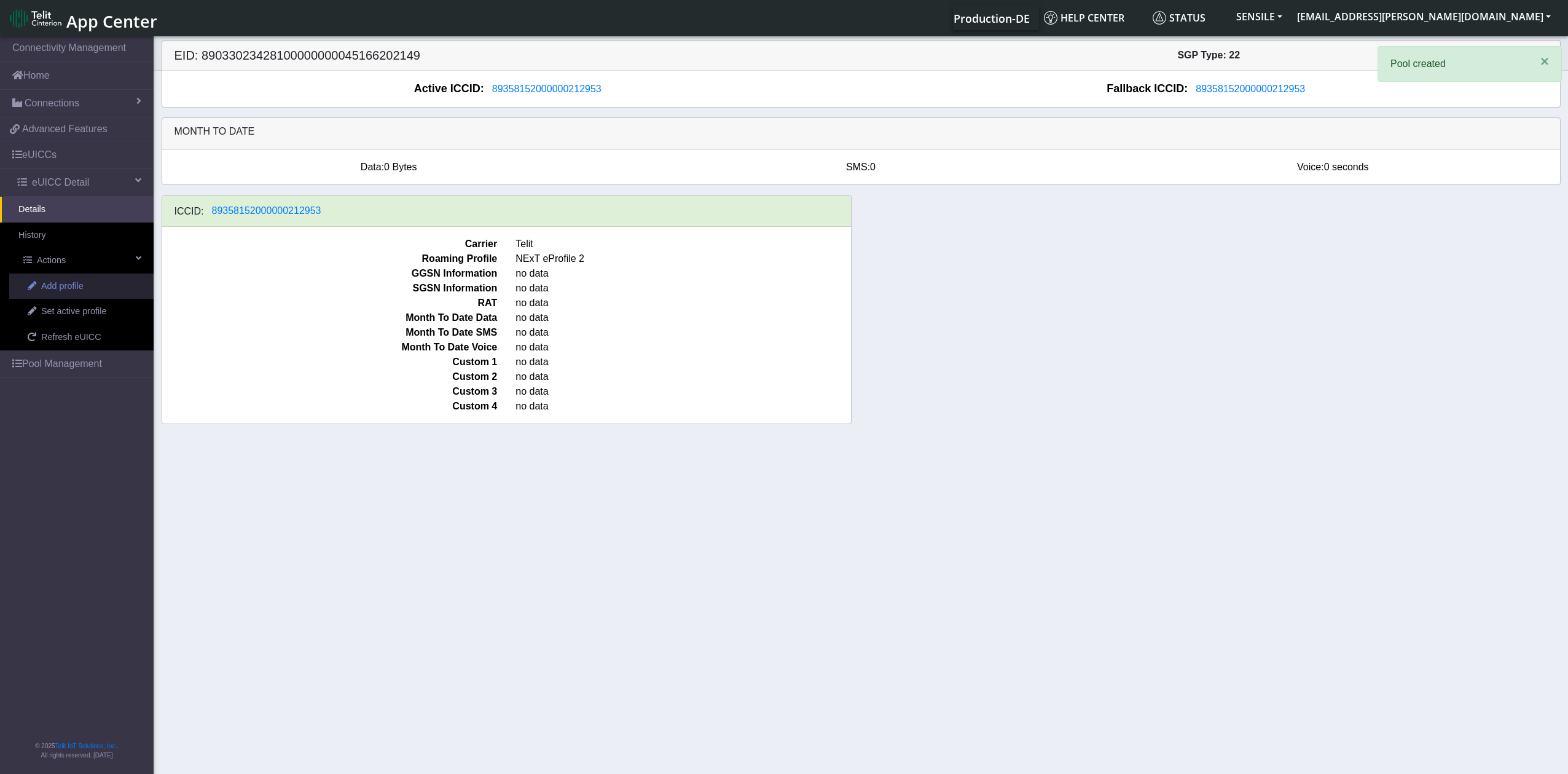
click at [99, 278] on link "Add profile" at bounding box center [81, 286] width 144 height 26
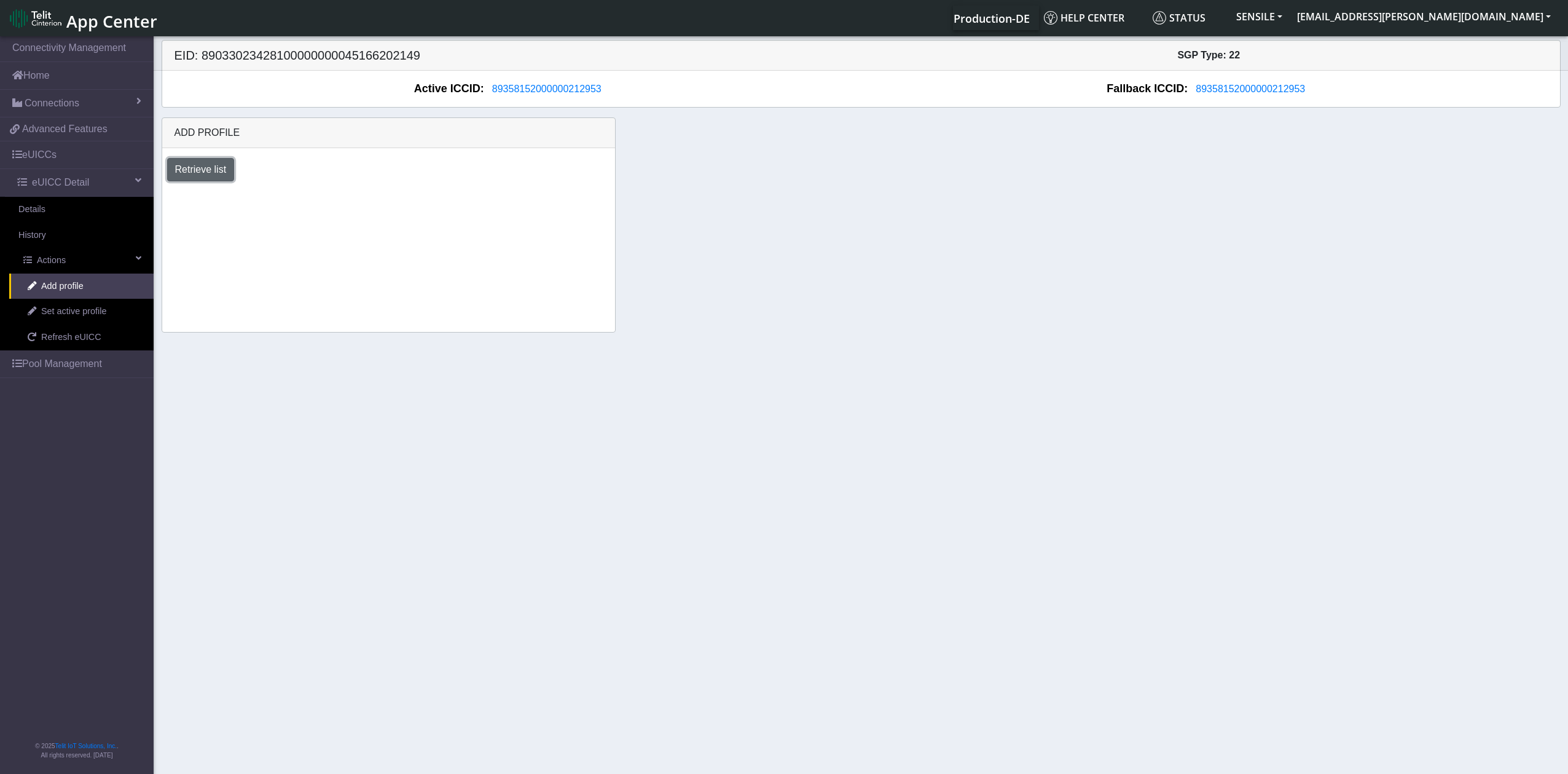
click at [226, 166] on button "Retrieve list" at bounding box center [201, 170] width 68 height 23
click at [323, 199] on select "Select profile to add DNLD_BYOC-shared.m2m.ch-swisscom DNLD-nxt23.net-eProfile 5" at bounding box center [271, 203] width 208 height 23
select select "2dcc9058-943b-4f15-820a-360c74472a87"
click at [167, 191] on select "Select profile to add DNLD_BYOC-shared.m2m.ch-swisscom DNLD-nxt23.net-eProfile 5" at bounding box center [271, 203] width 208 height 23
click at [417, 206] on button "Add" at bounding box center [407, 203] width 33 height 23
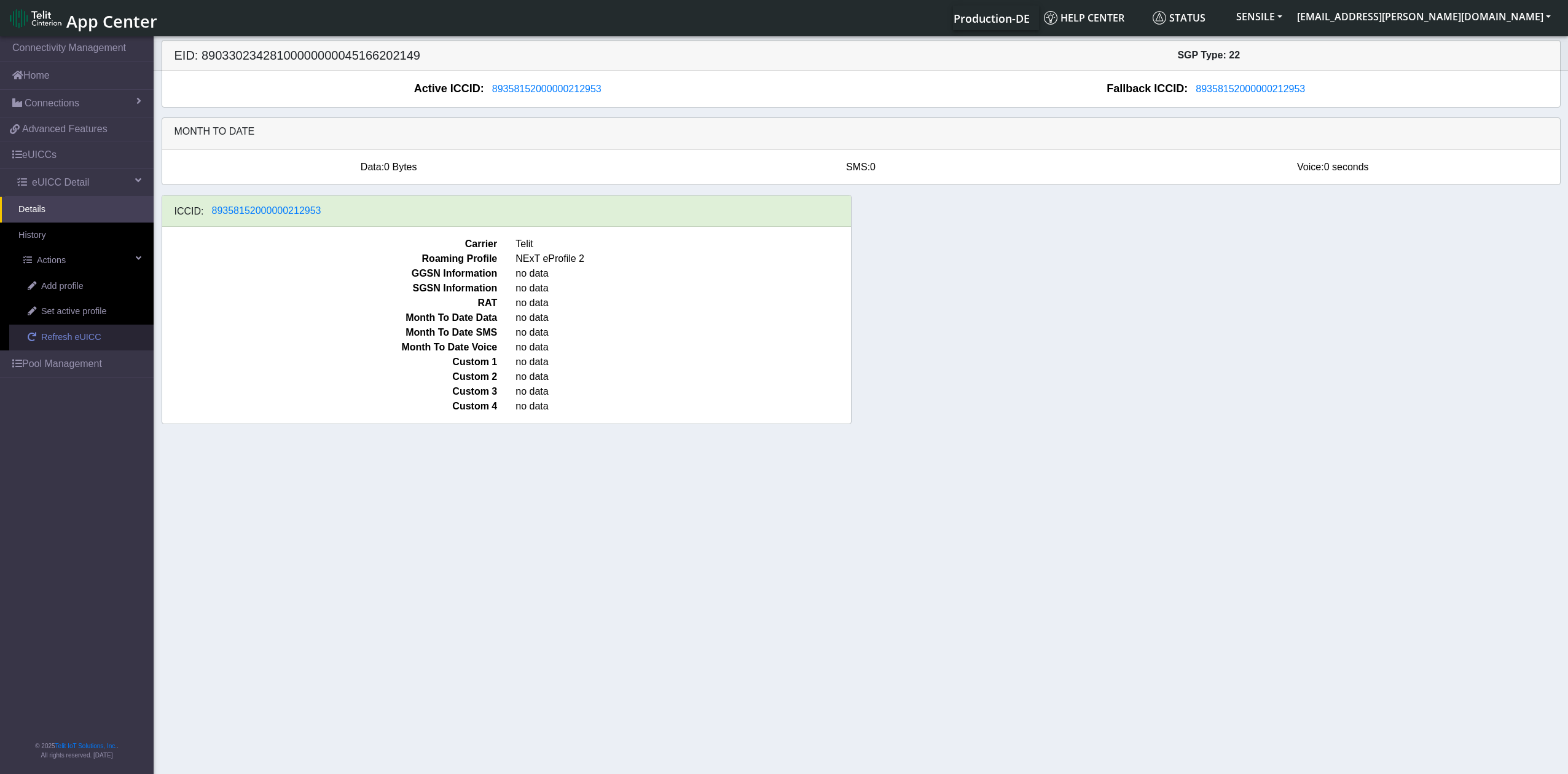
click at [91, 331] on span "Refresh eUICC" at bounding box center [71, 337] width 60 height 13
click at [68, 156] on link "eUICCs" at bounding box center [76, 155] width 154 height 27
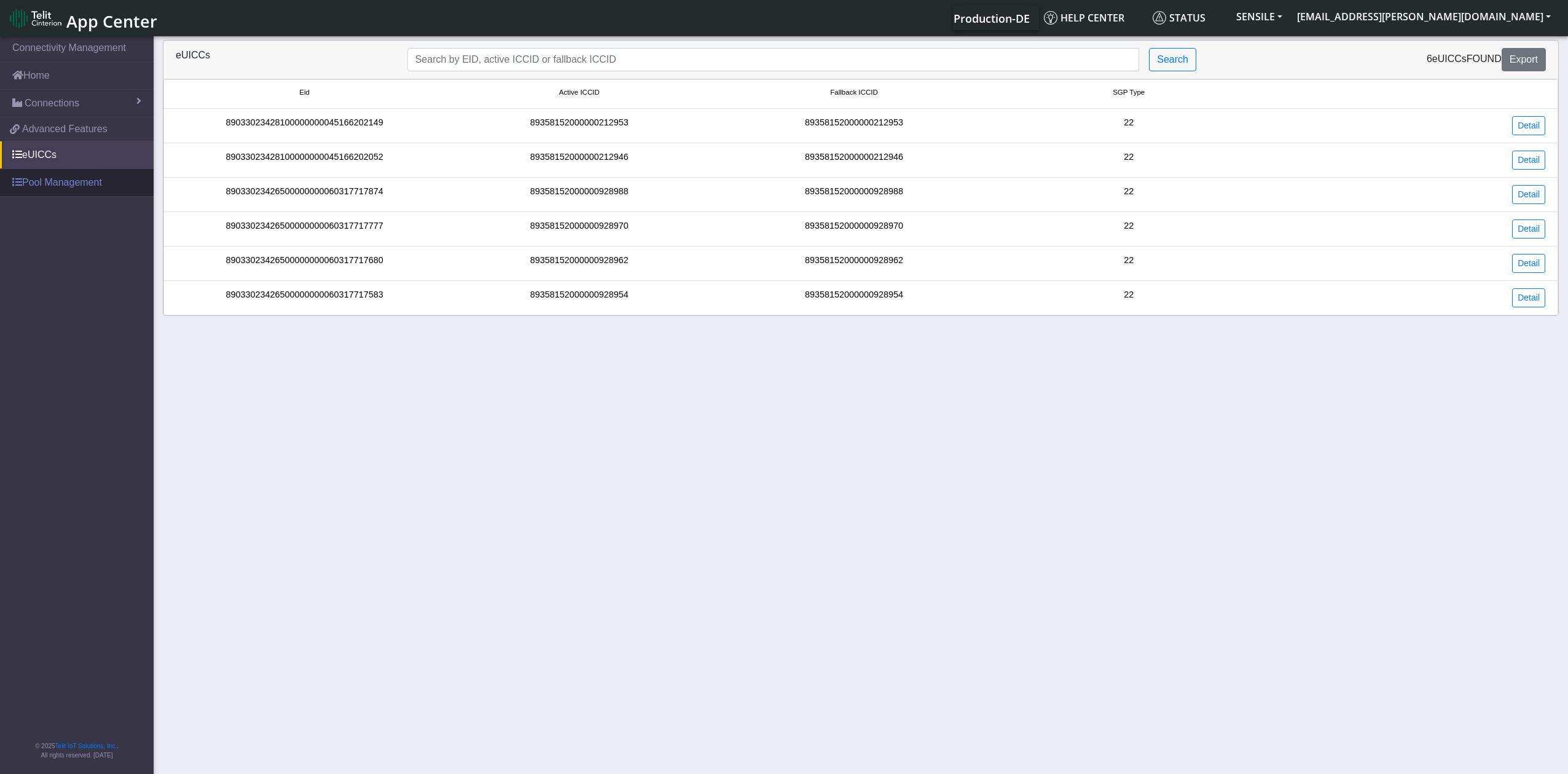
click at [78, 195] on link "Pool Management" at bounding box center [76, 182] width 154 height 27
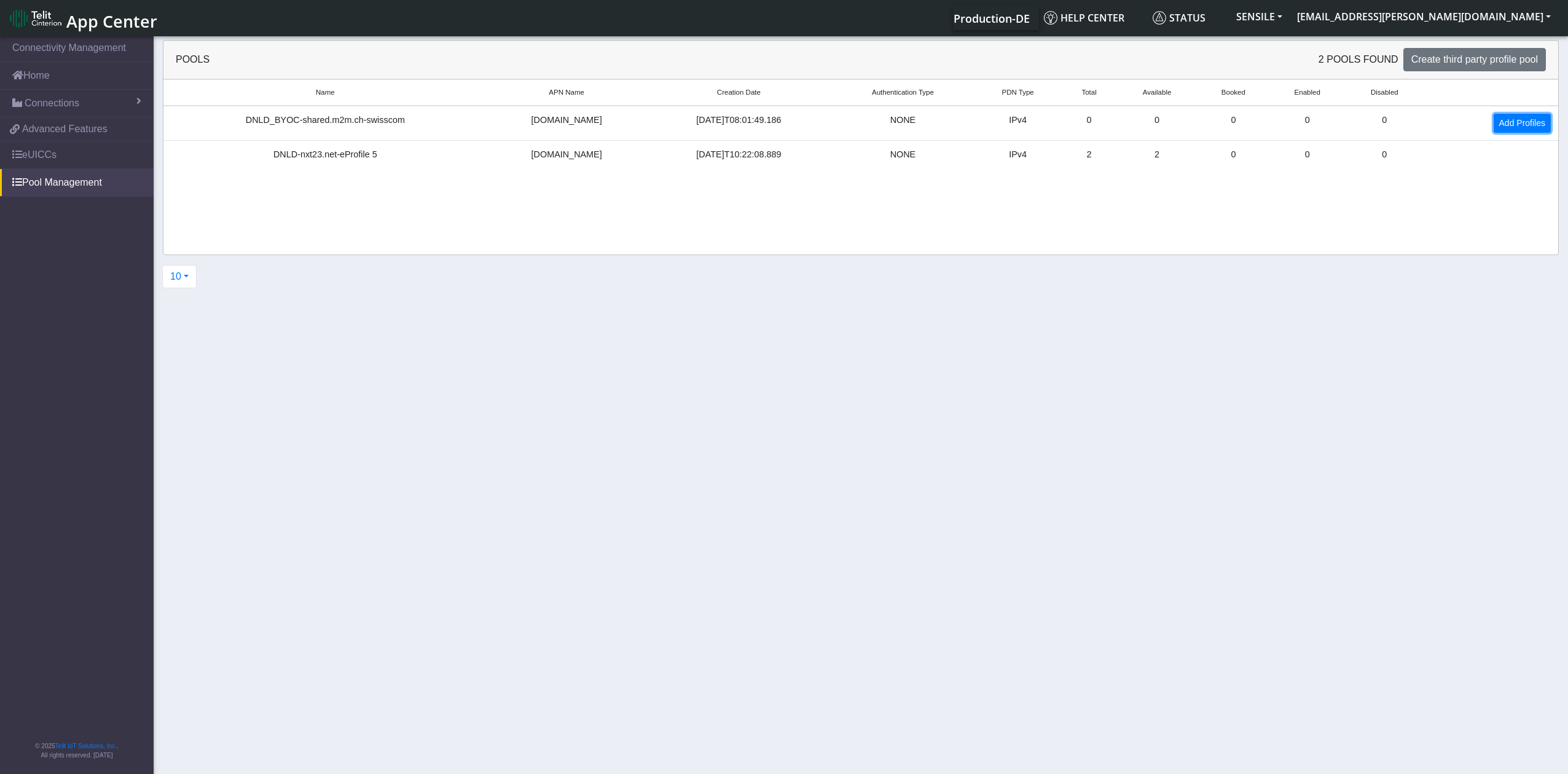
click at [1520, 126] on link "Add Profiles" at bounding box center [1522, 123] width 57 height 19
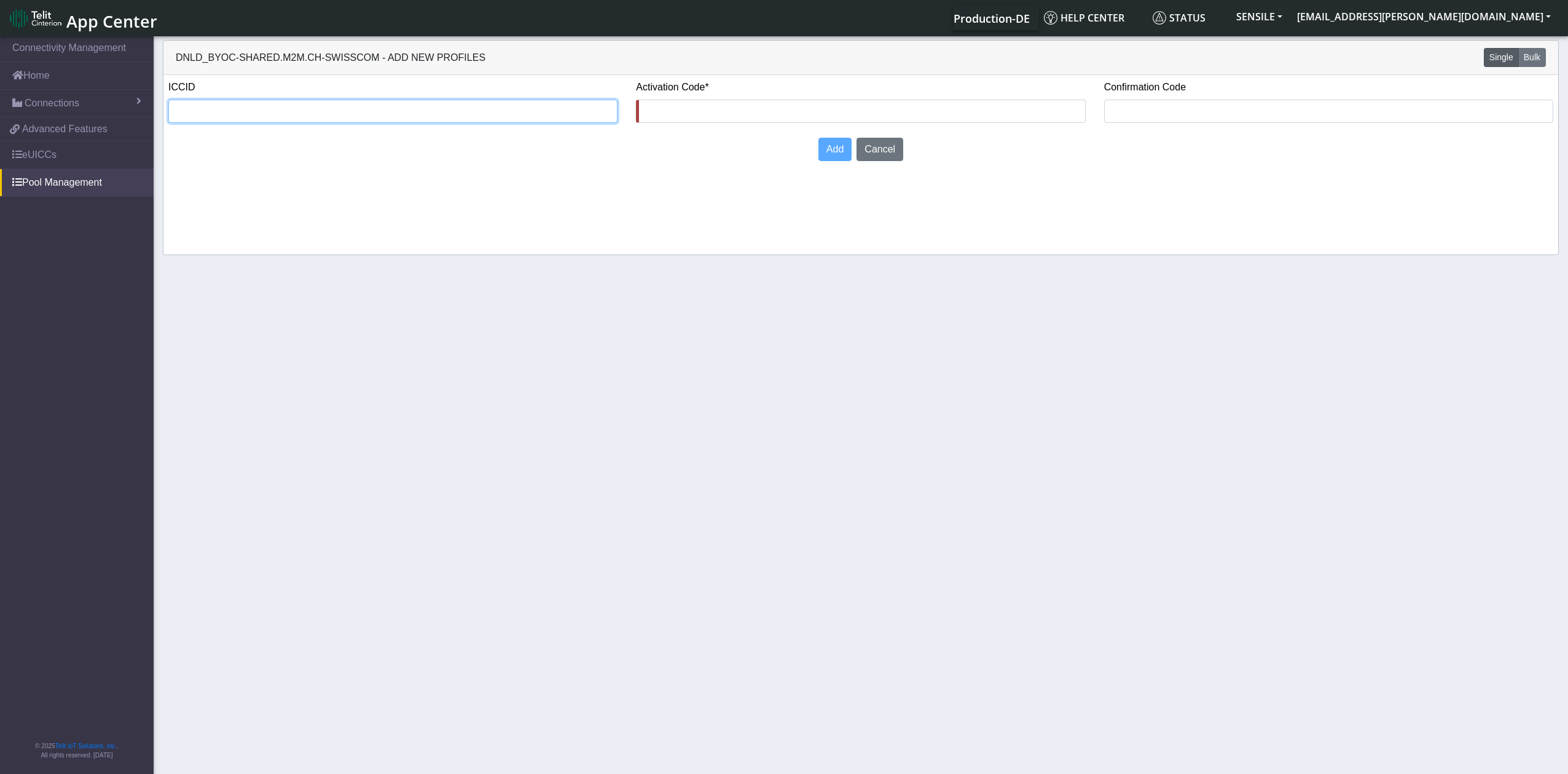
click at [467, 118] on input "text" at bounding box center [392, 111] width 449 height 23
click at [740, 112] on input "text" at bounding box center [860, 111] width 449 height 23
click at [428, 122] on input "text" at bounding box center [392, 111] width 449 height 23
type input "c"
